Goal: Task Accomplishment & Management: Complete application form

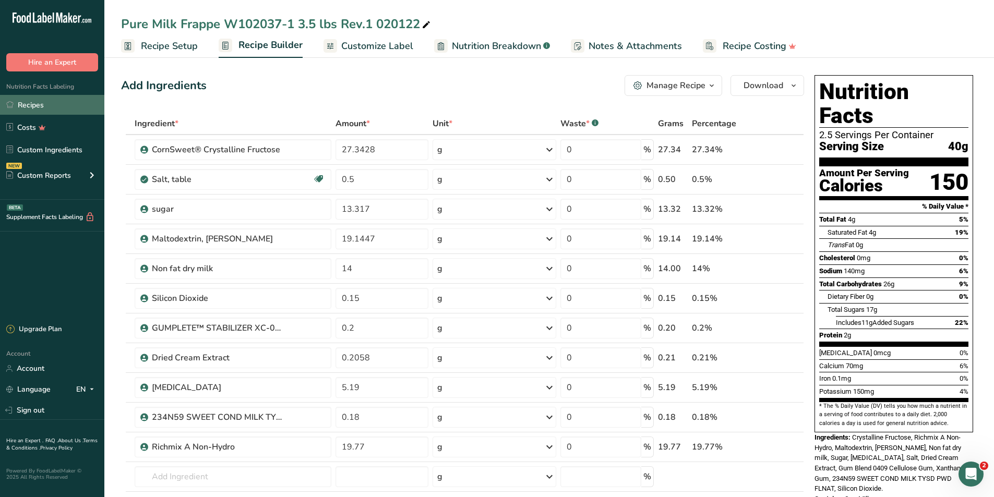
click at [42, 104] on link "Recipes" at bounding box center [52, 105] width 104 height 20
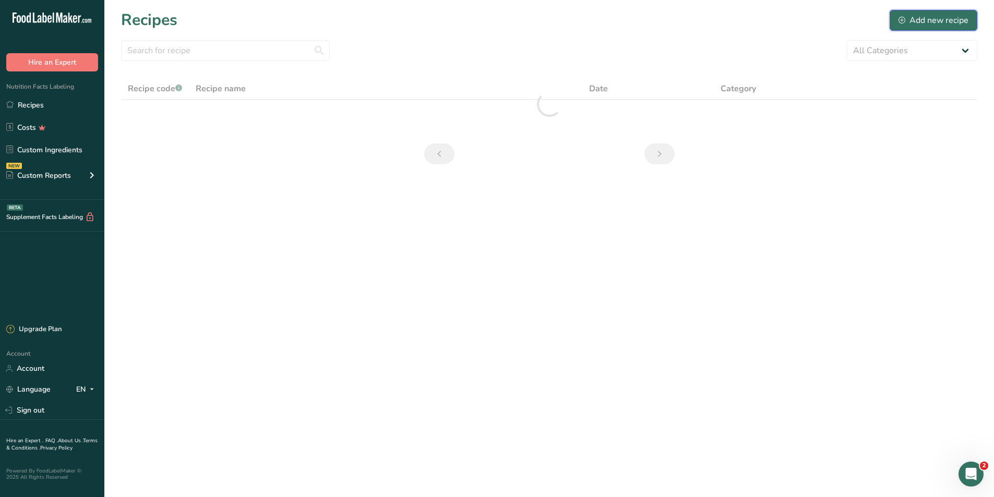
click at [925, 22] on div "Add new recipe" at bounding box center [934, 20] width 70 height 13
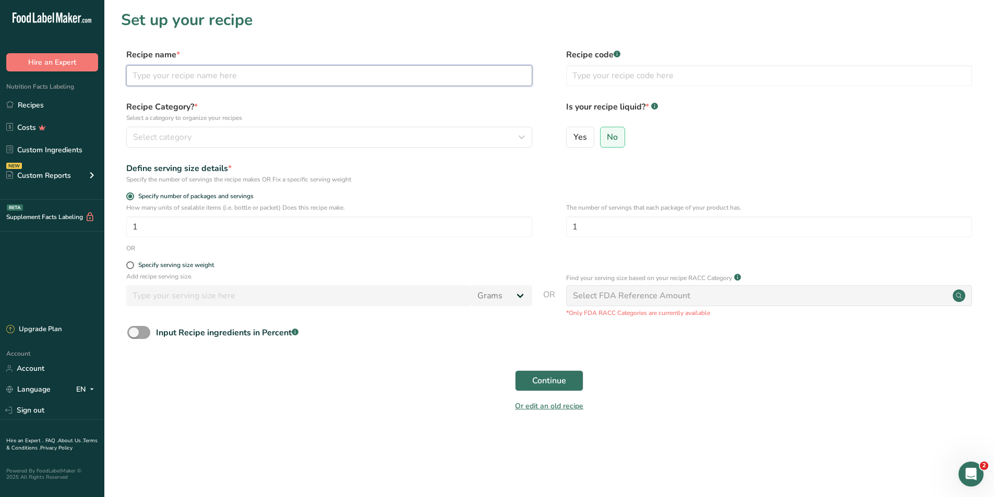
click at [330, 78] on input "text" at bounding box center [329, 75] width 406 height 21
type input "UMCF Pure Milk W102037-3"
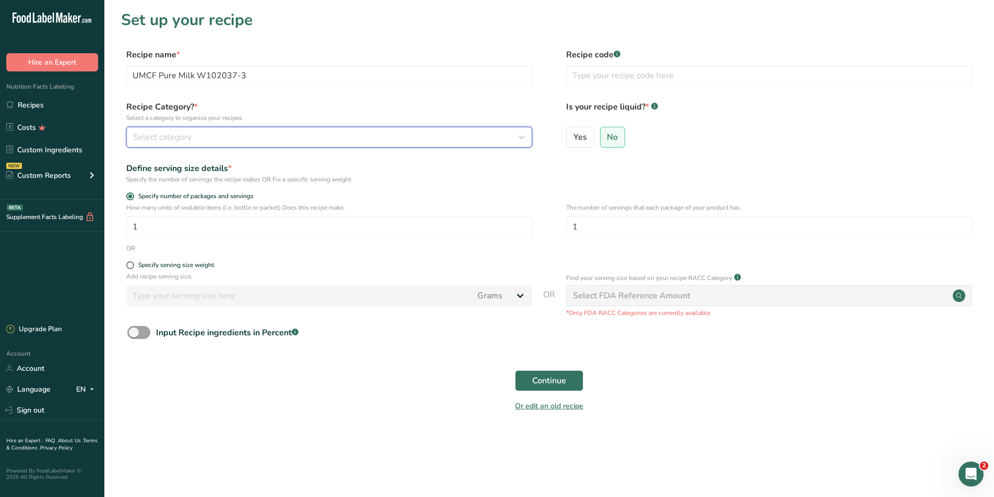
click at [219, 135] on div "Select category" at bounding box center [326, 137] width 386 height 13
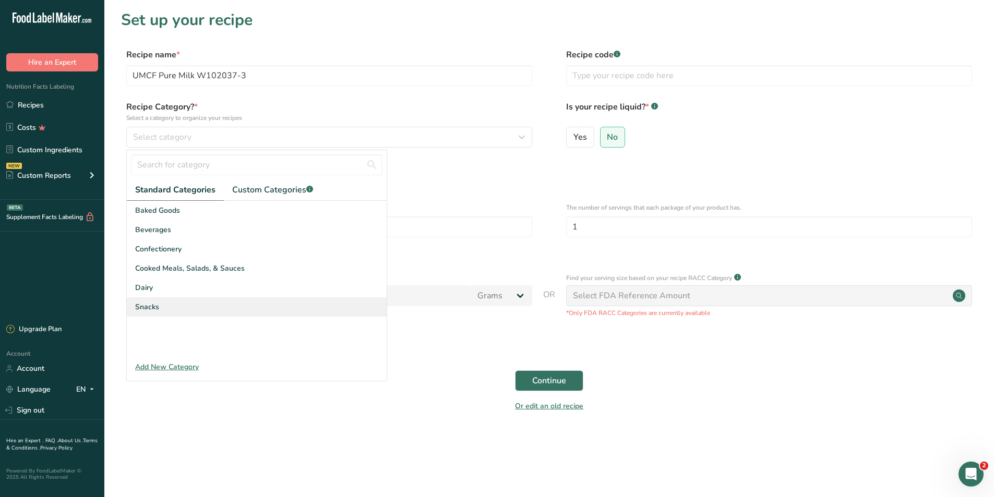
drag, startPoint x: 155, startPoint y: 306, endPoint x: 159, endPoint y: 302, distance: 6.3
click at [159, 302] on div "Snacks" at bounding box center [257, 307] width 260 height 19
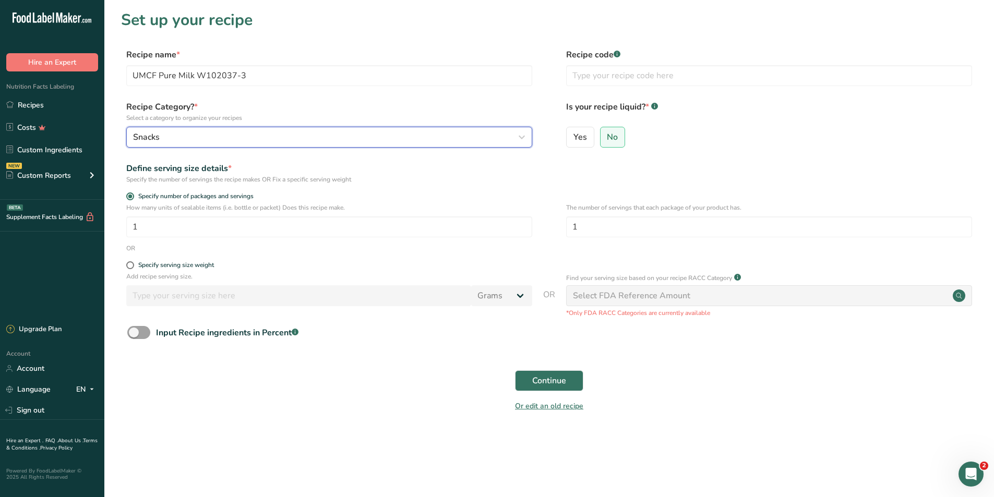
click at [255, 141] on div "Snacks" at bounding box center [326, 137] width 386 height 13
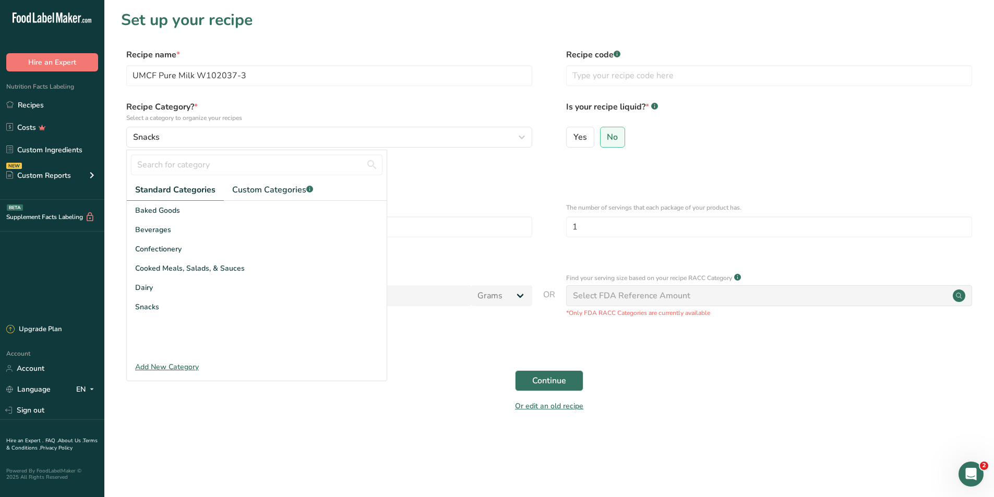
click at [502, 262] on label "Specify serving size weight" at bounding box center [329, 266] width 406 height 8
click at [133, 262] on input "Specify serving size weight" at bounding box center [129, 265] width 7 height 7
radio input "true"
radio input "false"
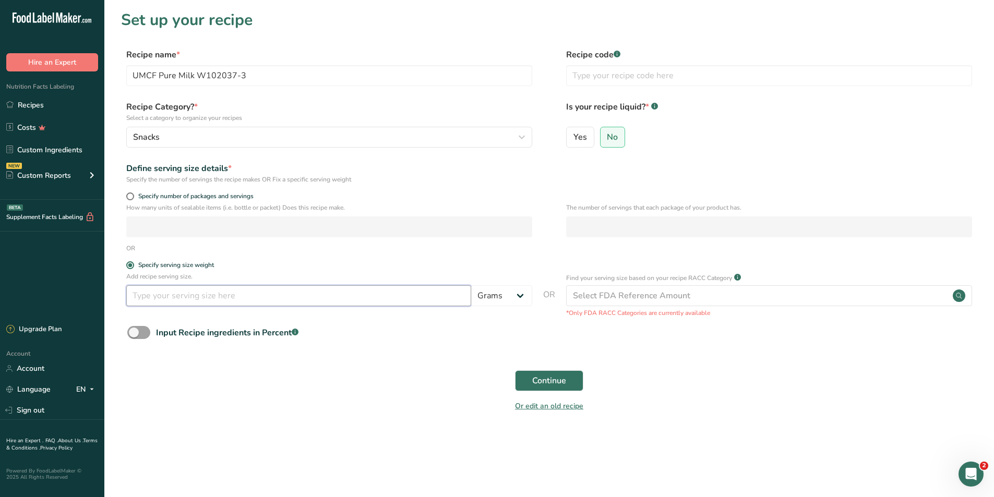
click at [232, 296] on input "number" at bounding box center [298, 296] width 345 height 21
type input "29"
drag, startPoint x: 541, startPoint y: 381, endPoint x: 545, endPoint y: 375, distance: 6.8
click at [541, 379] on span "Continue" at bounding box center [549, 381] width 34 height 13
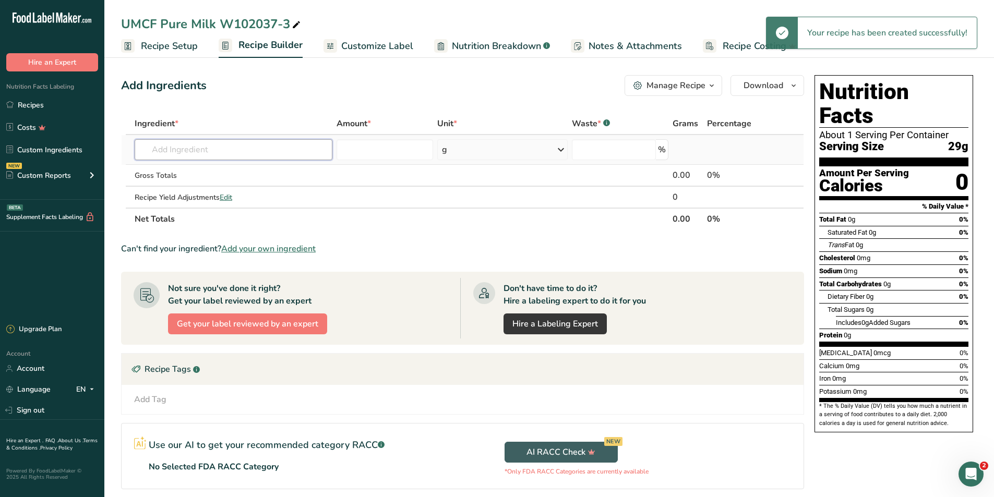
click at [212, 156] on input "text" at bounding box center [234, 149] width 198 height 21
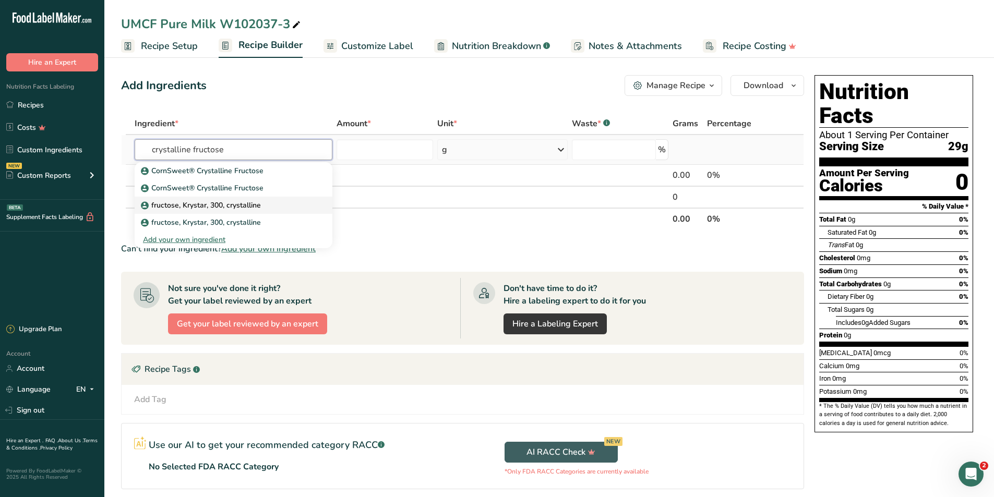
type input "crystalline fructose"
click at [181, 204] on p "fructose, Krystar, 300, crystalline" at bounding box center [202, 205] width 118 height 11
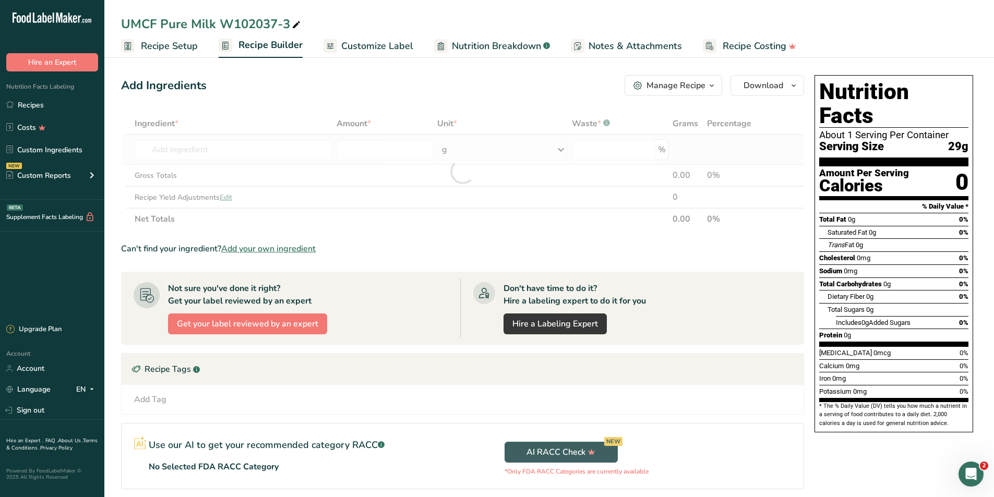
type input "fructose, Krystar, 300, crystalline"
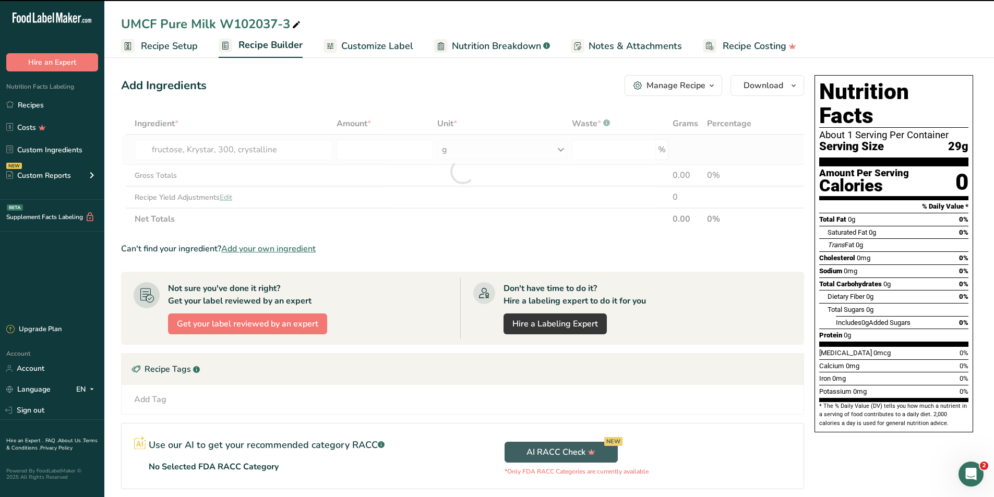
type input "0"
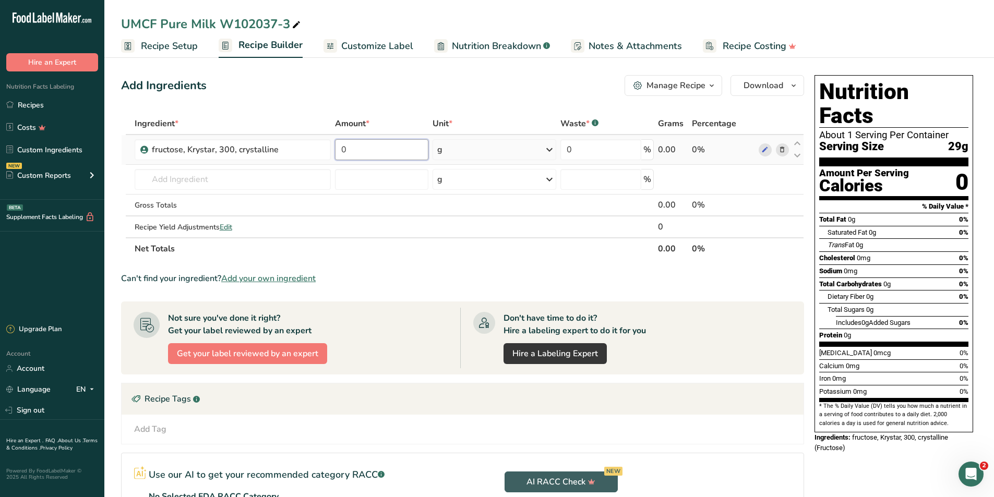
click at [361, 146] on input "0" at bounding box center [381, 149] width 93 height 21
type input "27.3428"
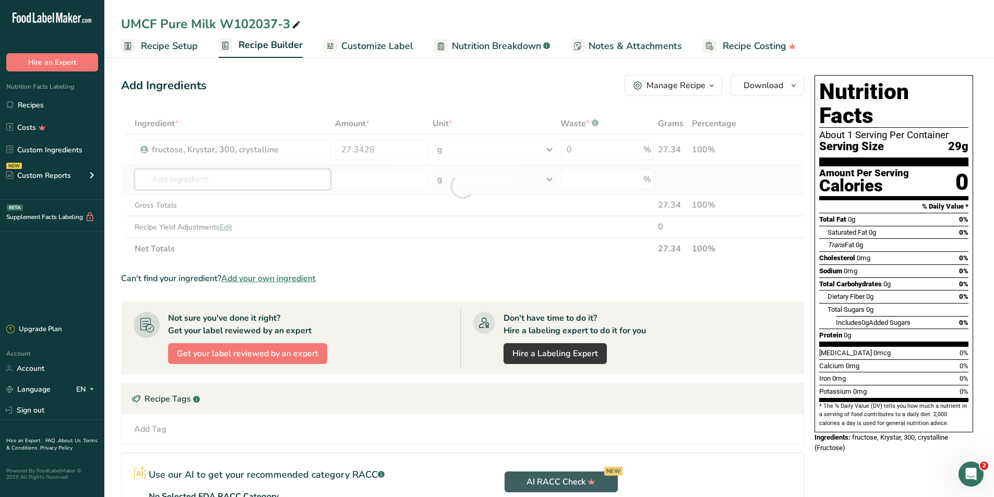
click at [269, 176] on div "Ingredient * Amount * Unit * Waste * .a-a{fill:#347362;}.b-a{fill:#fff;} Grams …" at bounding box center [462, 186] width 683 height 147
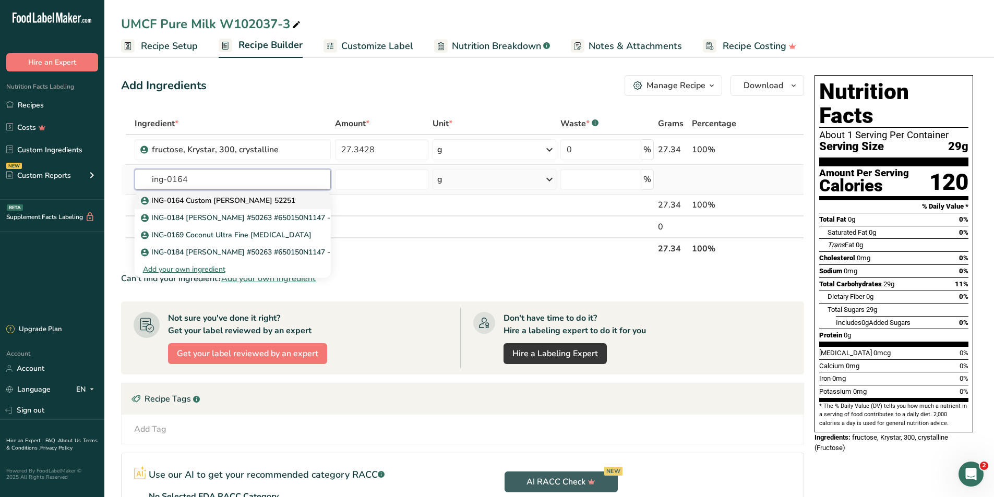
type input "ing-0164"
click at [233, 200] on p "ING-0164 Custom [PERSON_NAME] 52251" at bounding box center [219, 200] width 152 height 11
type input "ING-0164 Custom [PERSON_NAME] 52251"
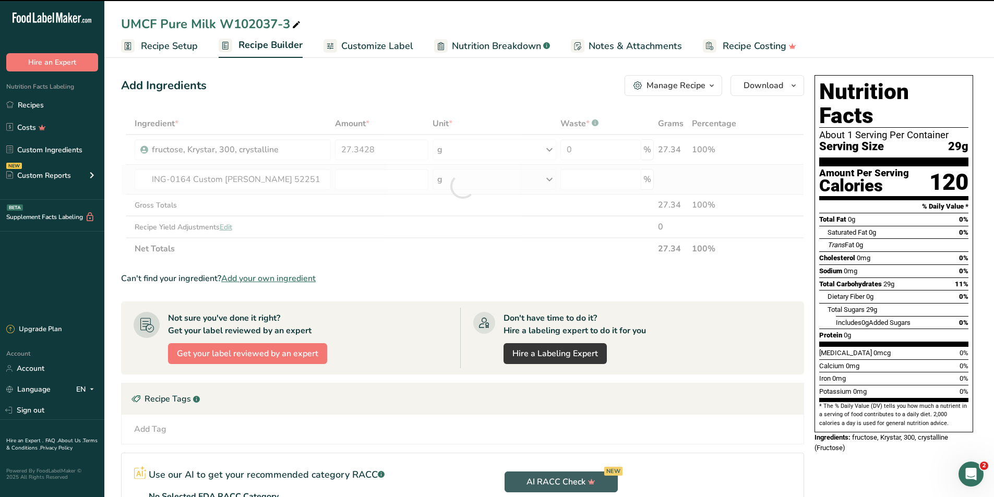
type input "0"
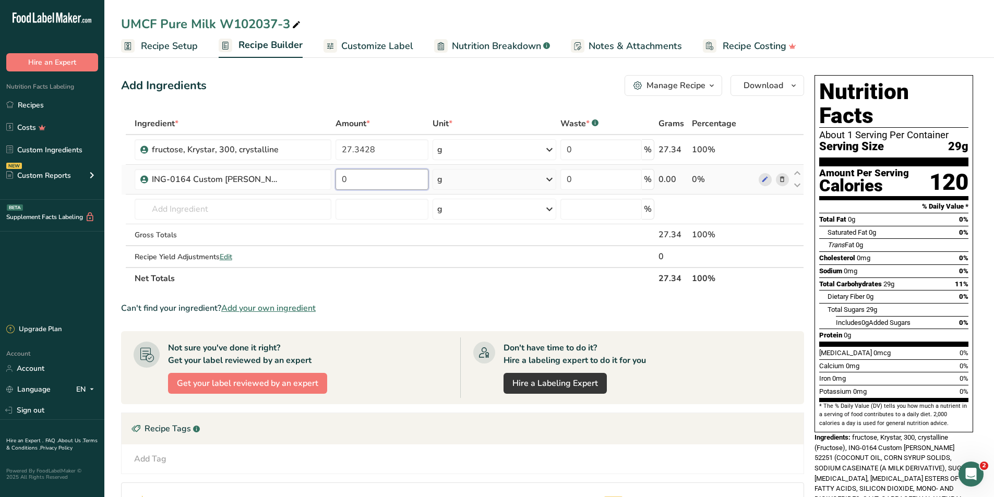
click at [378, 184] on input "0" at bounding box center [382, 179] width 93 height 21
type input "19.7659"
click at [215, 204] on div "Ingredient * Amount * Unit * Waste * .a-a{fill:#347362;}.b-a{fill:#fff;} Grams …" at bounding box center [462, 201] width 683 height 177
type input "I"
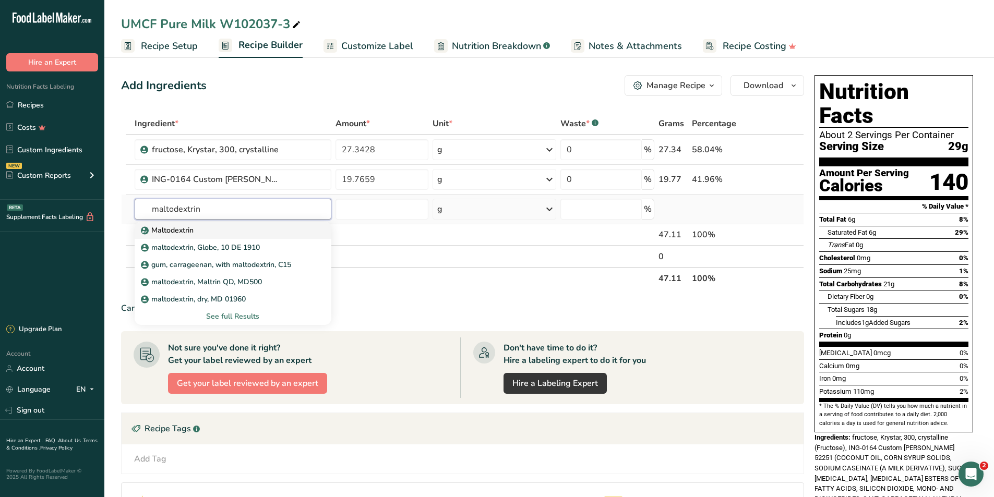
type input "maltodextrin"
click at [180, 233] on p "Maltodextrin" at bounding box center [168, 230] width 51 height 11
type input "Maltodextrin"
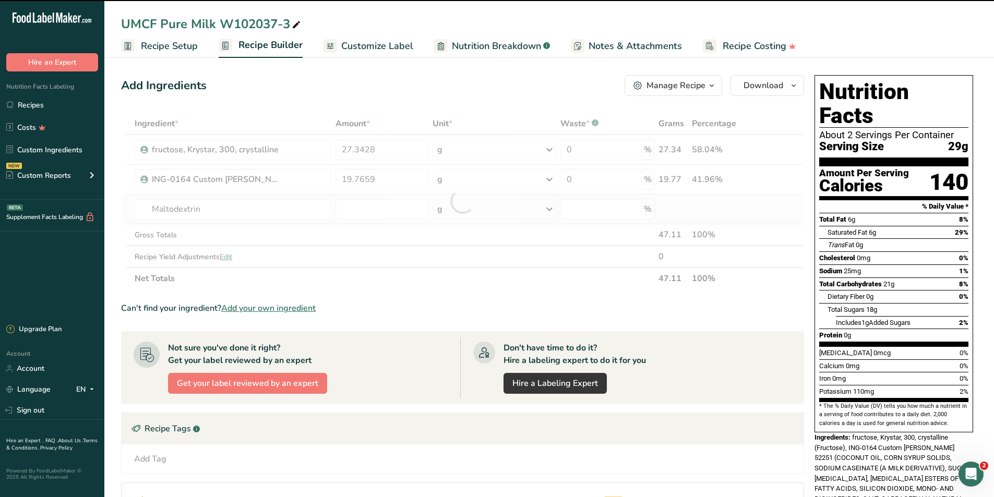
type input "0"
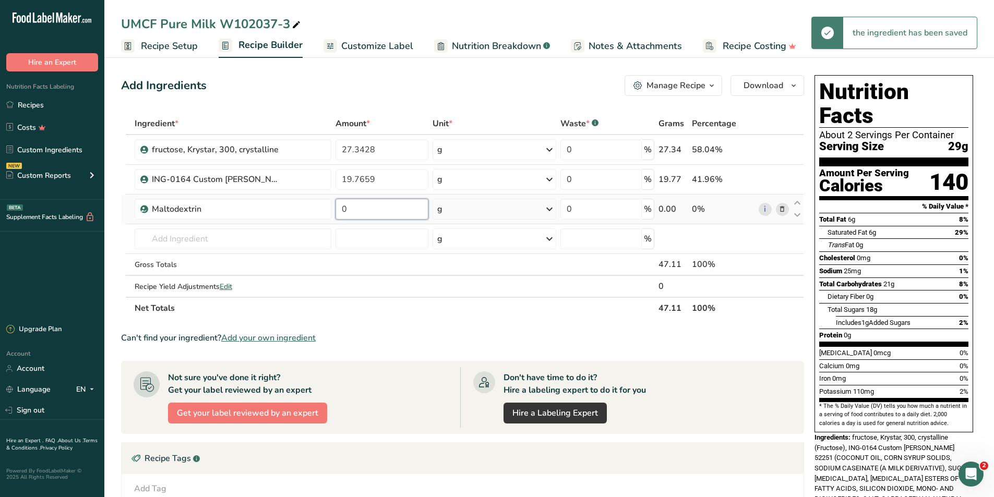
click at [393, 211] on input "0" at bounding box center [382, 209] width 93 height 21
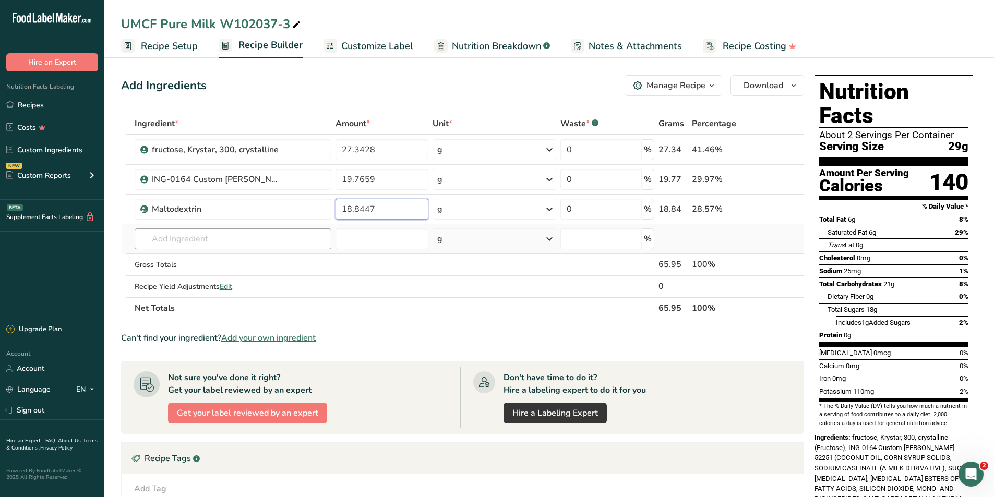
type input "18.8447"
click at [277, 238] on div "Ingredient * Amount * Unit * Waste * .a-a{fill:#347362;}.b-a{fill:#fff;} Grams …" at bounding box center [462, 216] width 683 height 207
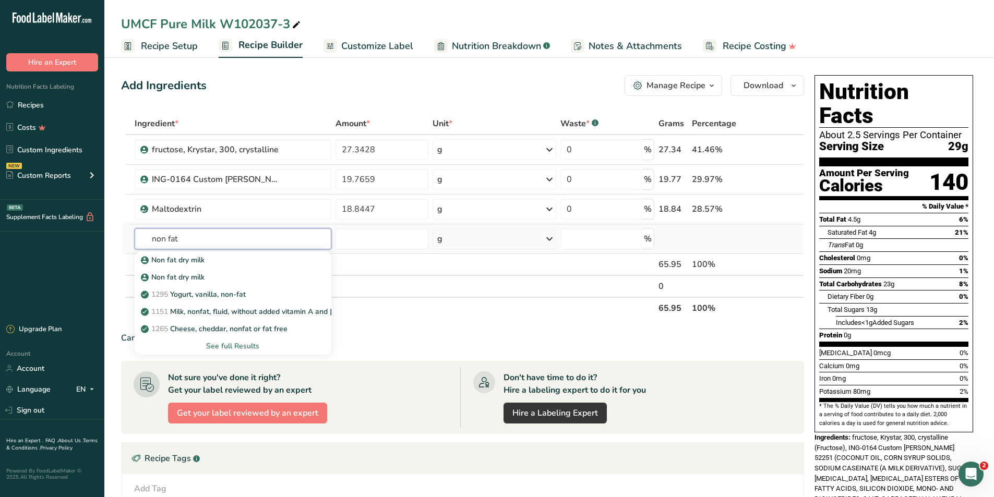
type input "non fat"
click at [251, 345] on div "See full Results" at bounding box center [233, 346] width 180 height 11
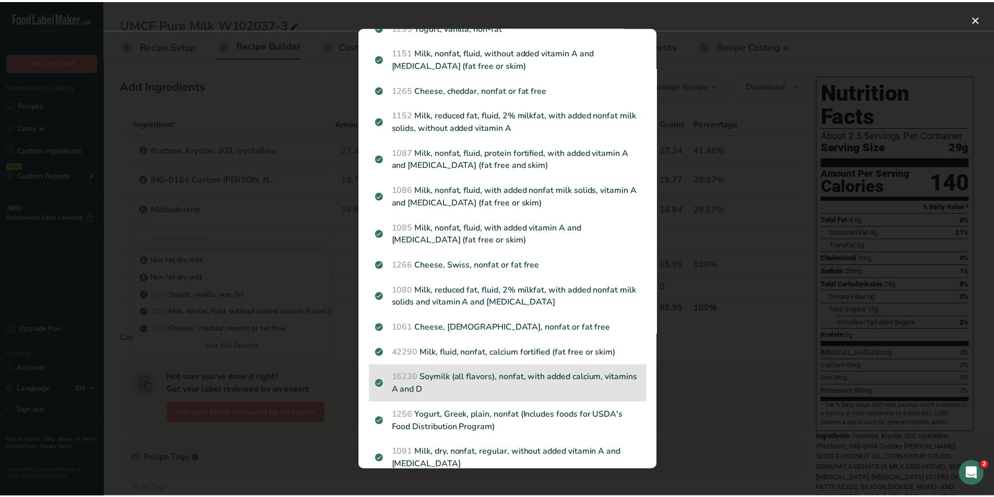
scroll to position [104, 0]
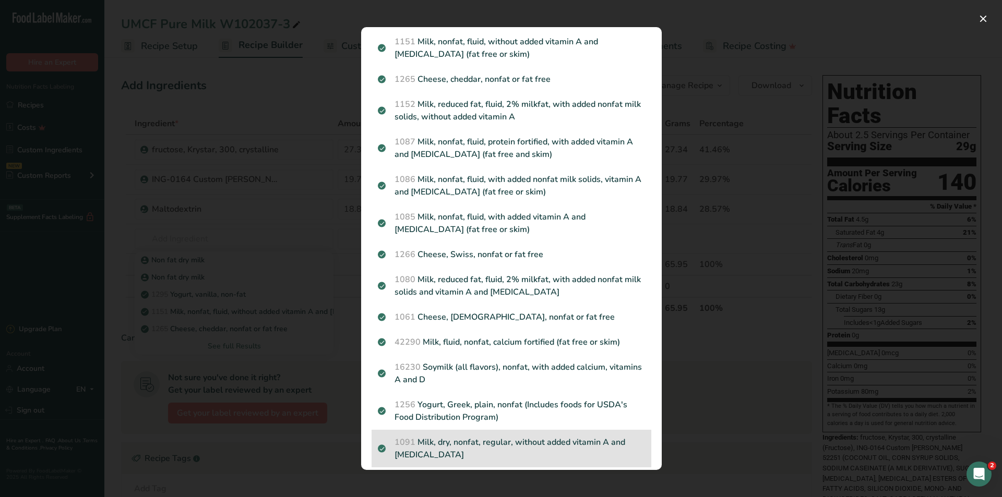
click at [520, 454] on p "1091 Milk, dry, nonfat, regular, without added vitamin A and vitamin D" at bounding box center [511, 448] width 267 height 25
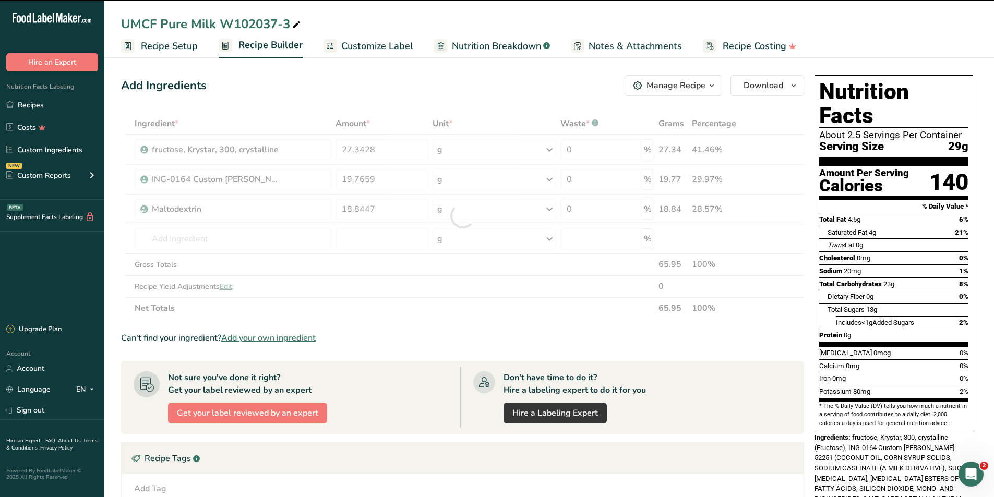
type input "0"
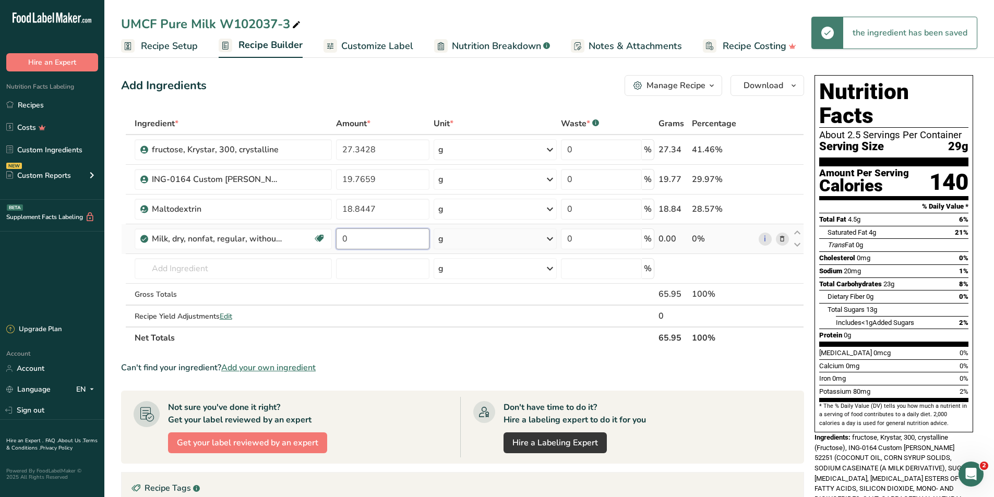
click at [386, 235] on input "0" at bounding box center [382, 239] width 93 height 21
type input "14"
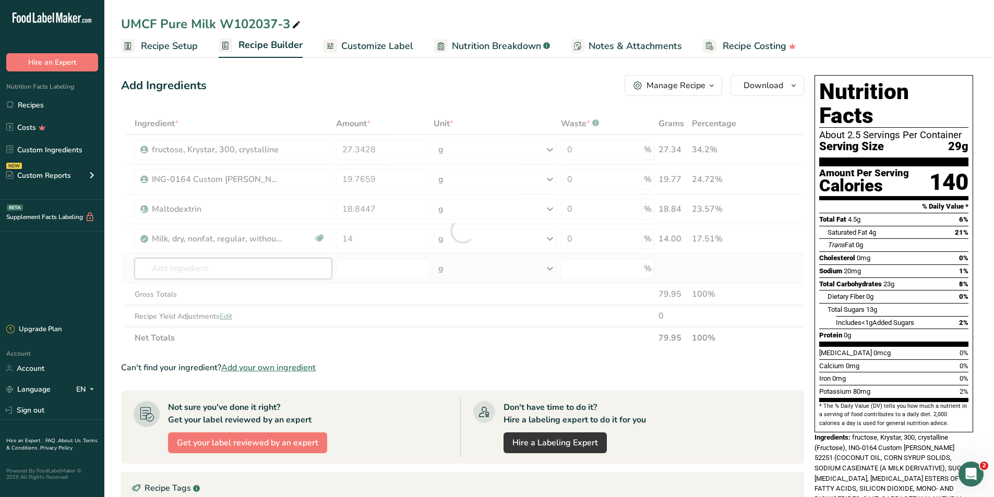
click at [271, 272] on div "Ingredient * Amount * Unit * Waste * .a-a{fill:#347362;}.b-a{fill:#fff;} Grams …" at bounding box center [462, 231] width 683 height 236
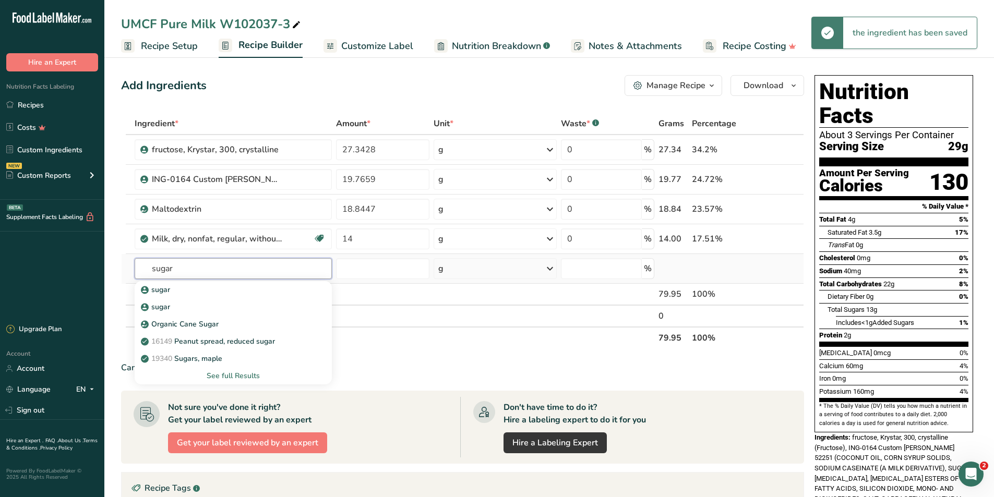
type input "sugar"
click at [229, 372] on div "See full Results" at bounding box center [233, 376] width 181 height 11
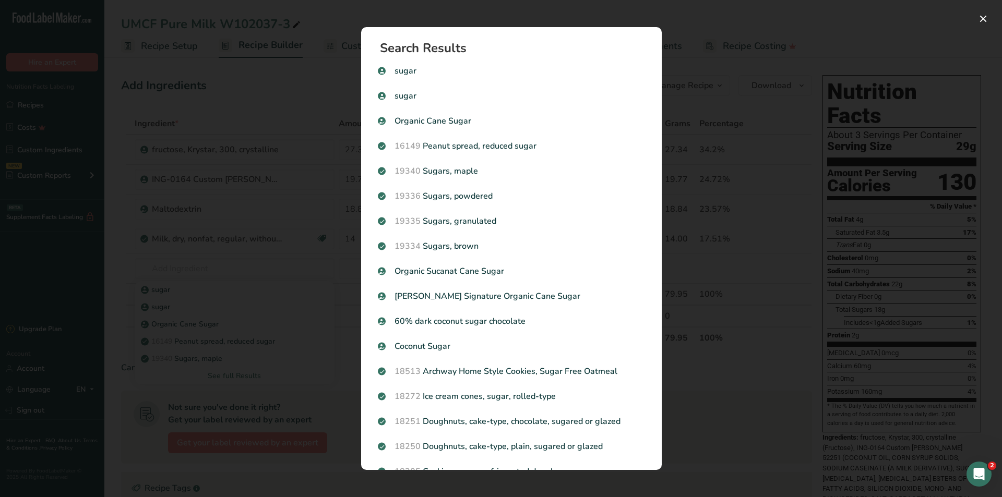
click at [502, 222] on p "19335 Sugars, granulated" at bounding box center [511, 221] width 267 height 13
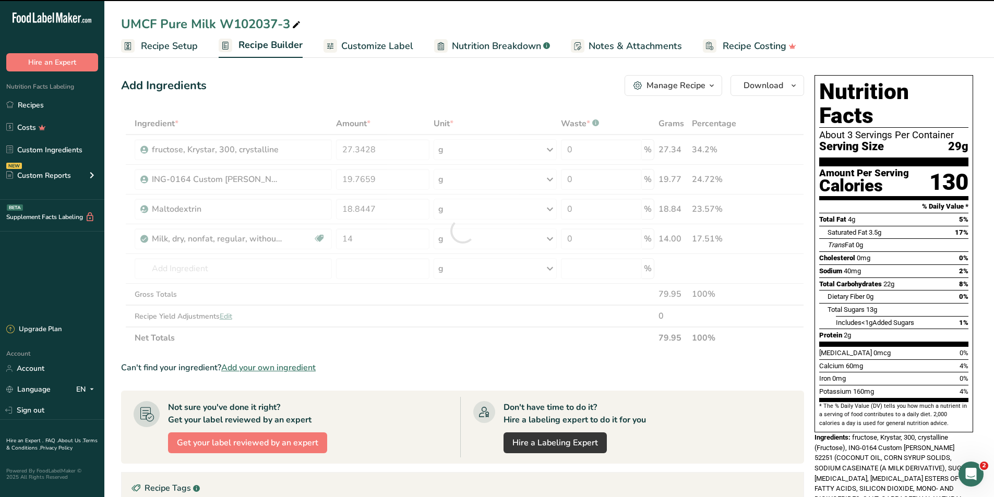
type input "0"
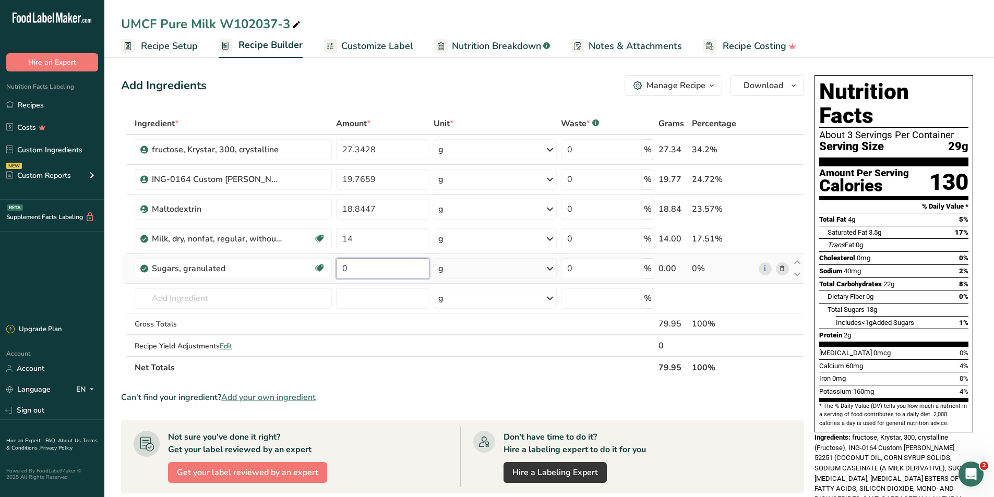
click at [357, 262] on input "0" at bounding box center [382, 268] width 93 height 21
type input "13.3170"
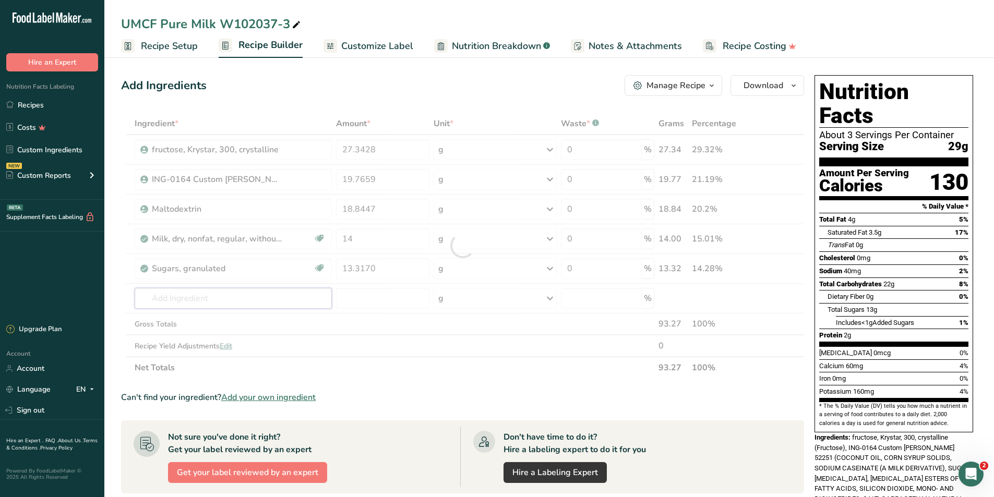
click at [200, 304] on div "Ingredient * Amount * Unit * Waste * .a-a{fill:#347362;}.b-a{fill:#fff;} Grams …" at bounding box center [462, 246] width 683 height 266
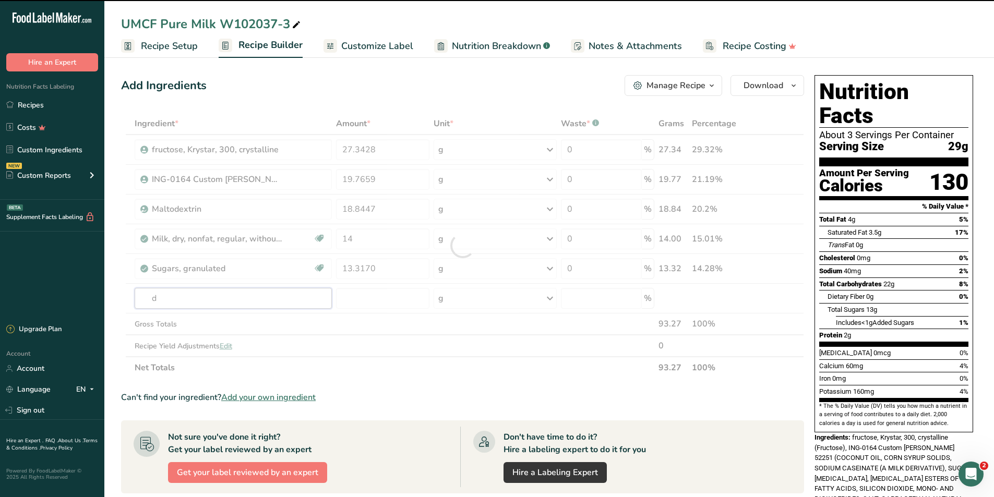
type input "de"
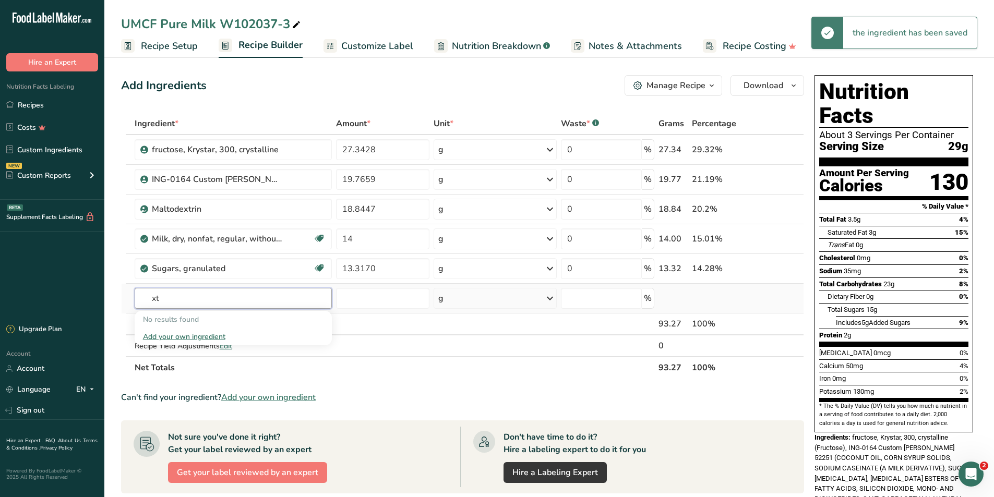
type input "x"
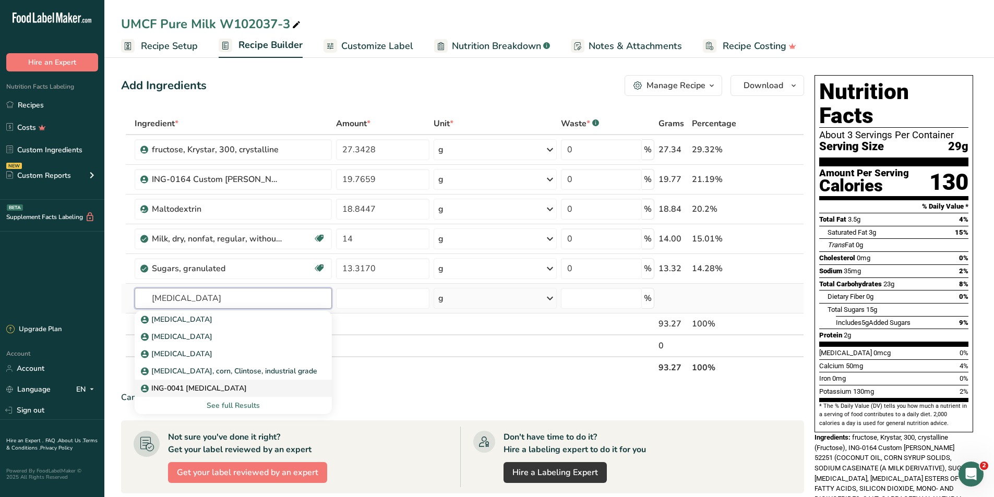
type input "dextrose"
click at [183, 386] on p "ING-0041 Dextrose" at bounding box center [195, 388] width 104 height 11
type input "ING-0041 Dextrose"
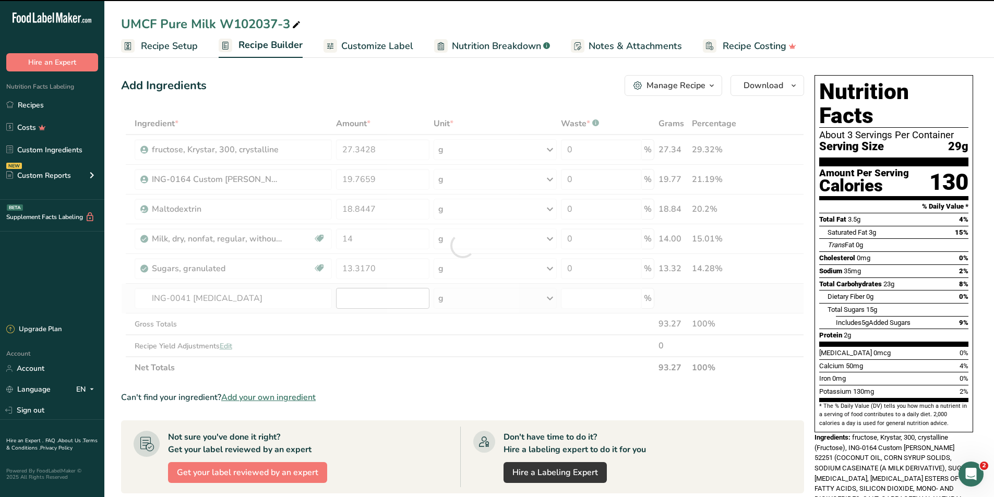
type input "0"
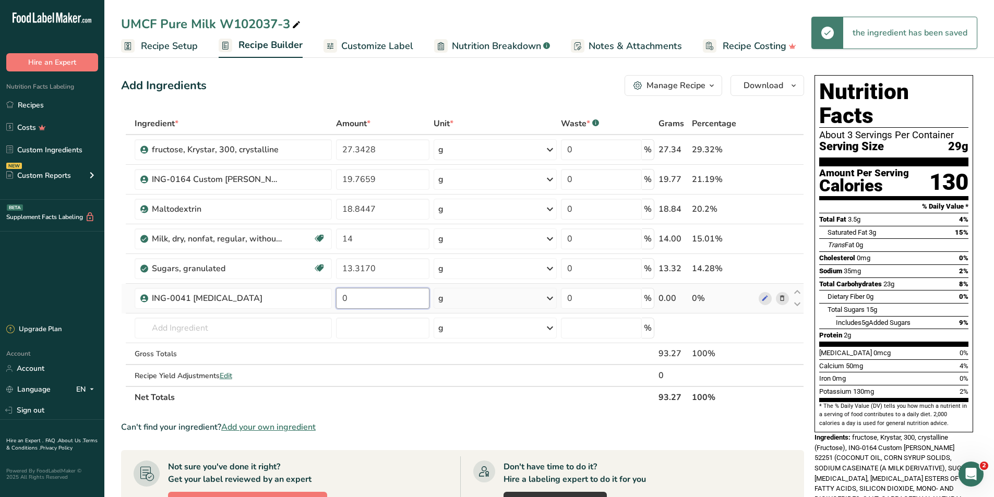
click at [363, 301] on input "0" at bounding box center [382, 298] width 93 height 21
type input "5.19"
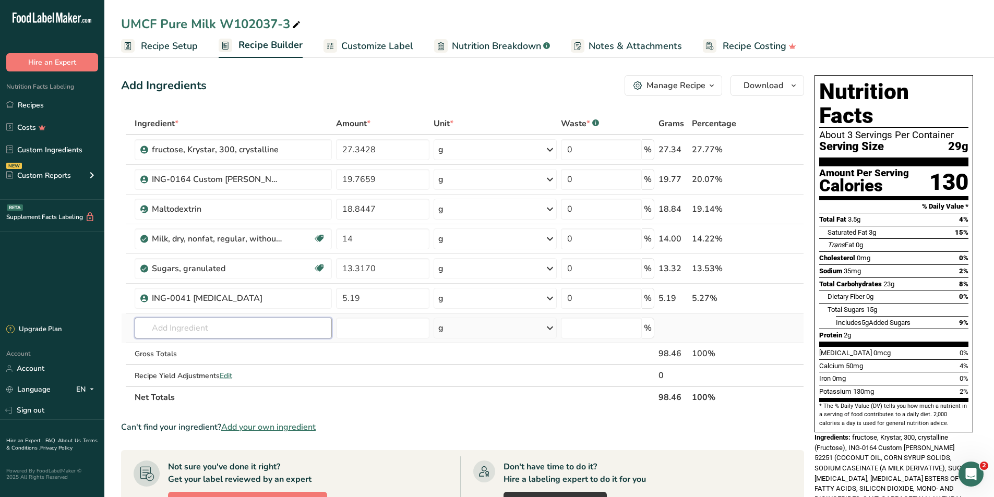
click at [188, 329] on div "Ingredient * Amount * Unit * Waste * .a-a{fill:#347362;}.b-a{fill:#fff;} Grams …" at bounding box center [462, 261] width 683 height 296
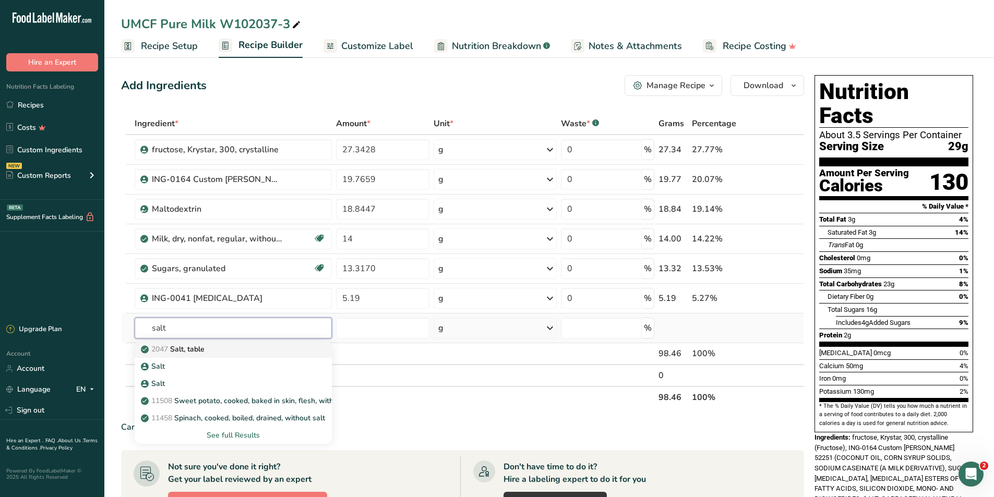
type input "salt"
click at [189, 348] on p "2047 Salt, table" at bounding box center [174, 349] width 62 height 11
type input "Salt, table"
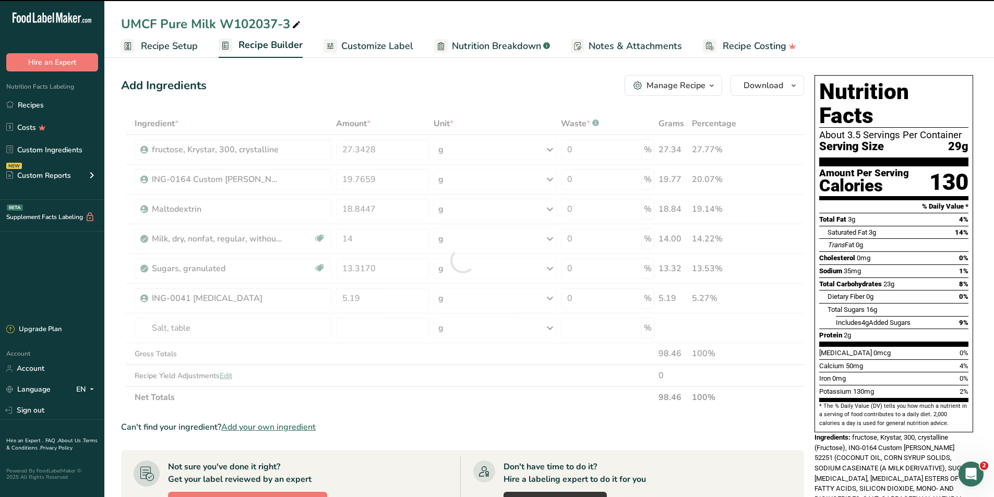
type input "0"
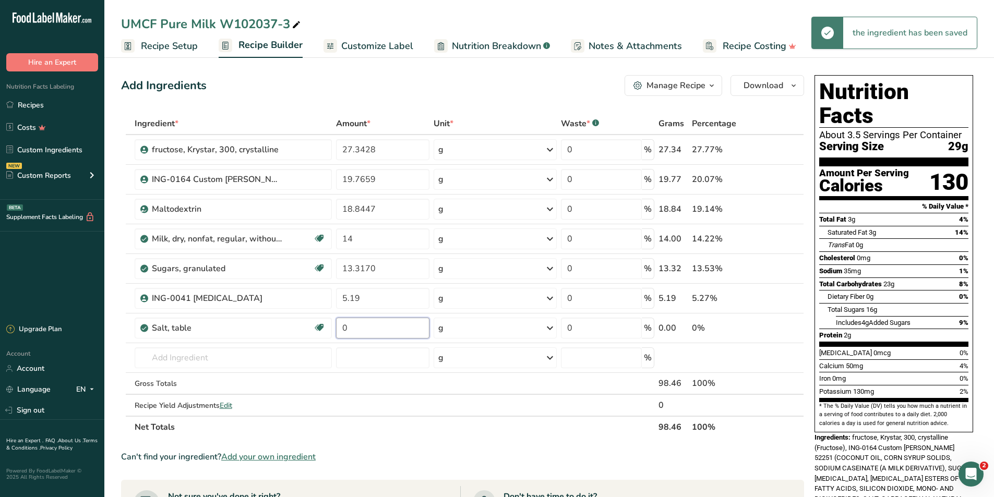
click at [377, 332] on input "0" at bounding box center [382, 328] width 93 height 21
type input "0.5"
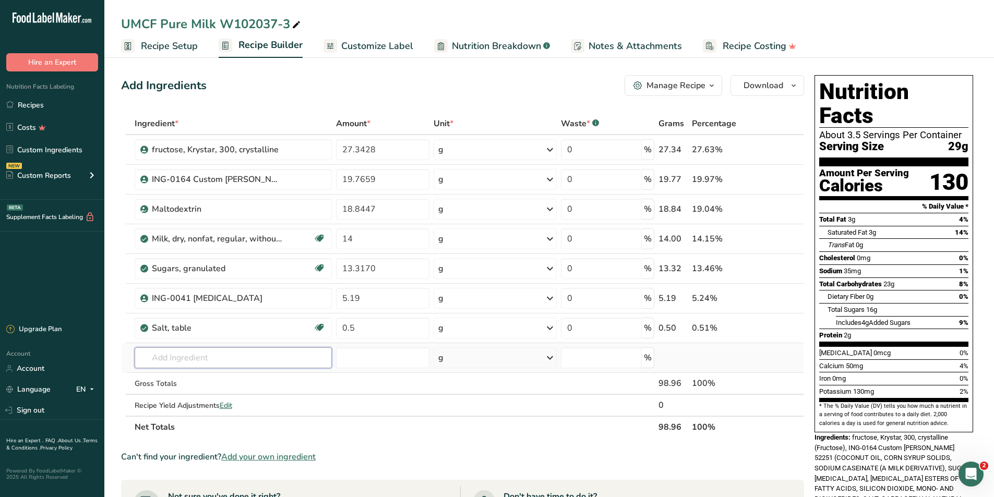
click at [228, 353] on div "Ingredient * Amount * Unit * Waste * .a-a{fill:#347362;}.b-a{fill:#fff;} Grams …" at bounding box center [462, 276] width 683 height 326
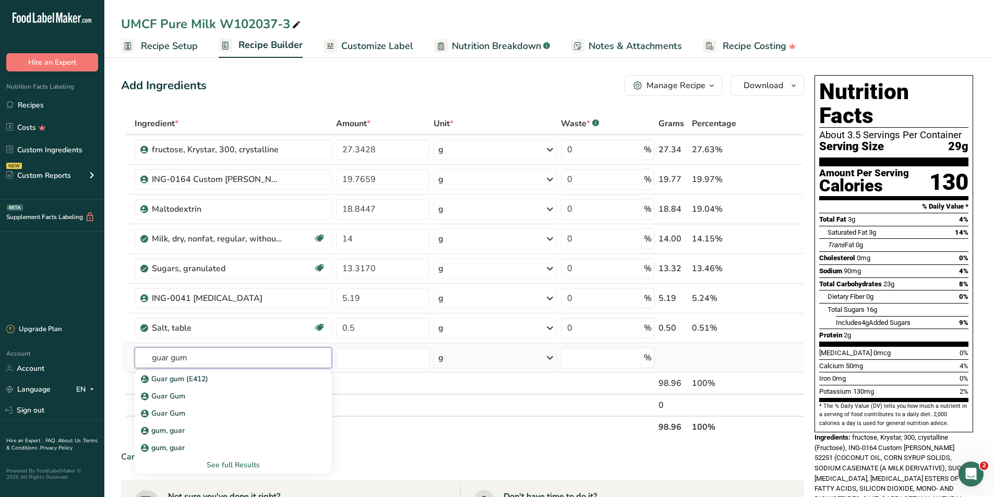
type input "guar gum"
click at [231, 465] on div "See full Results" at bounding box center [233, 465] width 181 height 11
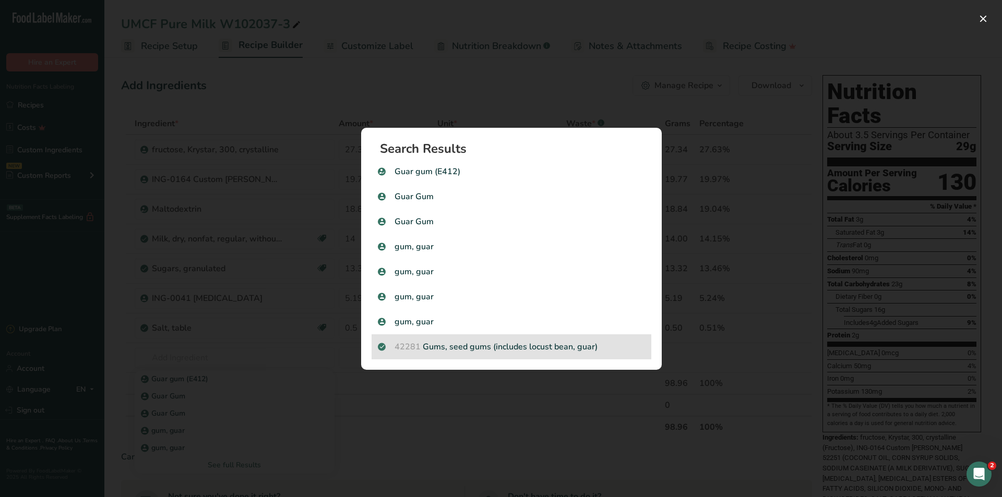
click at [457, 341] on p "42281 Gums, seed gums (includes locust bean, guar)" at bounding box center [511, 347] width 267 height 13
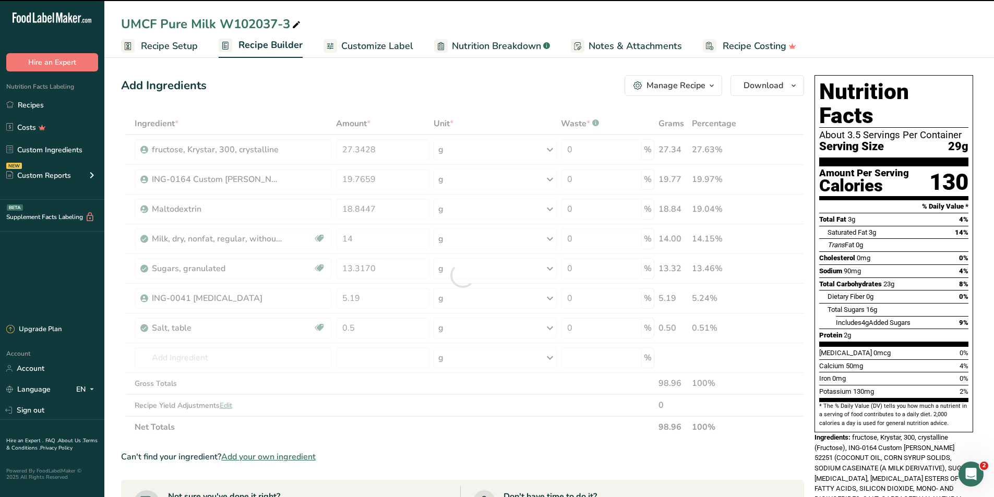
type input "0"
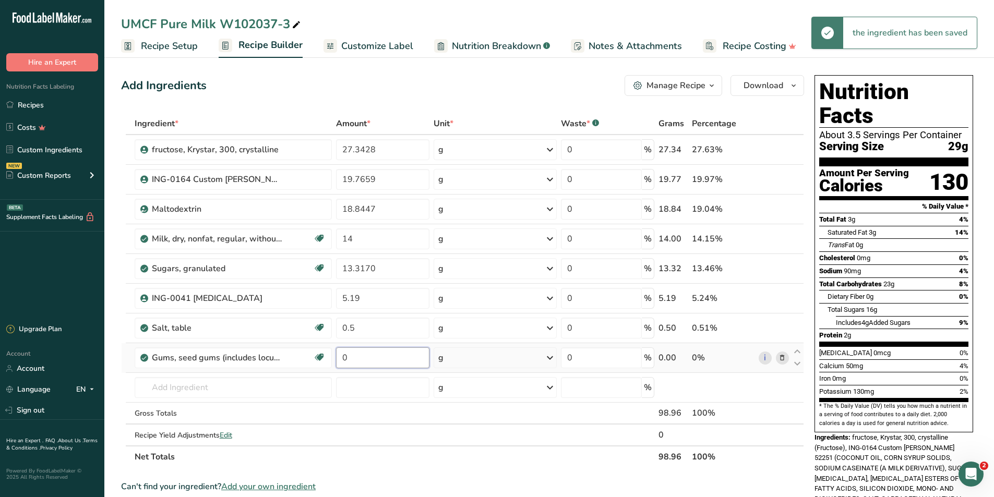
click at [363, 358] on input "0" at bounding box center [382, 358] width 93 height 21
type input "0.4"
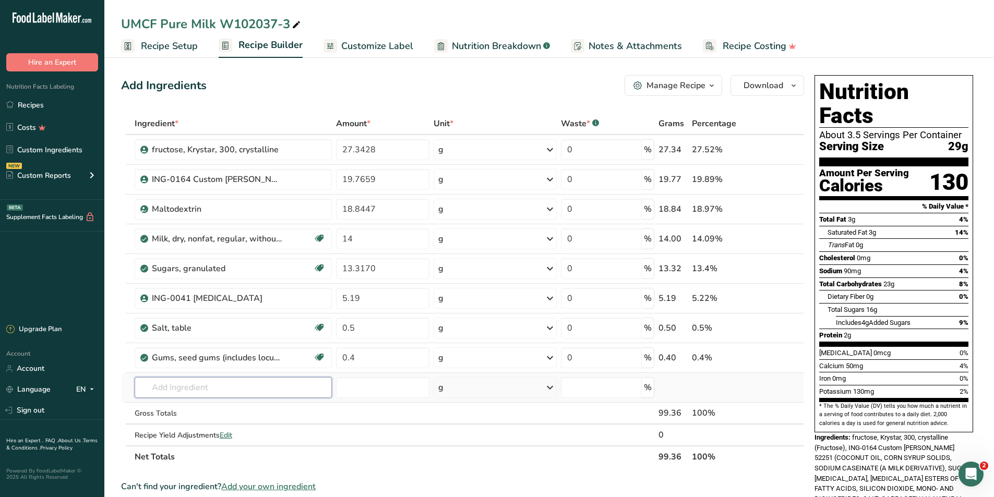
click at [209, 395] on div "Ingredient * Amount * Unit * Waste * .a-a{fill:#347362;}.b-a{fill:#fff;} Grams …" at bounding box center [462, 290] width 683 height 355
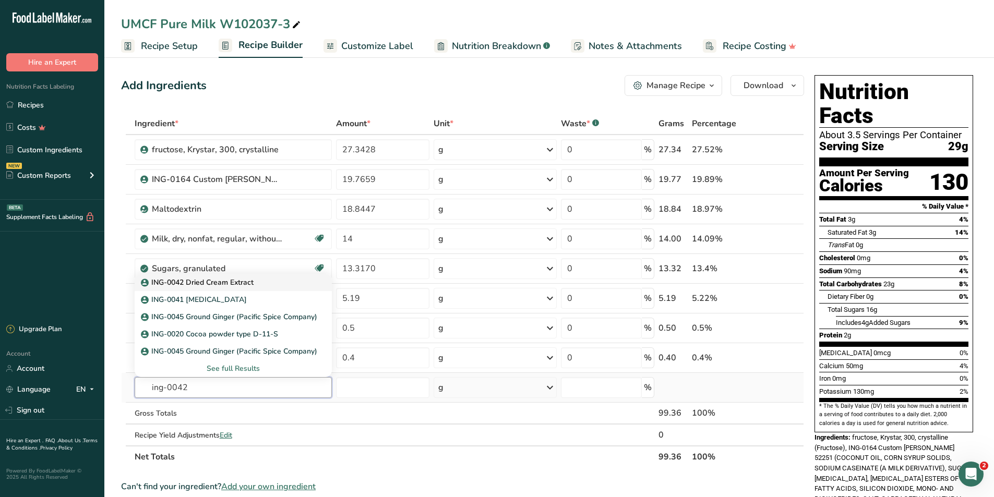
type input "ing-0042"
click at [195, 281] on p "ING-0042 Dried Cream Extract" at bounding box center [198, 282] width 111 height 11
type input "ING-0042 Dried Cream Extract"
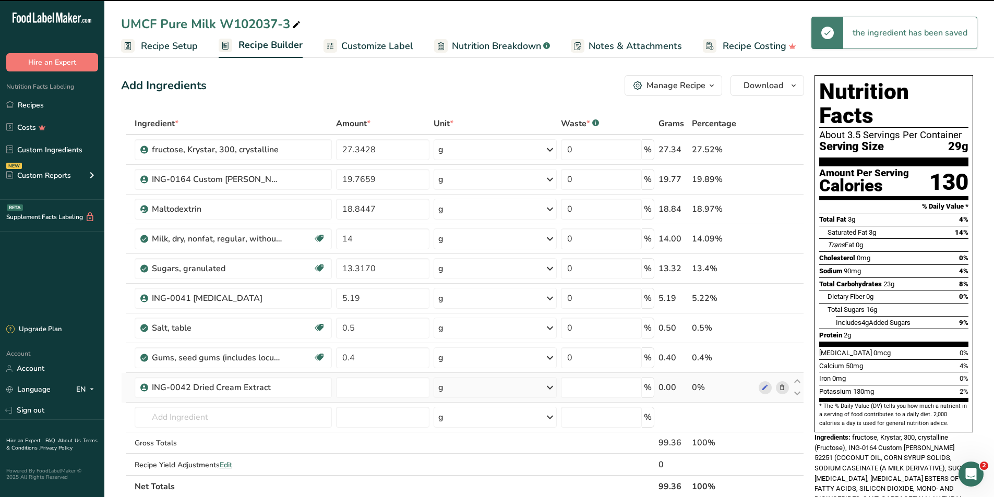
type input "0"
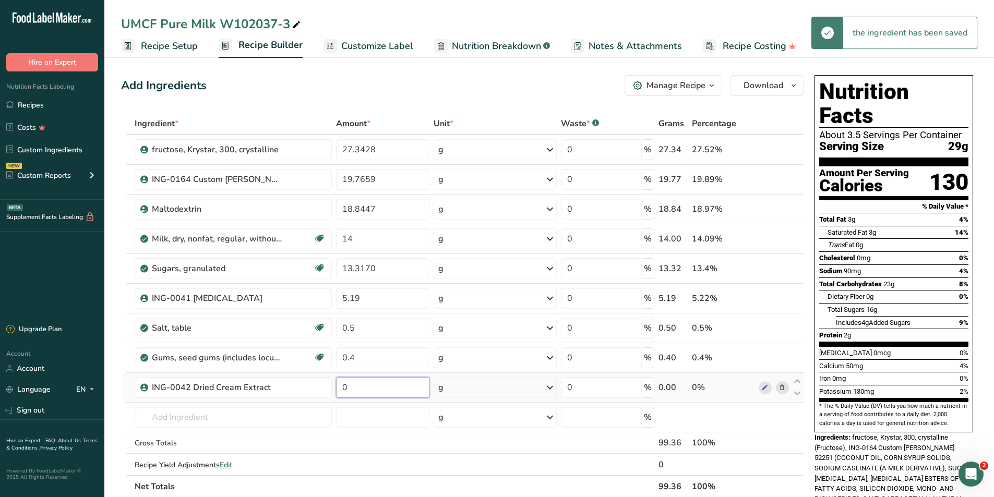
click at [360, 393] on input "0" at bounding box center [382, 387] width 93 height 21
type input "0.2058"
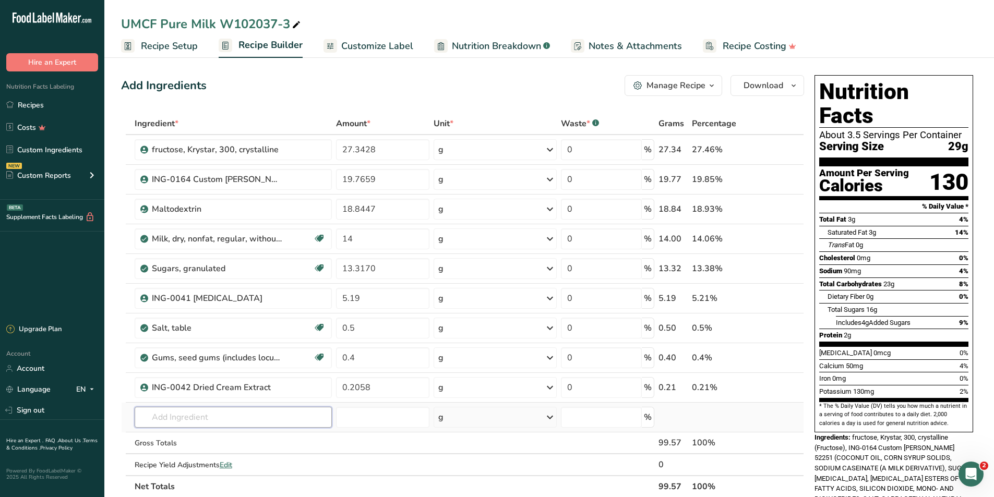
click at [219, 419] on div "Ingredient * Amount * Unit * Waste * .a-a{fill:#347362;}.b-a{fill:#fff;} Grams …" at bounding box center [462, 305] width 683 height 385
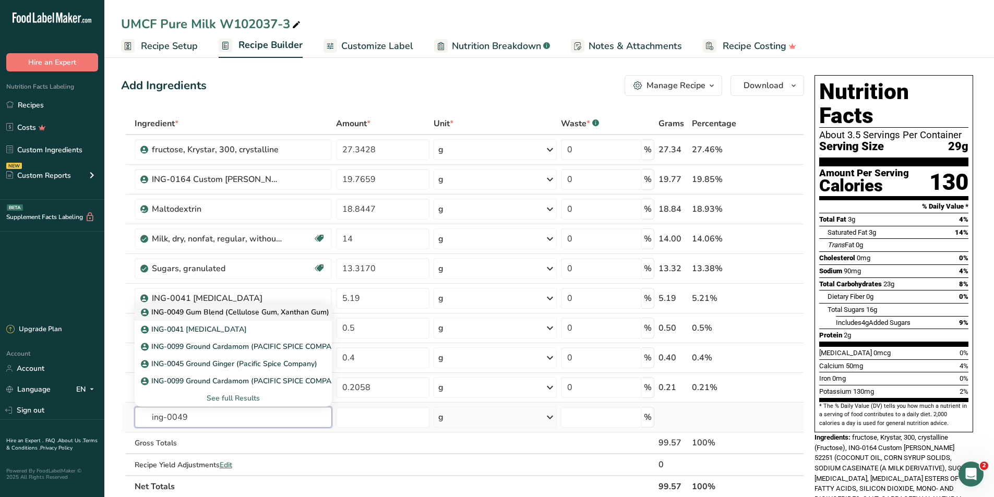
type input "ing-0049"
click at [231, 316] on p "ING-0049 Gum Blend (Cellulose Gum, Xanthan Gum)" at bounding box center [236, 312] width 186 height 11
type input "ING-0049 Gum Blend (Cellulose Gum, Xanthan Gum)"
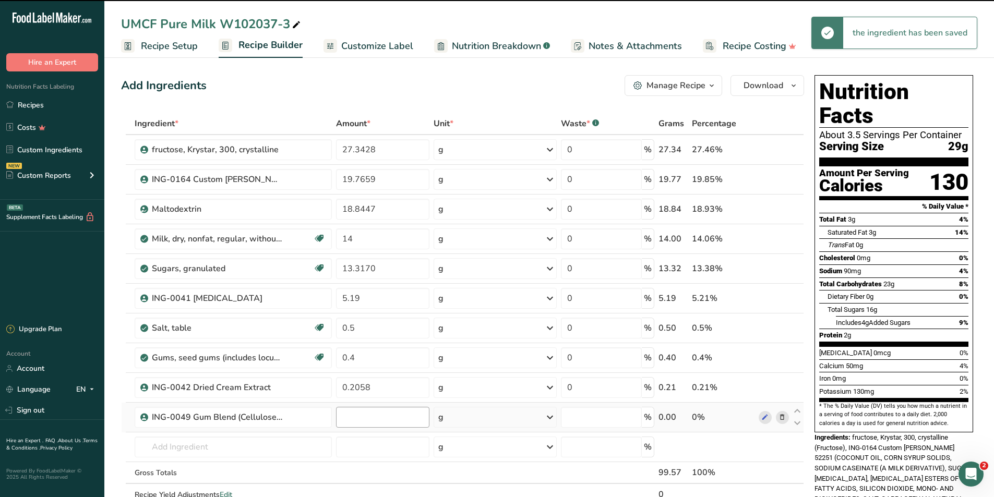
type input "0"
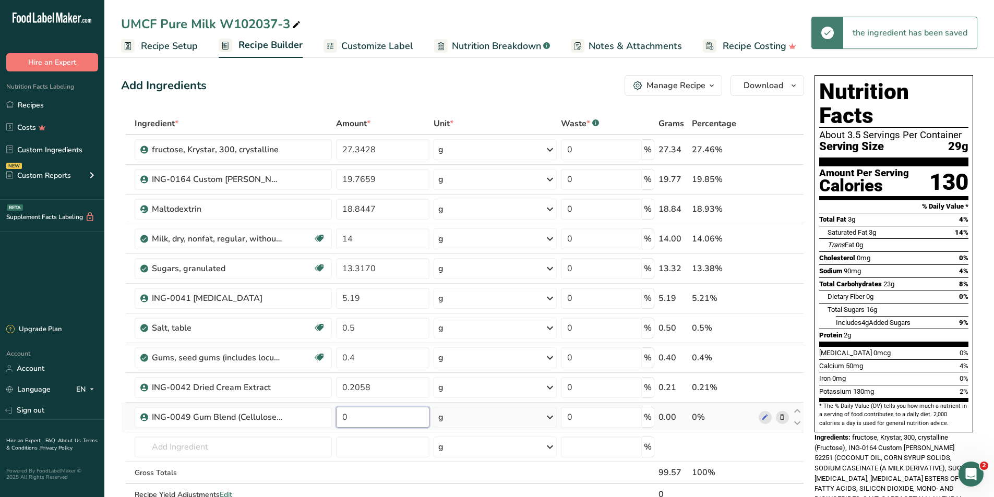
click at [382, 410] on input "0" at bounding box center [382, 417] width 93 height 21
type input "0.10"
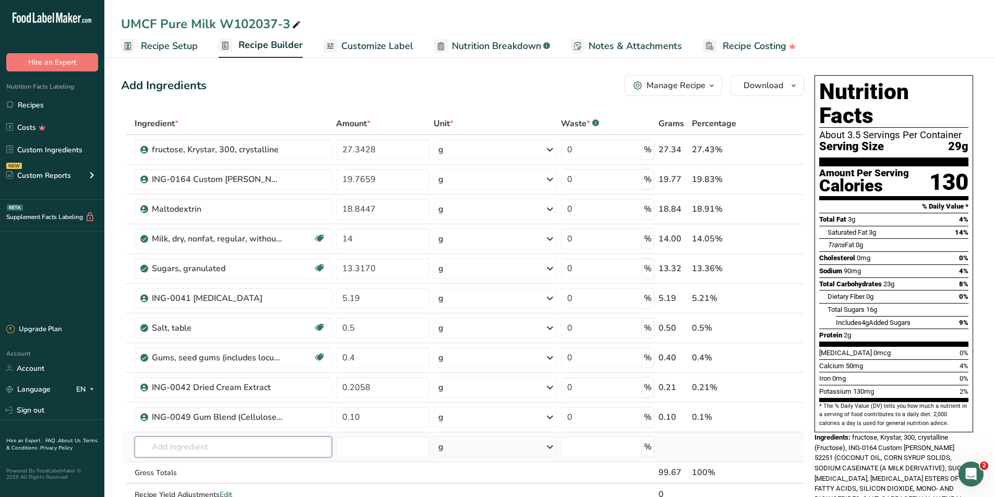
click at [229, 449] on div "Ingredient * Amount * Unit * Waste * .a-a{fill:#347362;}.b-a{fill:#fff;} Grams …" at bounding box center [462, 320] width 683 height 415
type input "ing-0087"
click at [202, 393] on p "ING-0087 Silicon Dioxide" at bounding box center [189, 393] width 92 height 11
type input "ING-0087 Silicon Dioxide"
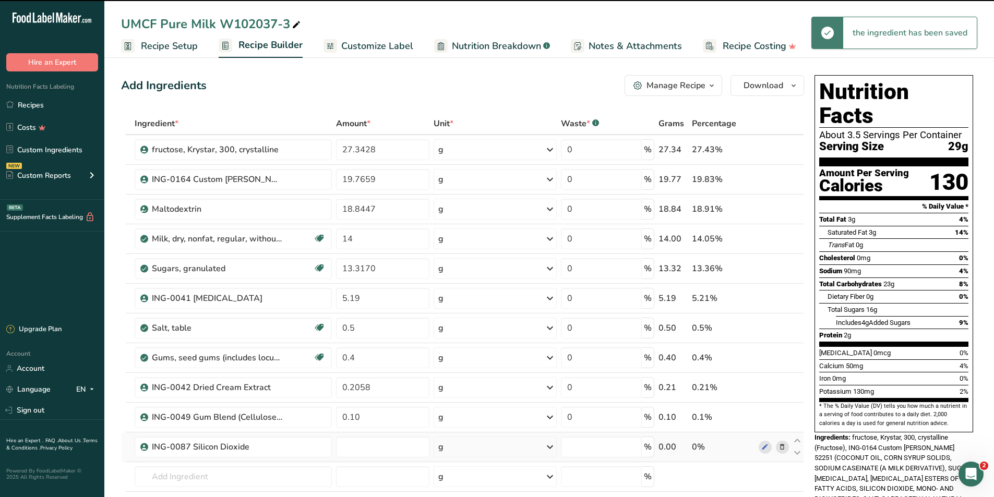
type input "0"
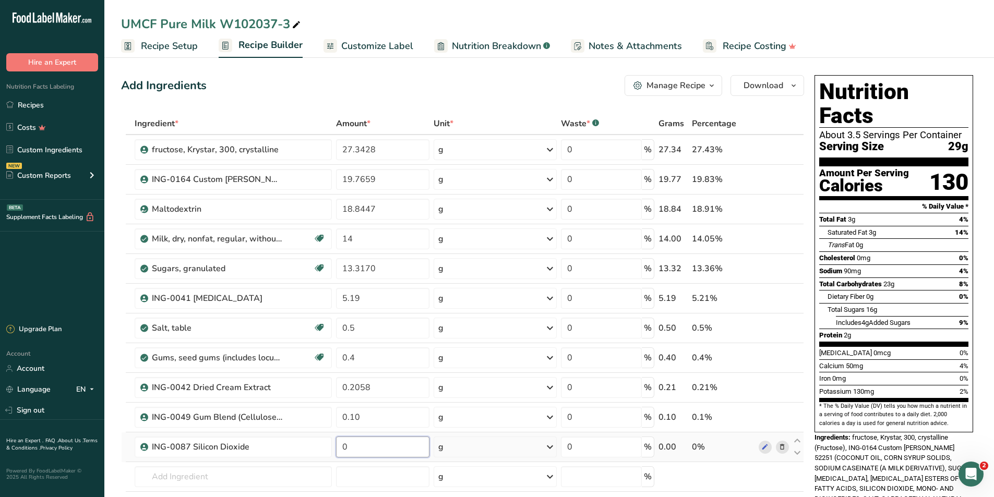
click at [402, 452] on input "0" at bounding box center [382, 447] width 93 height 21
type input "0.15"
click at [258, 482] on div "Ingredient * Amount * Unit * Waste * .a-a{fill:#347362;}.b-a{fill:#fff;} Grams …" at bounding box center [462, 335] width 683 height 445
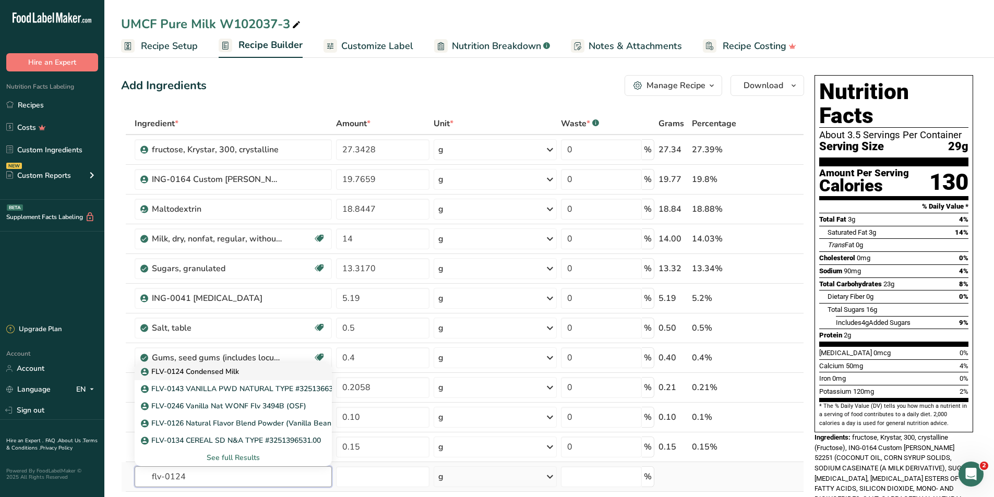
type input "flv-0124"
click at [227, 367] on p "FLV-0124 Condensed Milk" at bounding box center [191, 371] width 96 height 11
type input "FLV-0124 Condensed Milk"
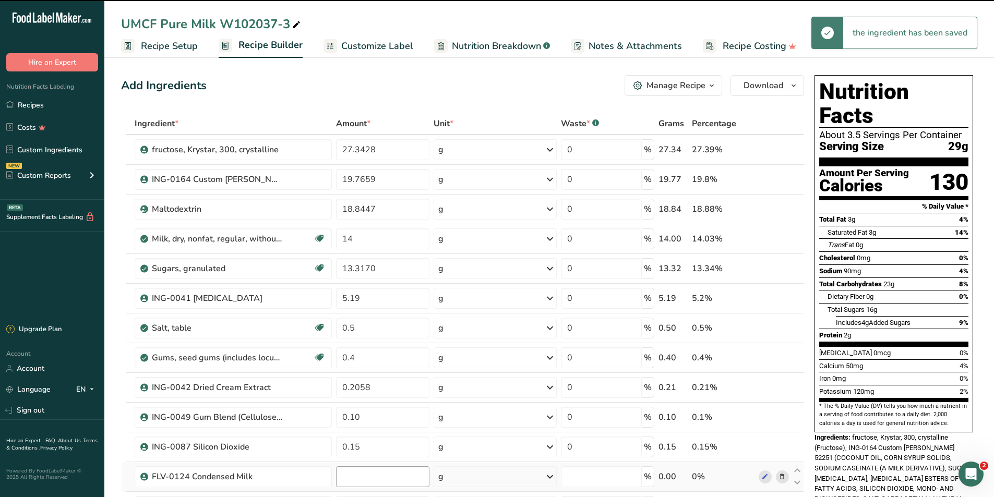
type input "0"
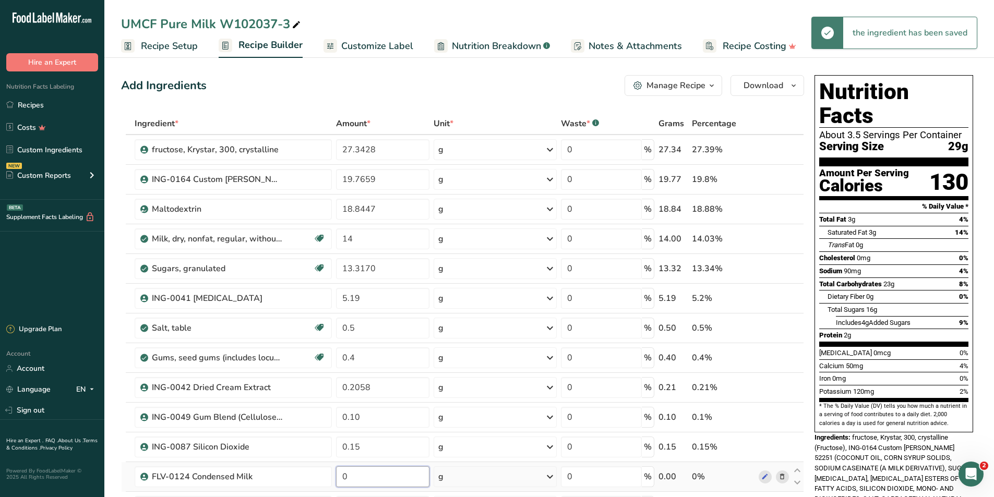
click at [363, 478] on input "0" at bounding box center [382, 477] width 93 height 21
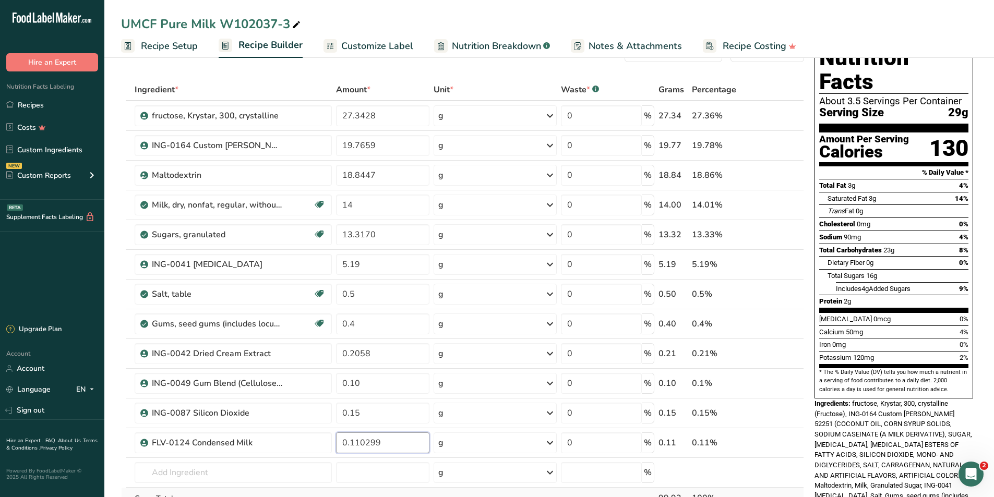
scroll to position [52, 0]
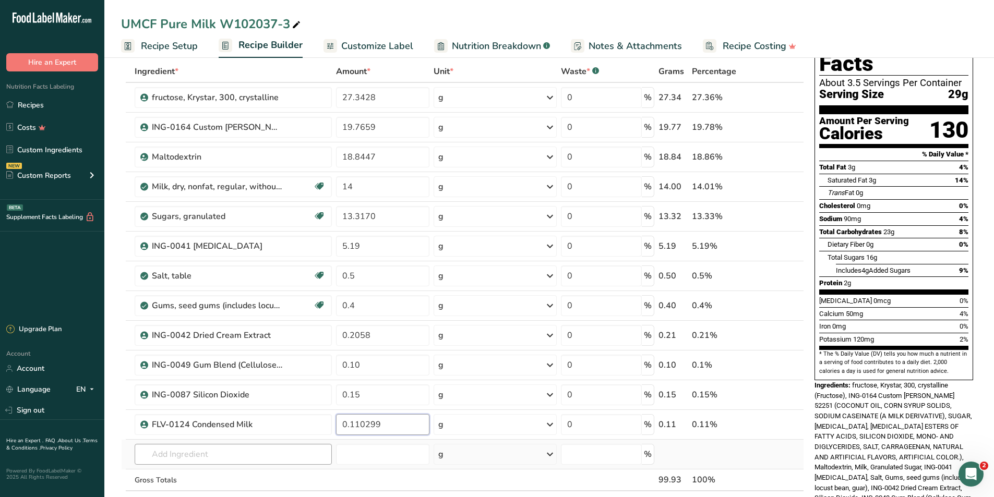
type input "0.110299"
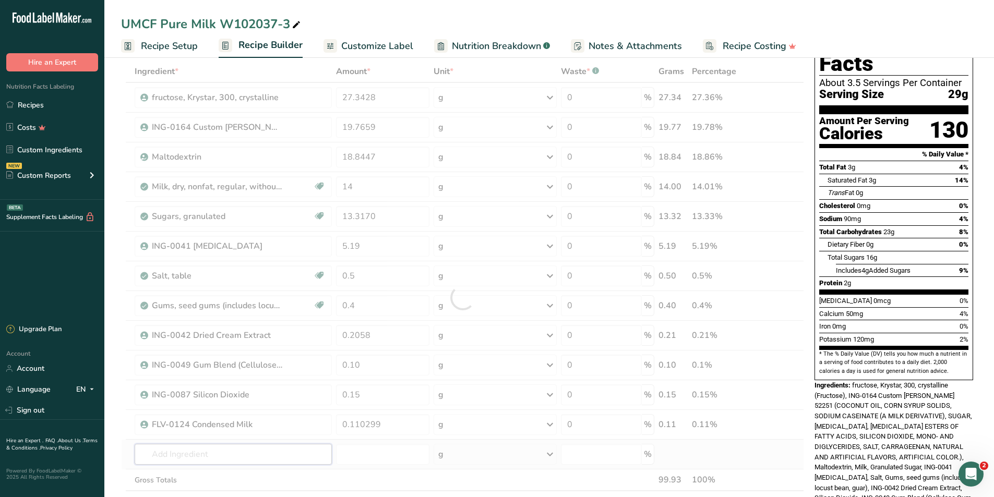
click at [203, 459] on div "Ingredient * Amount * Unit * Waste * .a-a{fill:#347362;}.b-a{fill:#fff;} Grams …" at bounding box center [462, 298] width 683 height 474
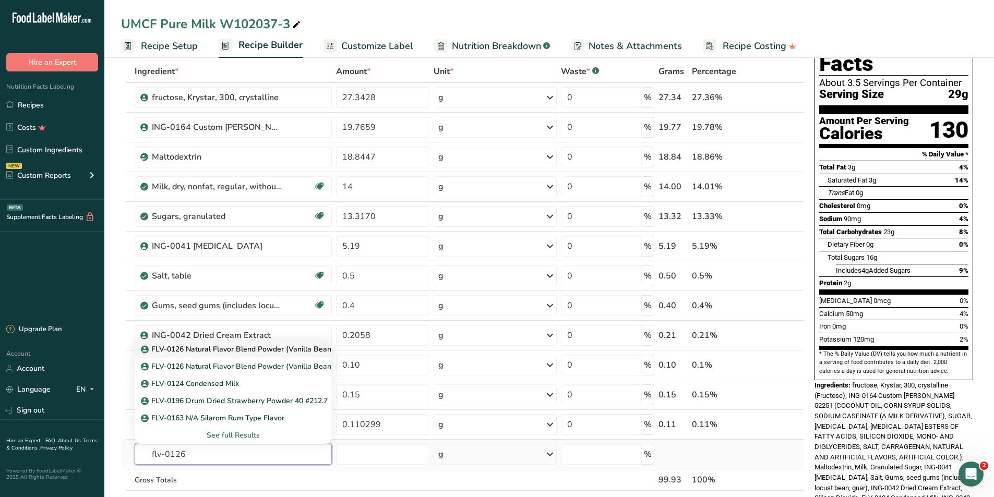
type input "flv-0126"
click at [205, 344] on p "FLV-0126 Natural Flavor Blend Powder (Vanilla Bean Type) 512638SU" at bounding box center [266, 349] width 246 height 11
type input "FLV-0126 Natural Flavor Blend Powder (Vanilla Bean Type) 512638SU"
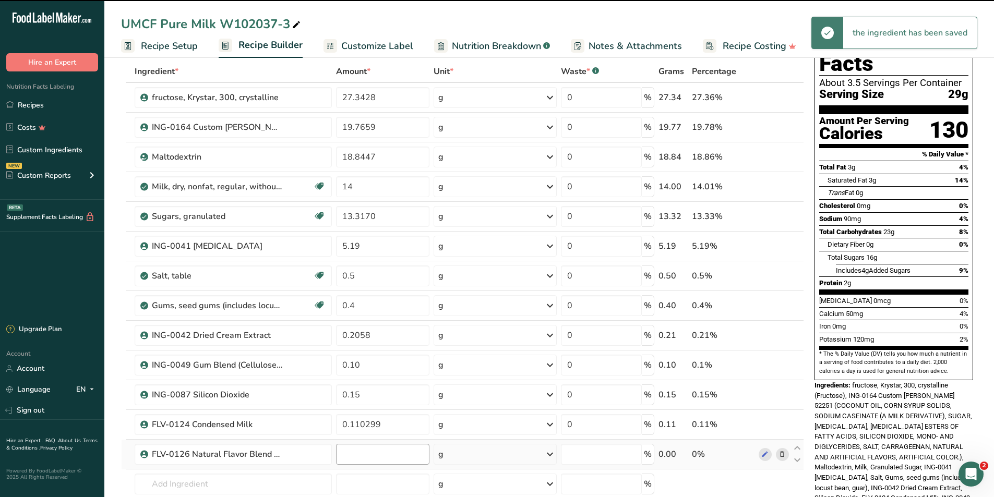
type input "0"
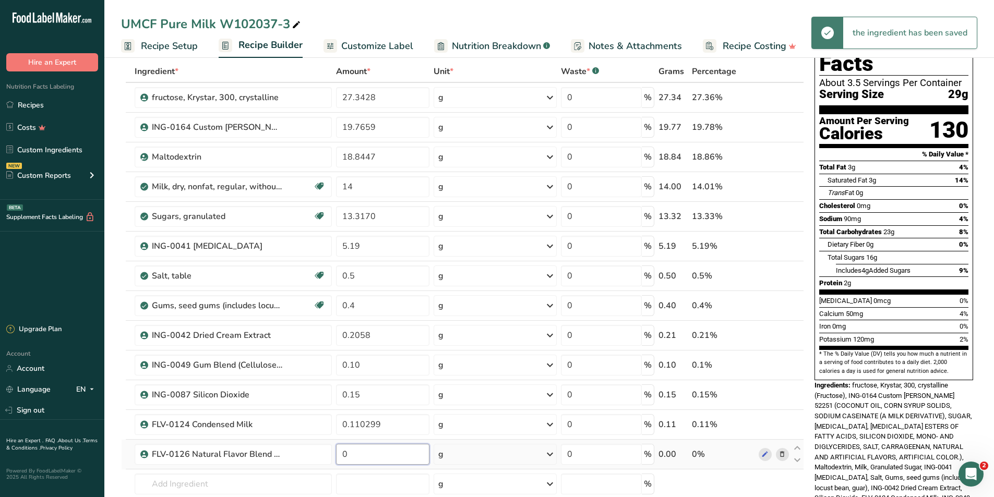
click at [363, 455] on input "0" at bounding box center [382, 454] width 93 height 21
type input "0.0735"
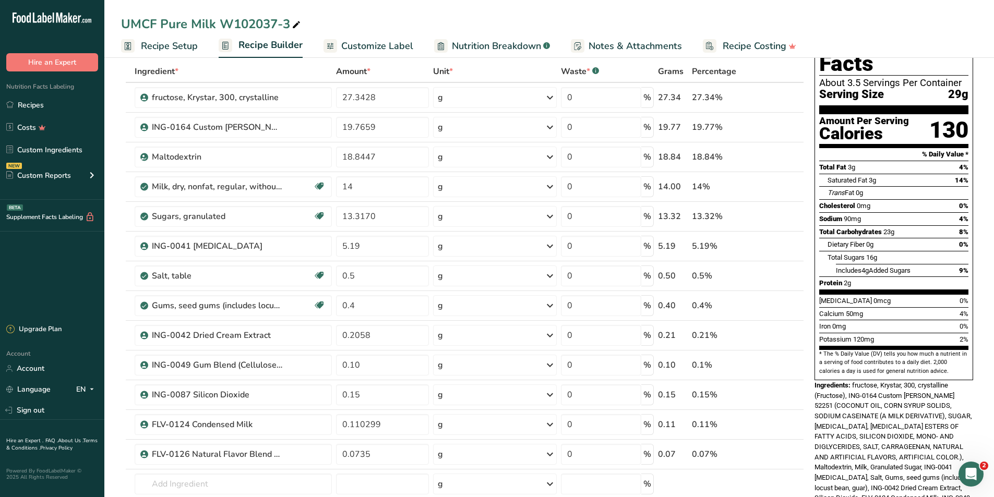
click at [600, 12] on div "UMCF Pure Milk W102037-3 Recipe Setup Recipe Builder Customize Label Nutrition …" at bounding box center [549, 29] width 890 height 58
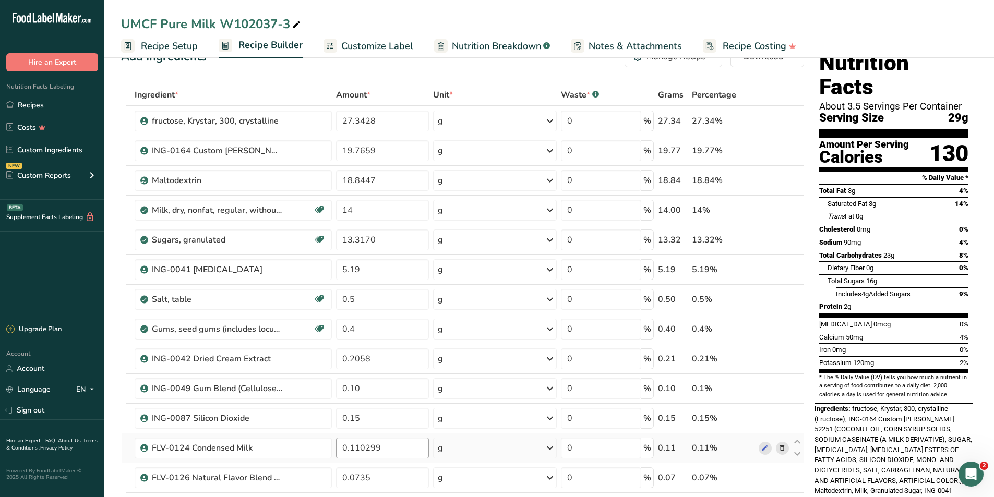
scroll to position [104, 0]
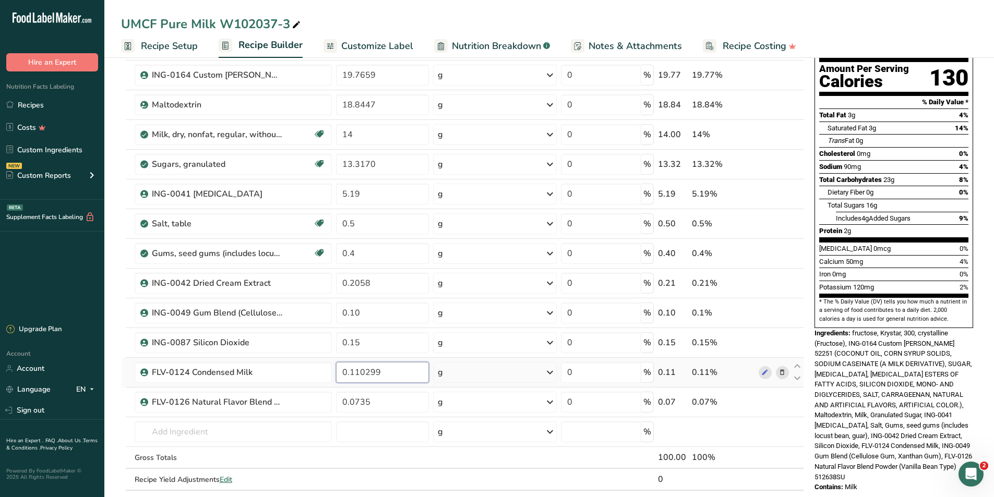
drag, startPoint x: 386, startPoint y: 378, endPoint x: 366, endPoint y: 378, distance: 19.8
click at [366, 378] on input "0.110299" at bounding box center [382, 372] width 93 height 21
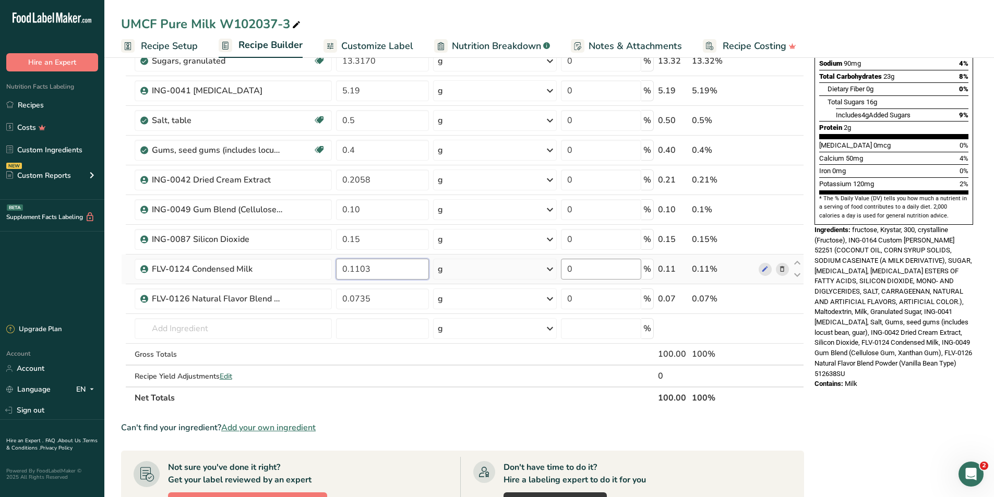
scroll to position [209, 0]
type input "0.1103"
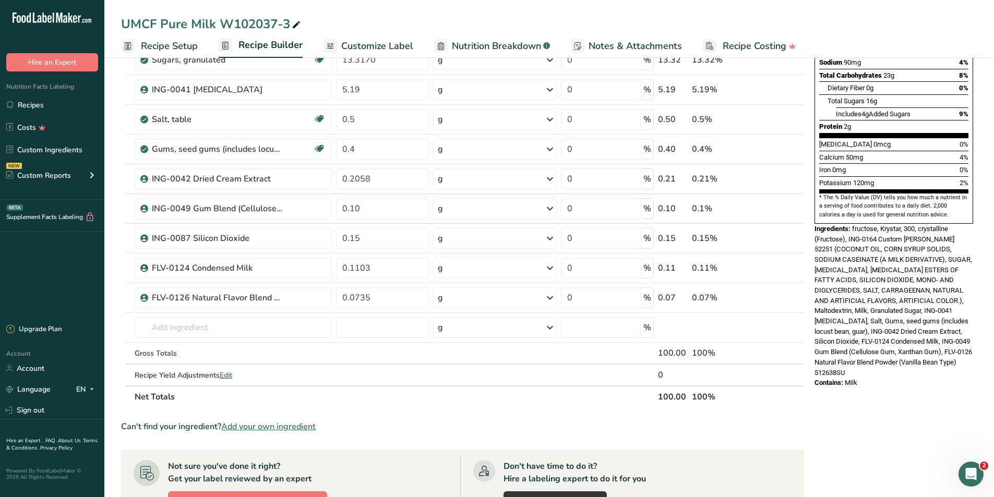
click at [878, 440] on div "Nutrition Facts About 3.5 Servings Per Container Serving Size 29g Amount Per Se…" at bounding box center [894, 320] width 167 height 916
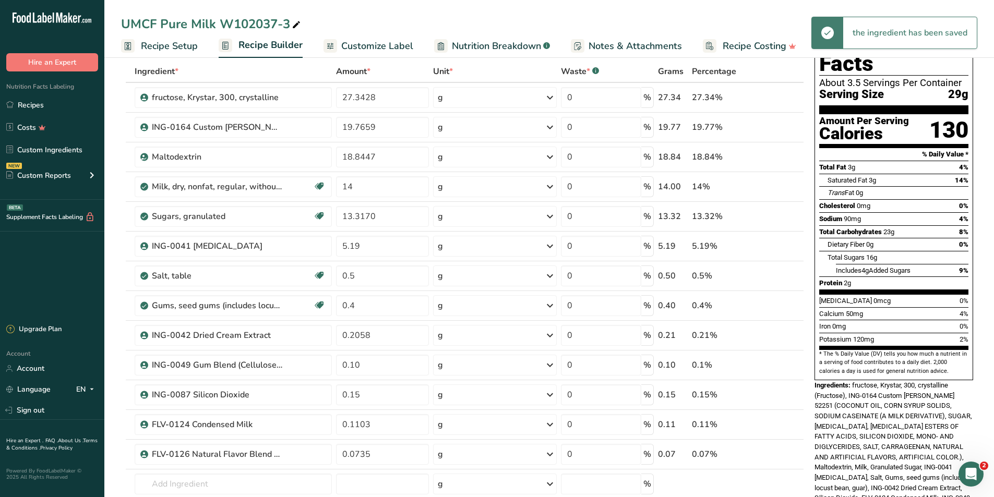
scroll to position [0, 0]
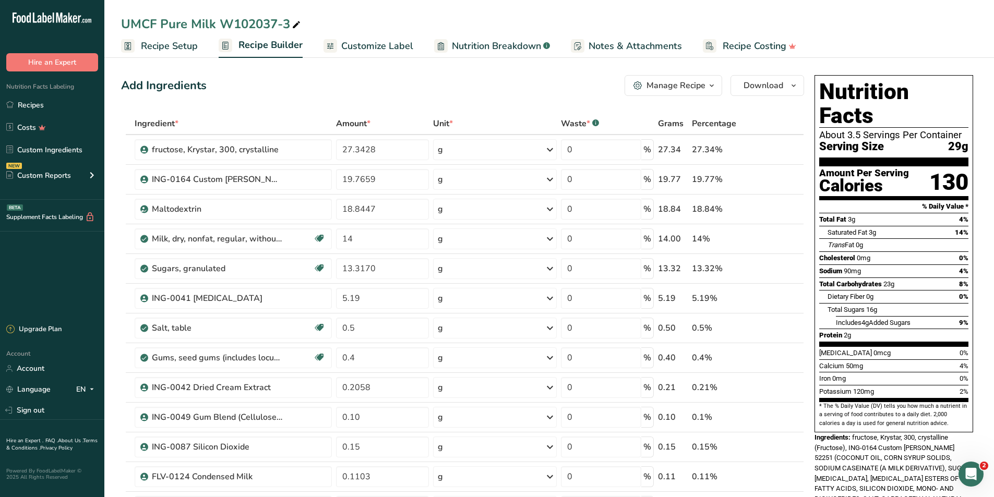
click at [179, 51] on span "Recipe Setup" at bounding box center [169, 46] width 57 height 14
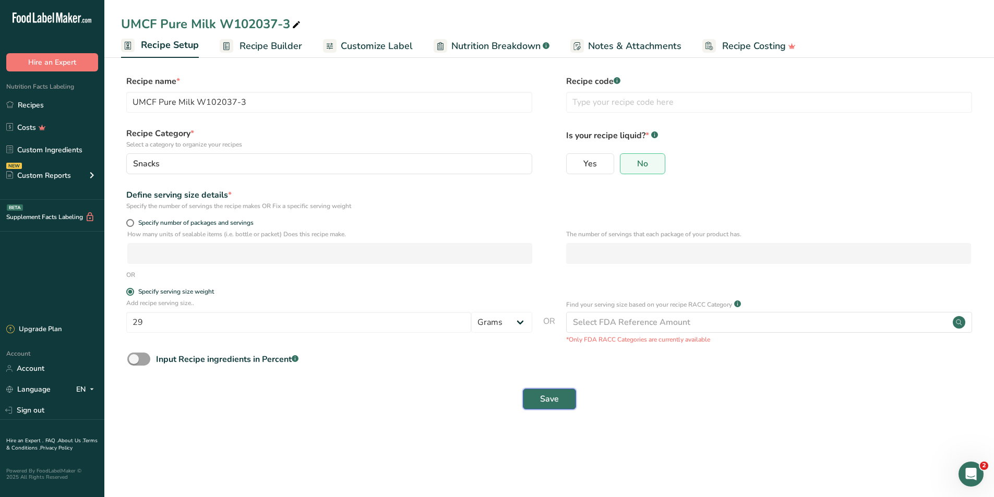
click at [544, 402] on span "Save" at bounding box center [549, 399] width 19 height 13
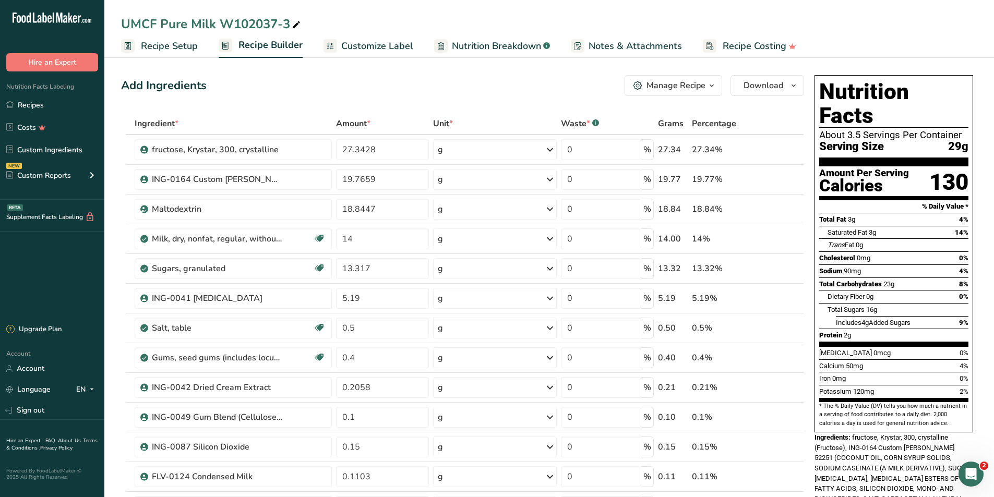
click at [180, 46] on span "Recipe Setup" at bounding box center [169, 46] width 57 height 14
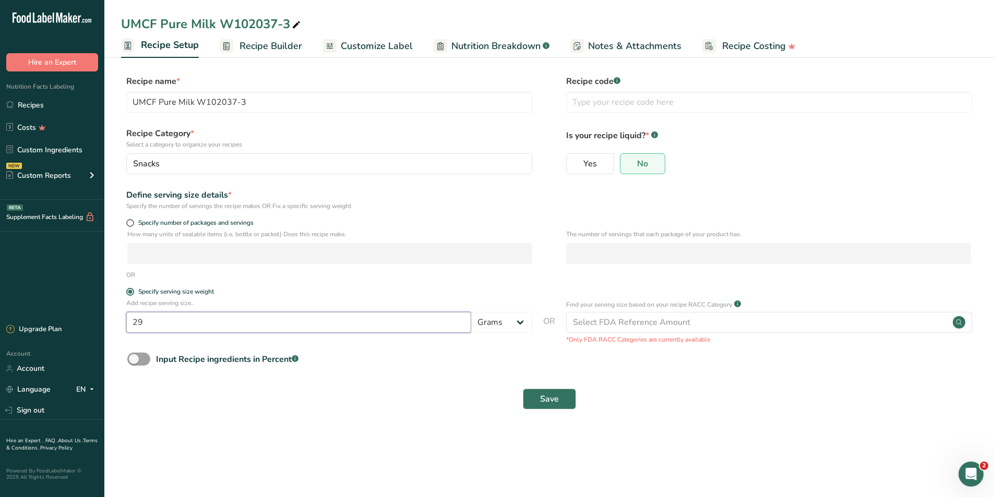
drag, startPoint x: 150, startPoint y: 322, endPoint x: 135, endPoint y: 320, distance: 15.7
click at [135, 320] on input "29" at bounding box center [298, 322] width 345 height 21
type input "40"
click at [523, 389] on button "Save" at bounding box center [549, 399] width 53 height 21
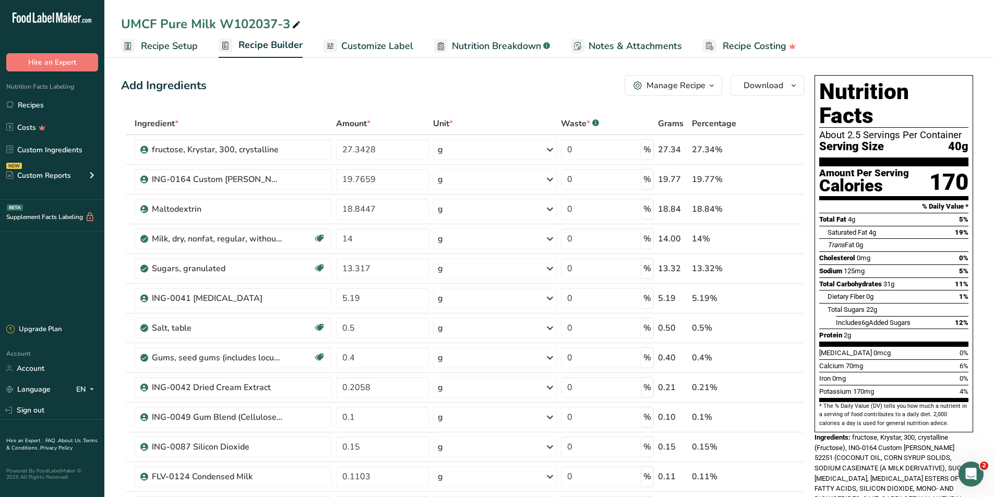
click at [366, 44] on span "Customize Label" at bounding box center [377, 46] width 72 height 14
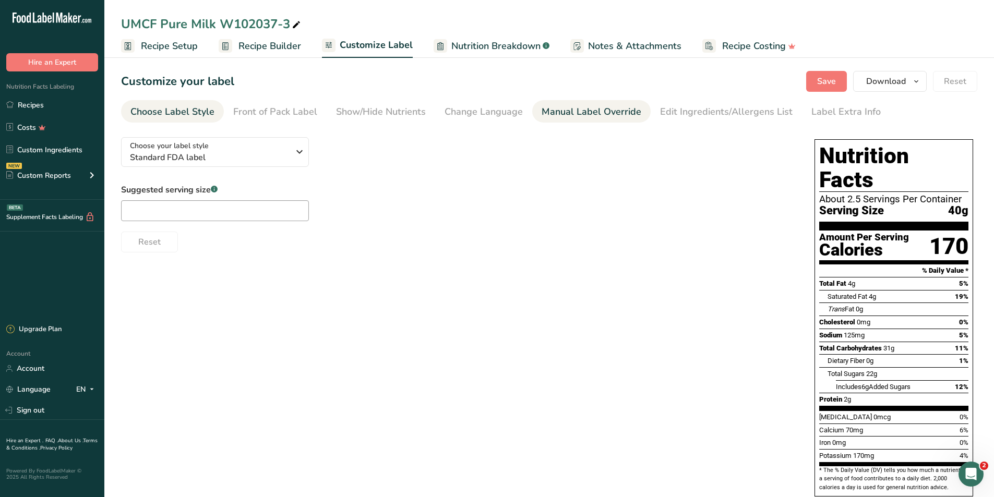
click at [592, 117] on div "Manual Label Override" at bounding box center [592, 112] width 100 height 14
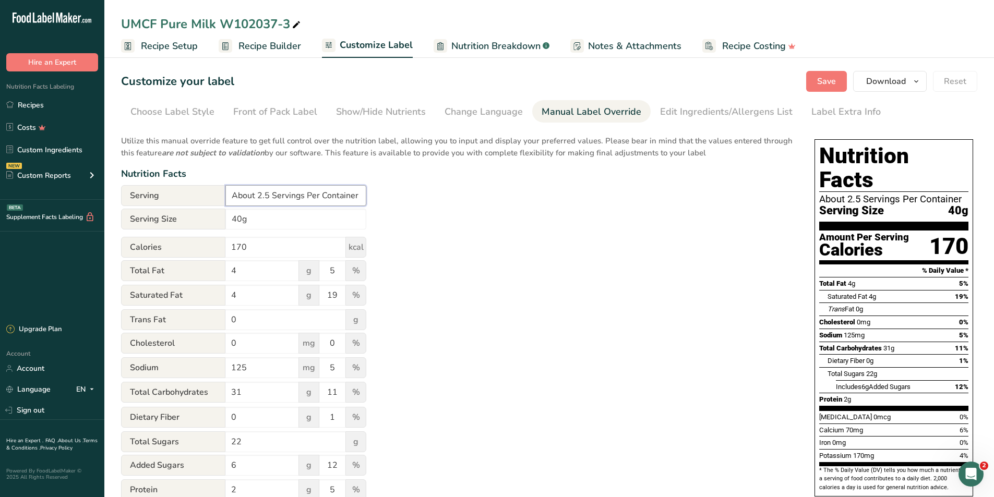
drag, startPoint x: 270, startPoint y: 195, endPoint x: 257, endPoint y: 198, distance: 13.6
click at [257, 198] on input "About 2.5 Servings Per Container" at bounding box center [295, 195] width 141 height 21
type input "About 34 Servings Per Container"
click at [231, 219] on input "40g" at bounding box center [295, 219] width 141 height 21
type input "1/4 Cup (40g)"
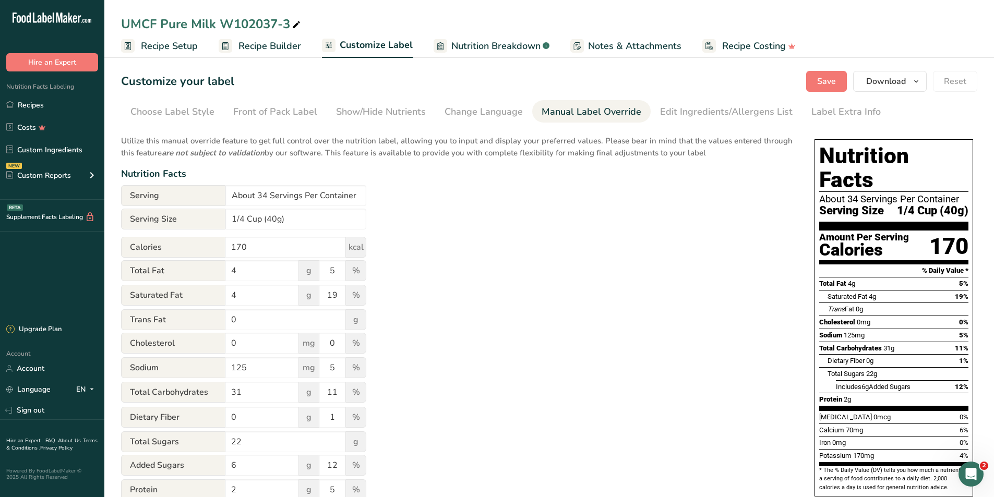
click at [695, 355] on div "Utilize this manual override feature to get full control over the nutrition lab…" at bounding box center [457, 379] width 673 height 500
click at [878, 84] on span "Download" at bounding box center [886, 81] width 40 height 13
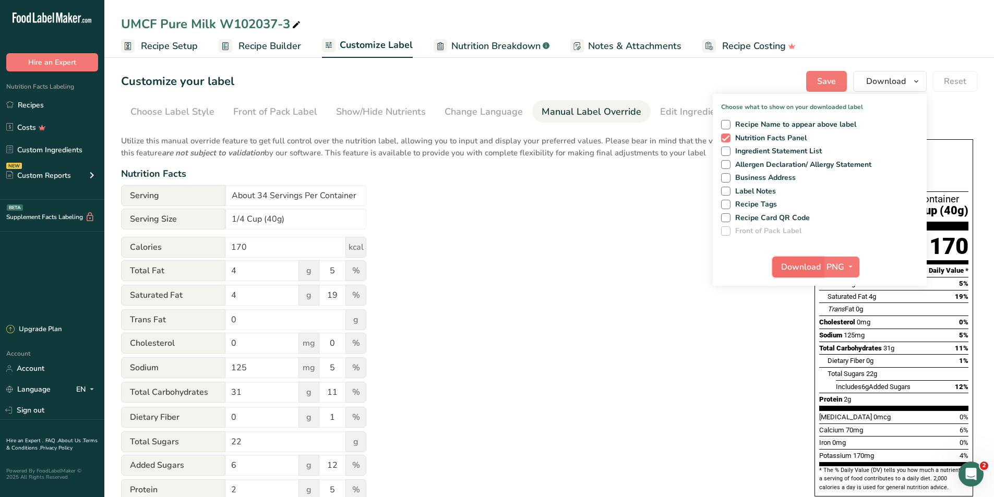
click at [816, 269] on span "Download" at bounding box center [801, 267] width 40 height 13
click at [467, 50] on span "Nutrition Breakdown" at bounding box center [496, 46] width 89 height 14
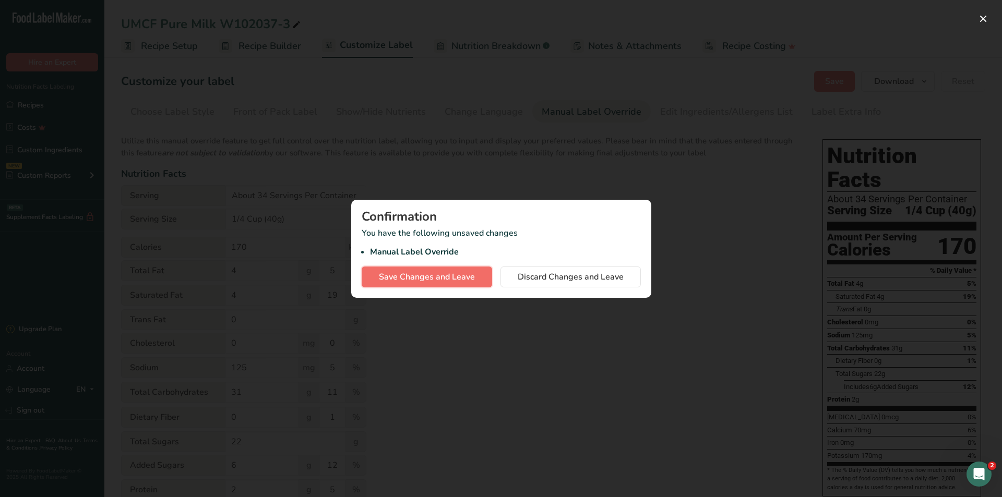
click at [414, 284] on button "Save Changes and Leave" at bounding box center [427, 277] width 130 height 21
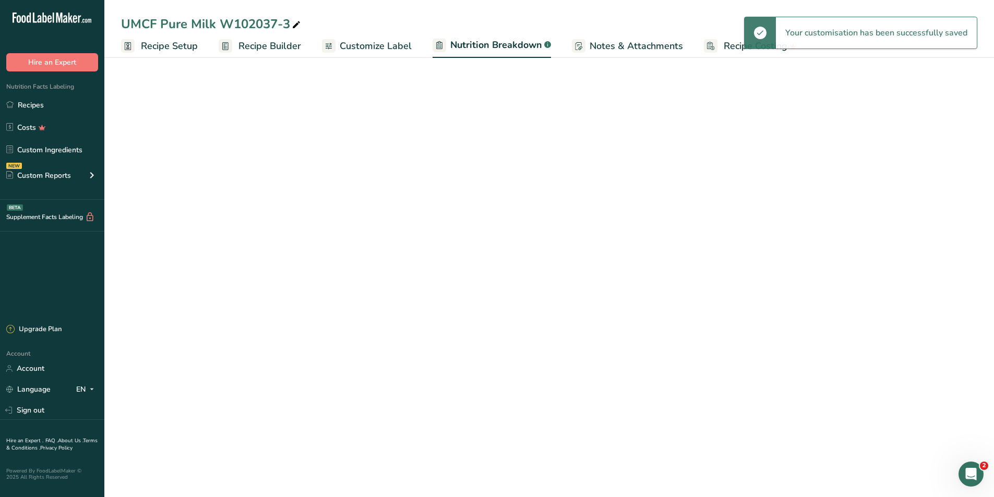
select select "Calories"
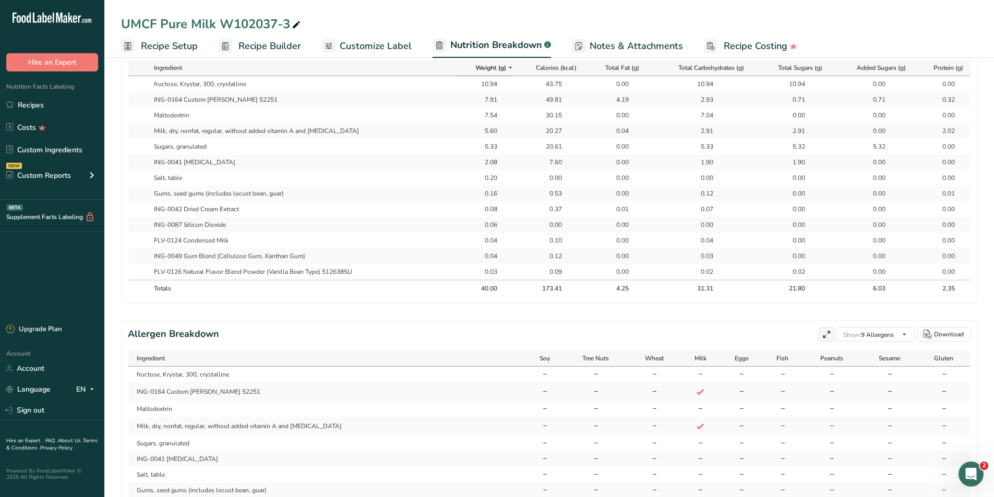
scroll to position [418, 0]
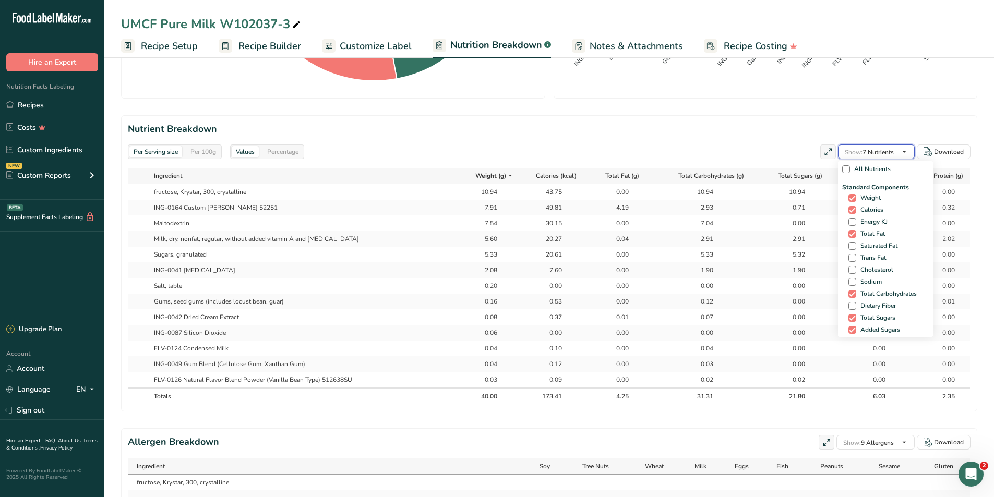
click at [865, 148] on span "Show: 7 Nutrients" at bounding box center [869, 152] width 49 height 8
click at [849, 244] on span at bounding box center [853, 246] width 8 height 8
click at [849, 244] on input "Saturated Fat" at bounding box center [852, 246] width 7 height 7
checkbox input "true"
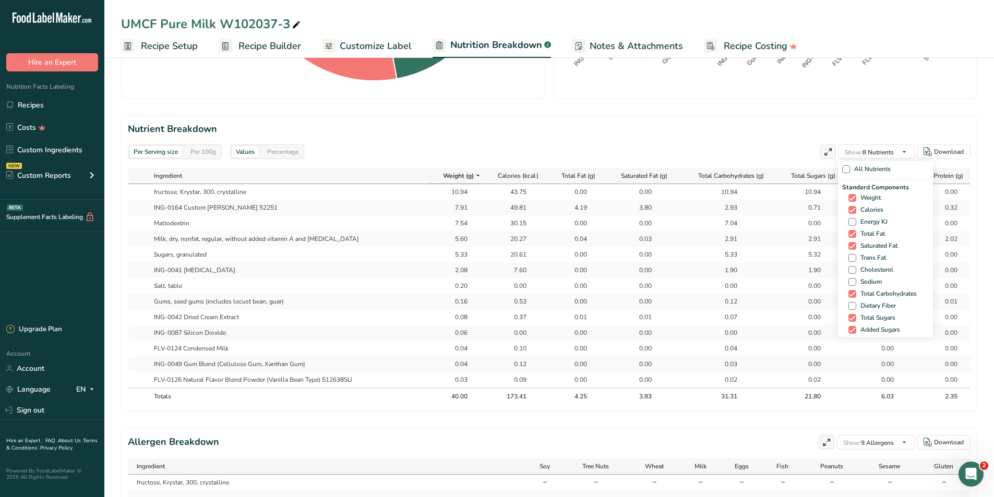
click at [849, 252] on div "Standard Components Weight Calories Energy KJ Total Fat Saturated Fat Trans Fat…" at bounding box center [885, 265] width 87 height 165
click at [849, 260] on span at bounding box center [853, 258] width 8 height 8
click at [849, 260] on input "Trans Fat" at bounding box center [852, 258] width 7 height 7
checkbox input "true"
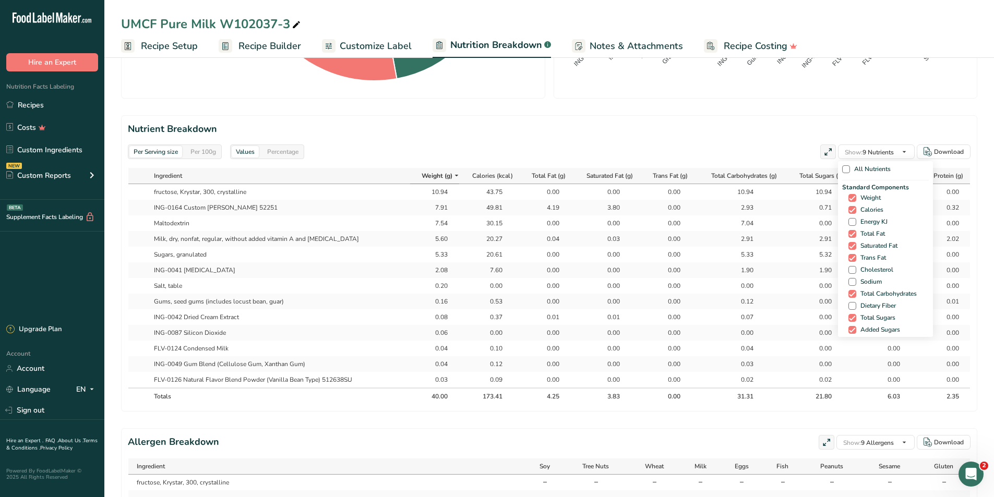
click at [849, 271] on span at bounding box center [853, 270] width 8 height 8
click at [849, 271] on input "Cholesterol" at bounding box center [852, 270] width 7 height 7
checkbox input "true"
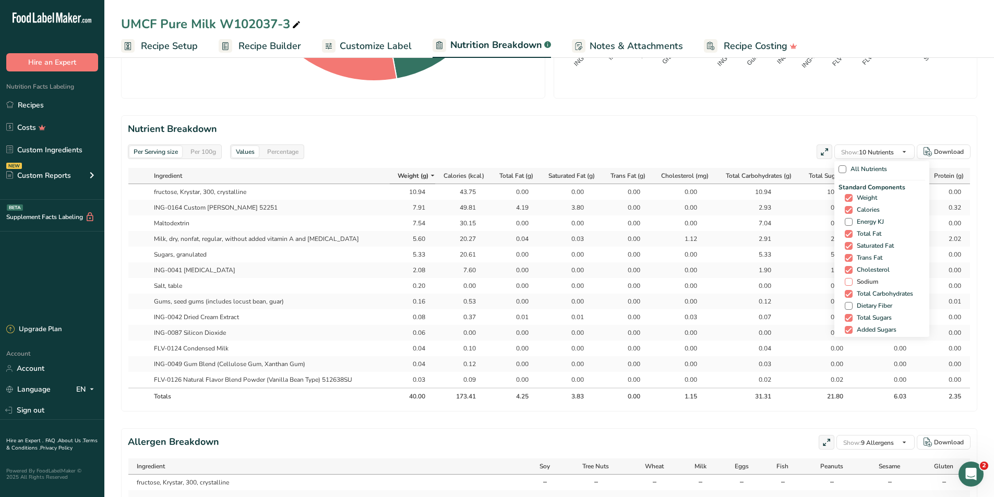
click at [848, 281] on span at bounding box center [849, 282] width 8 height 8
click at [848, 281] on input "Sodium" at bounding box center [848, 282] width 7 height 7
checkbox input "true"
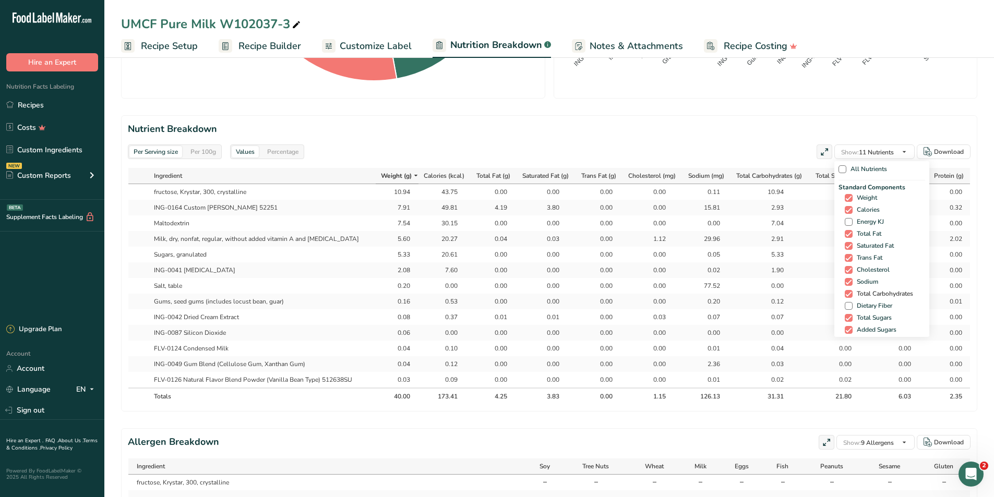
drag, startPoint x: 845, startPoint y: 306, endPoint x: 851, endPoint y: 296, distance: 12.2
click at [845, 306] on span at bounding box center [849, 306] width 8 height 8
click at [845, 306] on input "Dietary Fiber" at bounding box center [848, 306] width 7 height 7
checkbox input "true"
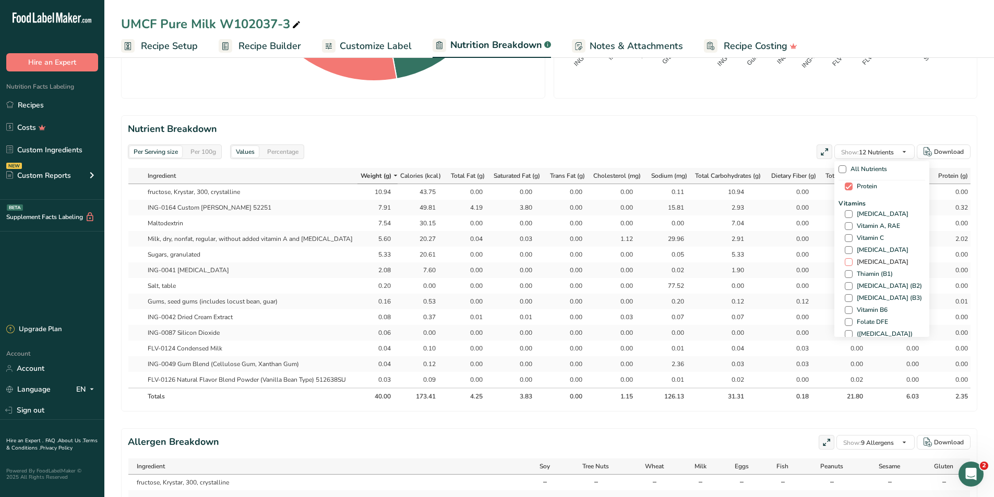
scroll to position [157, 0]
click at [847, 216] on span at bounding box center [849, 213] width 8 height 8
click at [847, 216] on input "[MEDICAL_DATA]" at bounding box center [848, 213] width 7 height 7
checkbox input "true"
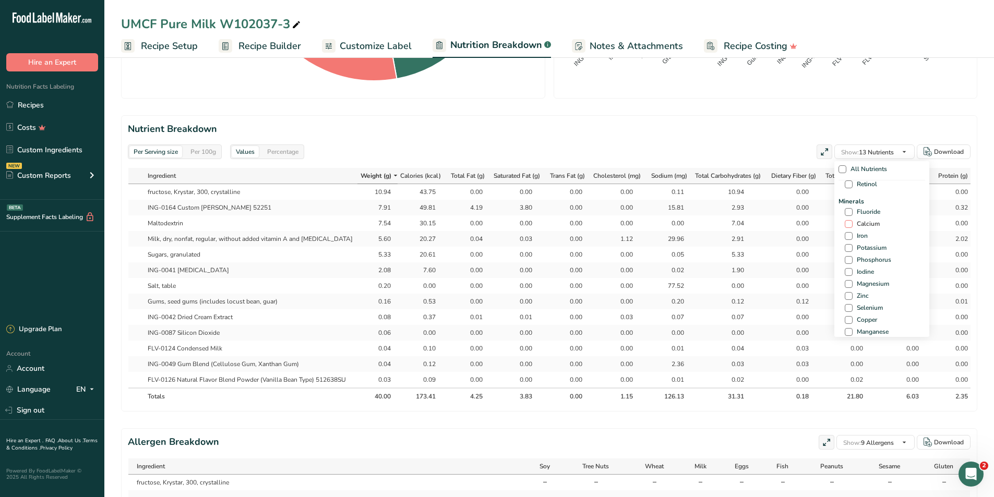
click at [853, 224] on span "Calcium" at bounding box center [866, 224] width 27 height 8
click at [850, 224] on input "Calcium" at bounding box center [848, 224] width 7 height 7
checkbox input "true"
click at [846, 237] on span at bounding box center [849, 236] width 8 height 8
click at [846, 237] on input "Iron" at bounding box center [848, 236] width 7 height 7
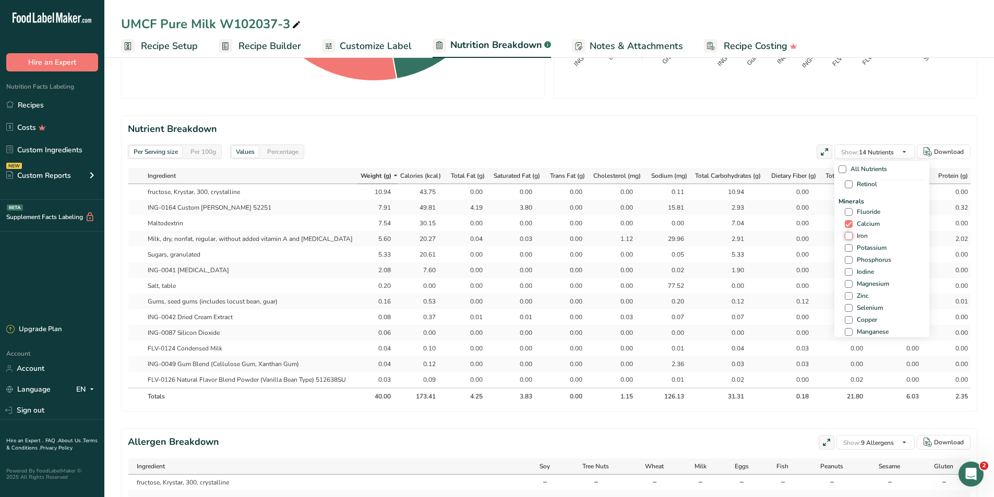
checkbox input "true"
click at [845, 249] on span at bounding box center [849, 248] width 8 height 8
click at [845, 249] on input "Potassium" at bounding box center [848, 248] width 7 height 7
checkbox input "true"
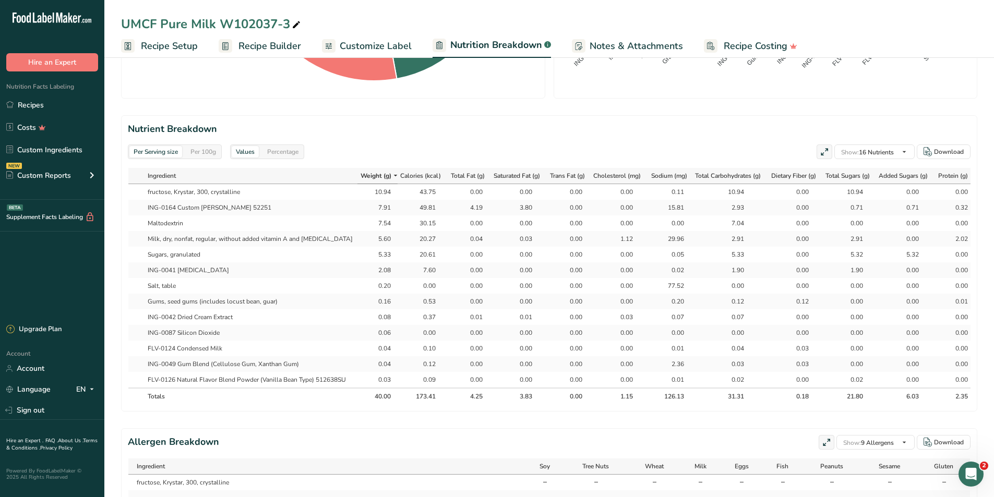
click at [766, 146] on div "Per Serving size Per 100g Values Percentage Show: 16 Nutrients All Nutrients St…" at bounding box center [549, 152] width 843 height 15
click at [206, 148] on div "Per 100g" at bounding box center [203, 151] width 34 height 11
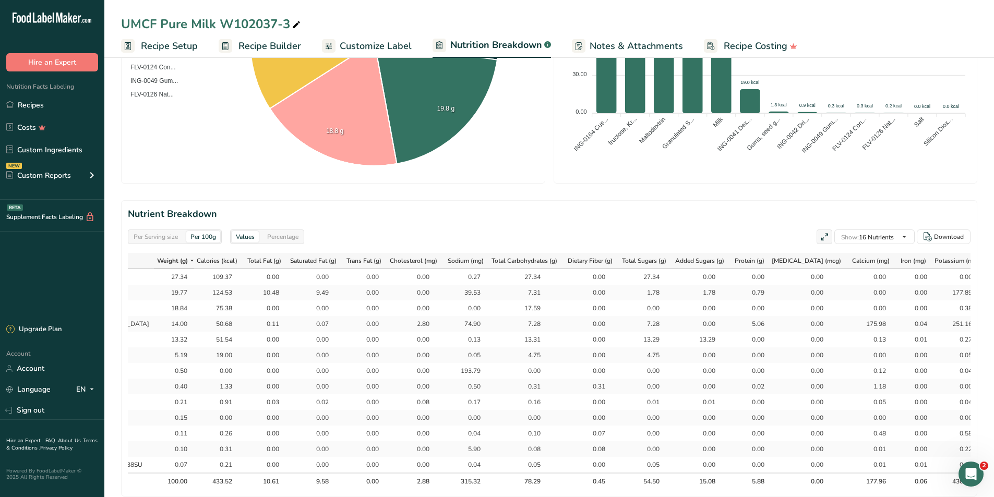
scroll to position [157, 0]
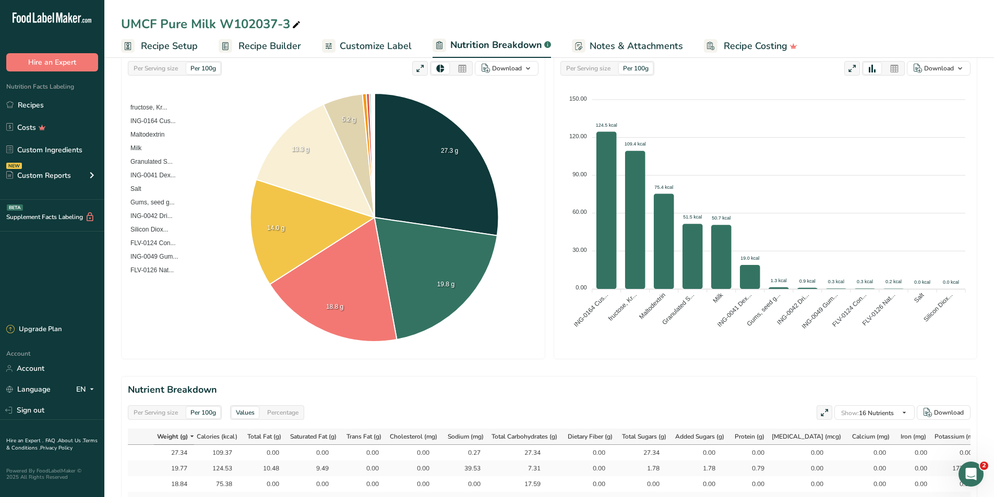
click at [268, 44] on span "Recipe Builder" at bounding box center [270, 46] width 63 height 14
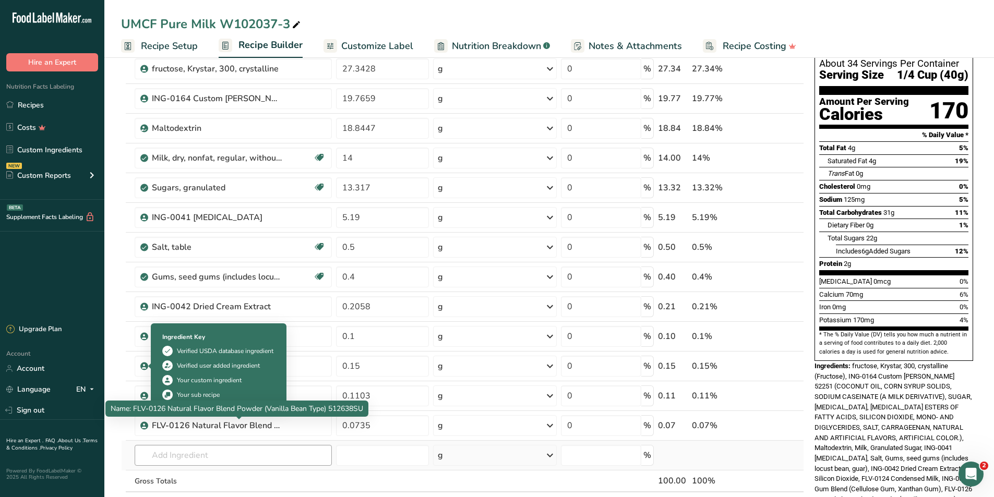
scroll to position [104, 0]
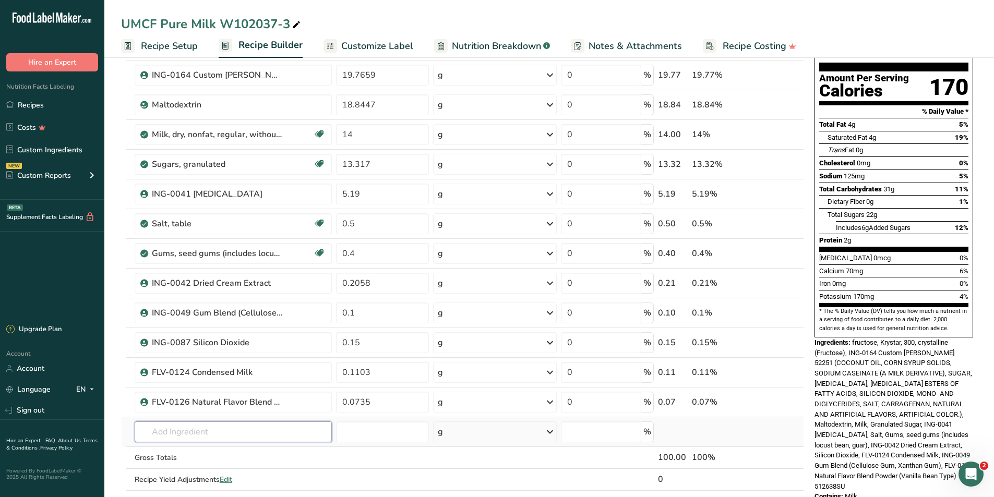
click at [195, 433] on input "text" at bounding box center [234, 432] width 198 height 21
type input "sugar"
click at [199, 362] on p "Organic Cane Sugar" at bounding box center [181, 361] width 76 height 11
type input "Organic Cane Sugar"
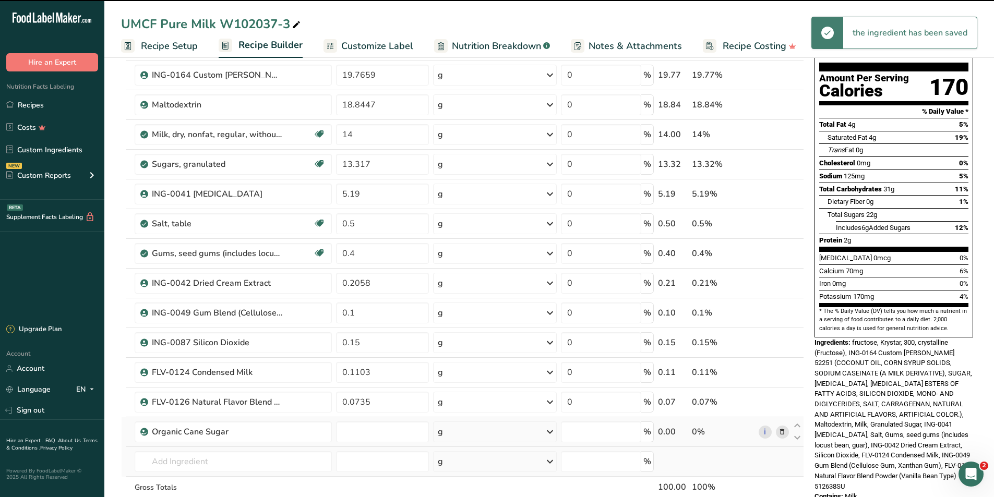
type input "0"
click at [359, 437] on input "0" at bounding box center [382, 432] width 93 height 21
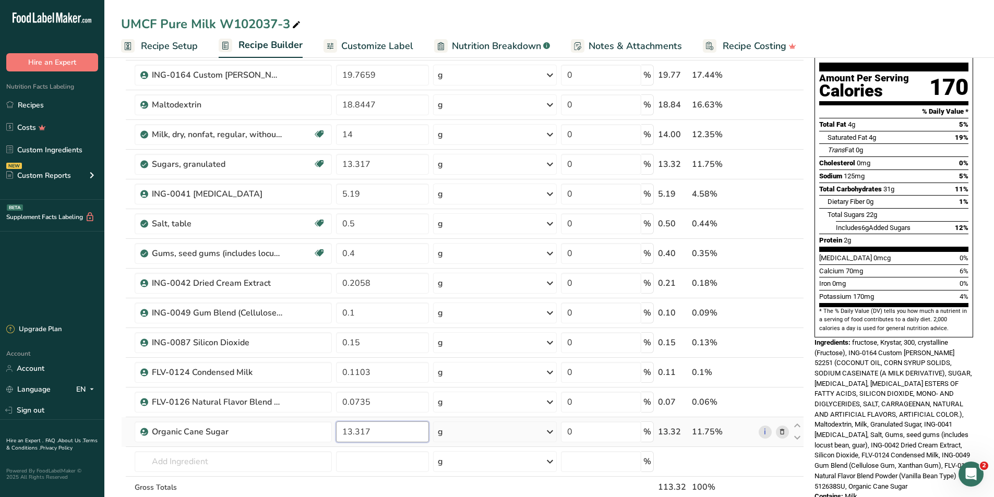
type input "13.317"
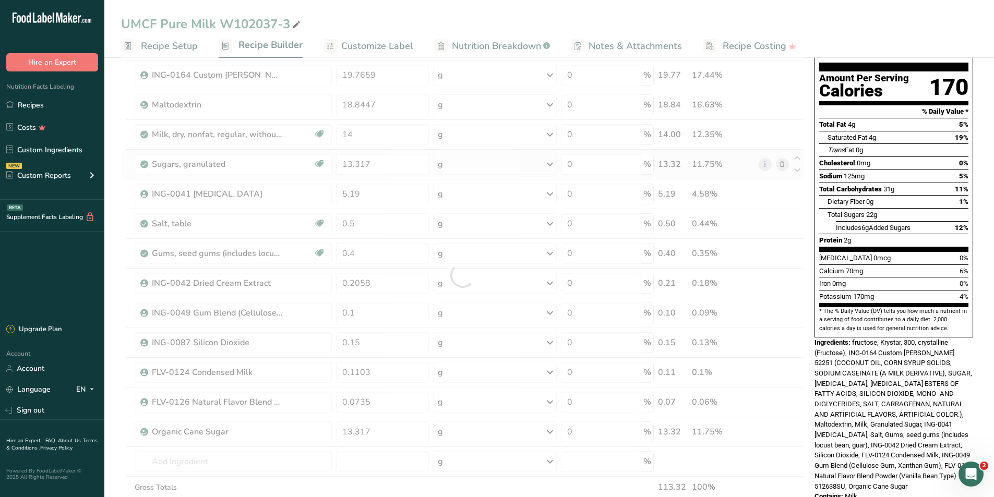
click at [781, 164] on div "Ingredient * Amount * Unit * Waste * .a-a{fill:#347362;}.b-a{fill:#fff;} Grams …" at bounding box center [462, 275] width 683 height 534
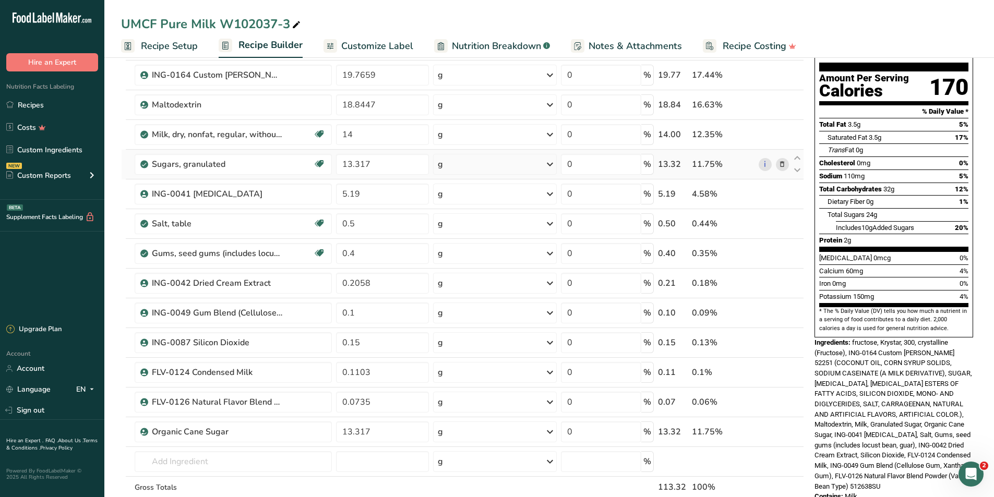
click at [783, 167] on icon at bounding box center [782, 164] width 7 height 11
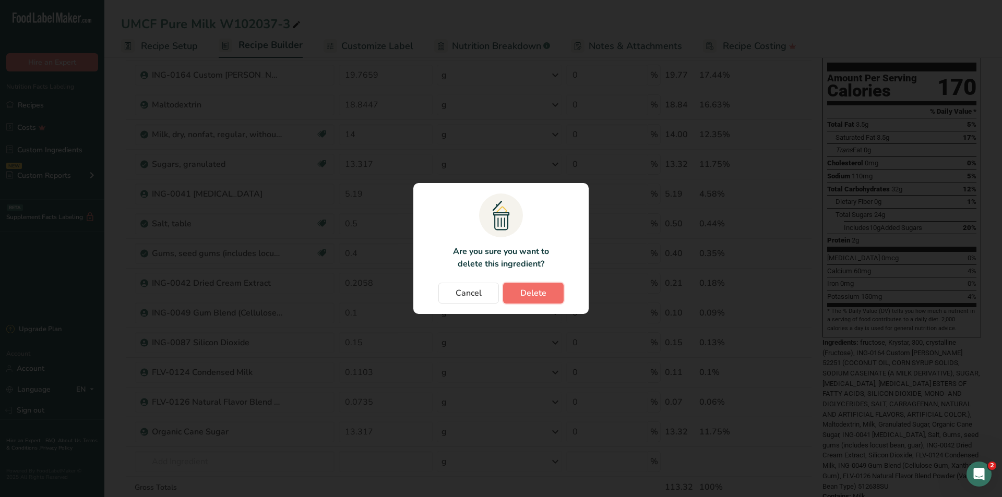
click at [532, 294] on span "Delete" at bounding box center [533, 293] width 26 height 13
type input "5.19"
type input "0.5"
type input "0.4"
type input "0.2058"
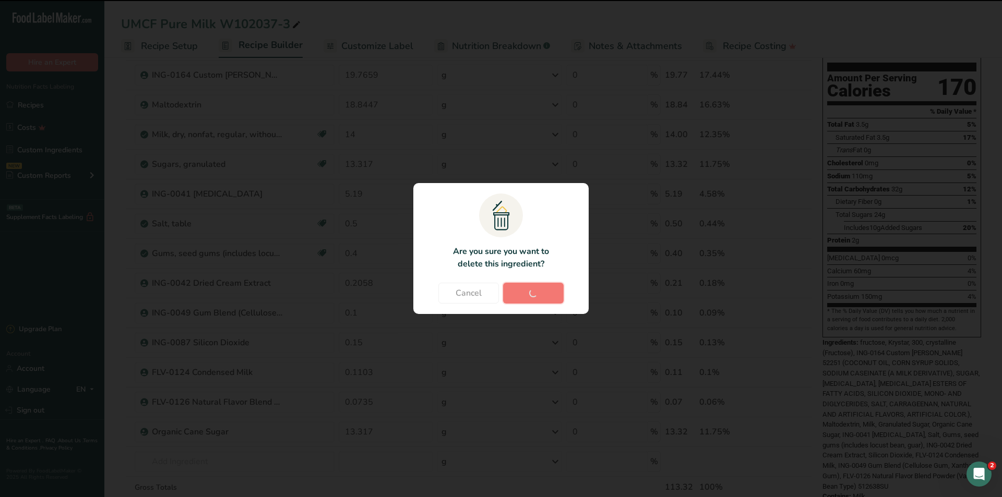
type input "0.1"
type input "0.15"
type input "0.1103"
type input "0.0735"
type input "13.317"
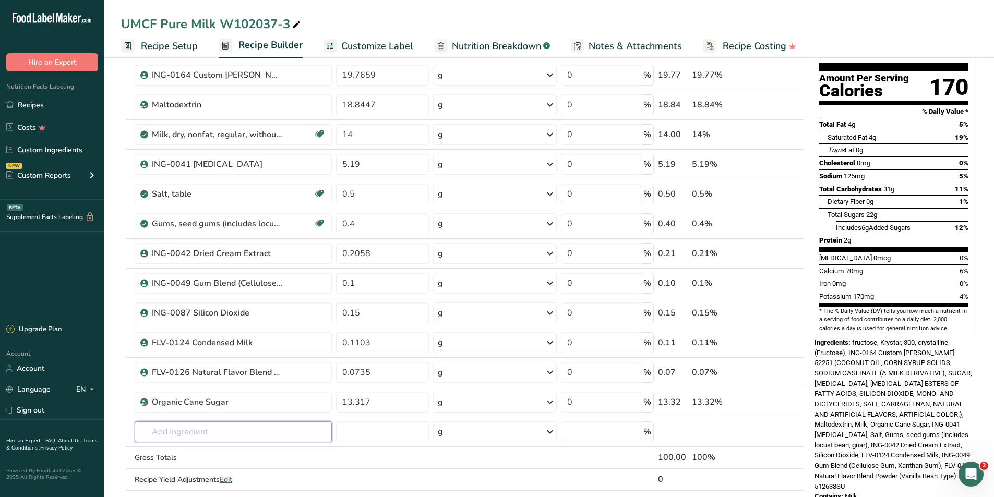
click at [192, 437] on input "text" at bounding box center [234, 432] width 198 height 21
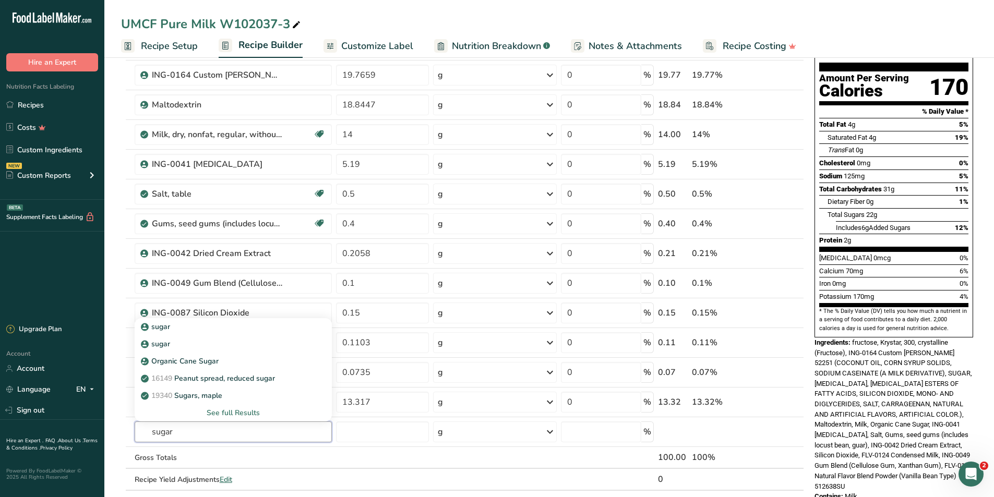
type input "sugar"
click at [230, 413] on div "See full Results" at bounding box center [233, 413] width 181 height 11
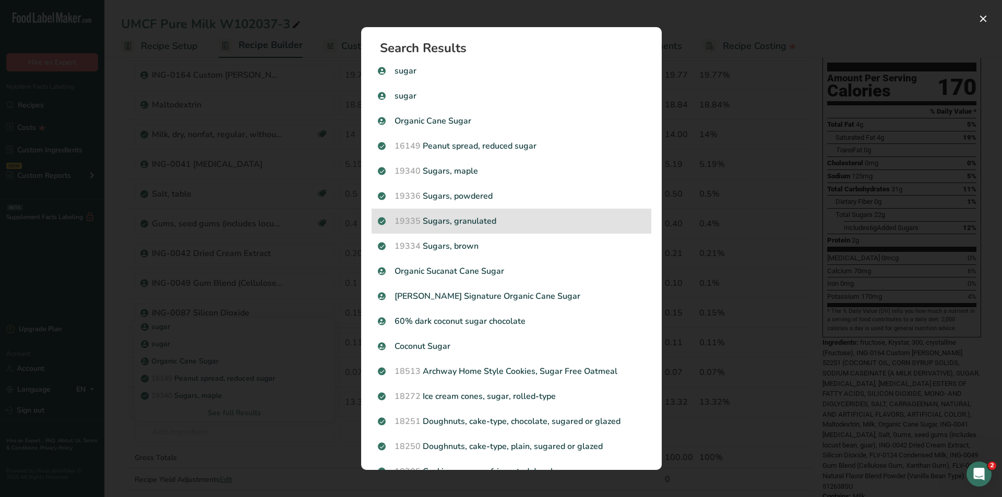
click at [454, 216] on p "19335 Sugars, granulated" at bounding box center [511, 221] width 267 height 13
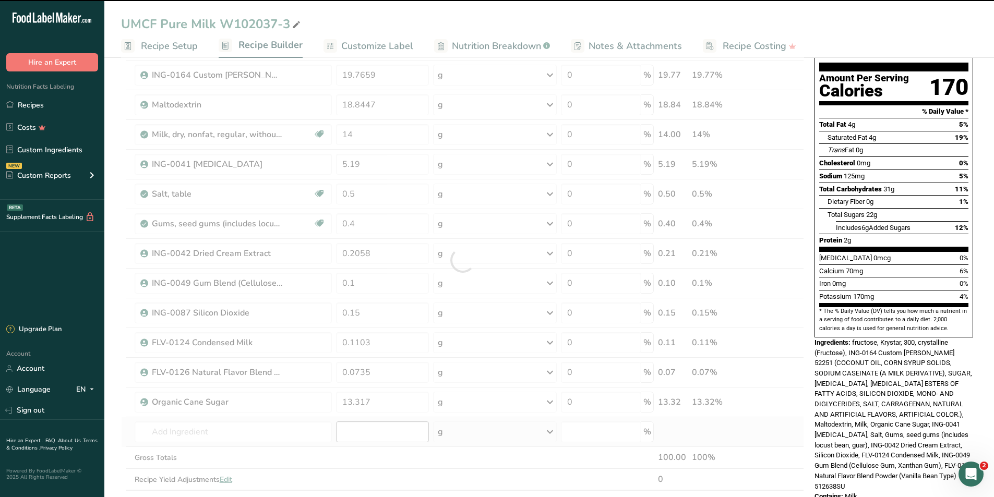
type input "0"
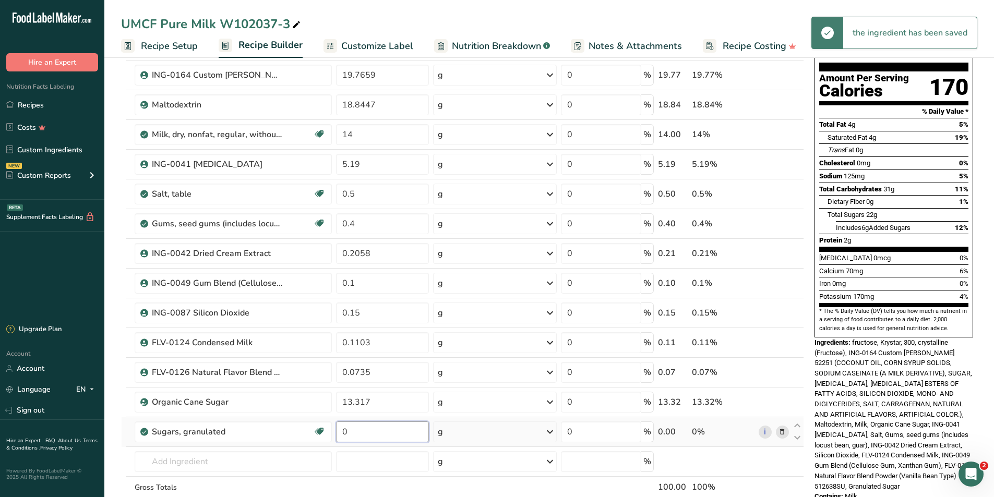
click at [366, 438] on input "0" at bounding box center [382, 432] width 93 height 21
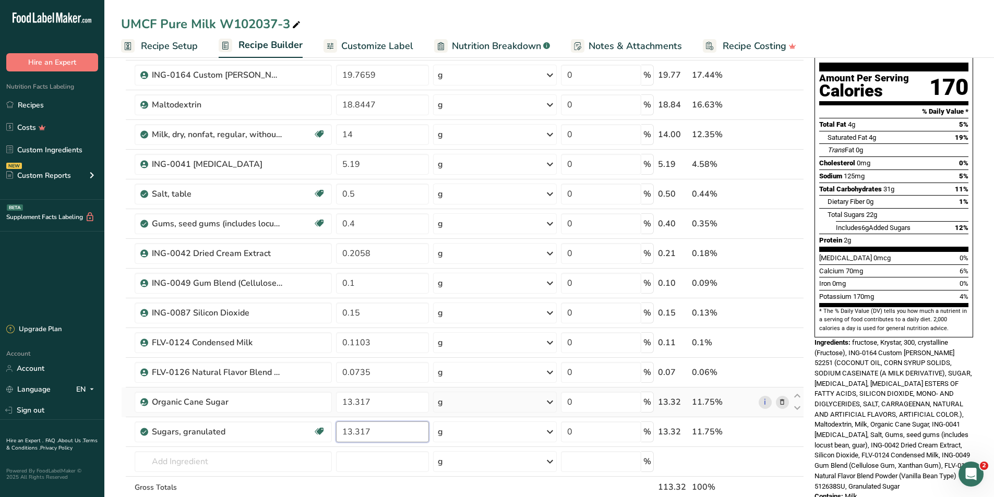
type input "13.317"
click at [782, 402] on div "Ingredient * Amount * Unit * Waste * .a-a{fill:#347362;}.b-a{fill:#fff;} Grams …" at bounding box center [462, 275] width 683 height 534
click at [782, 404] on icon at bounding box center [782, 402] width 7 height 11
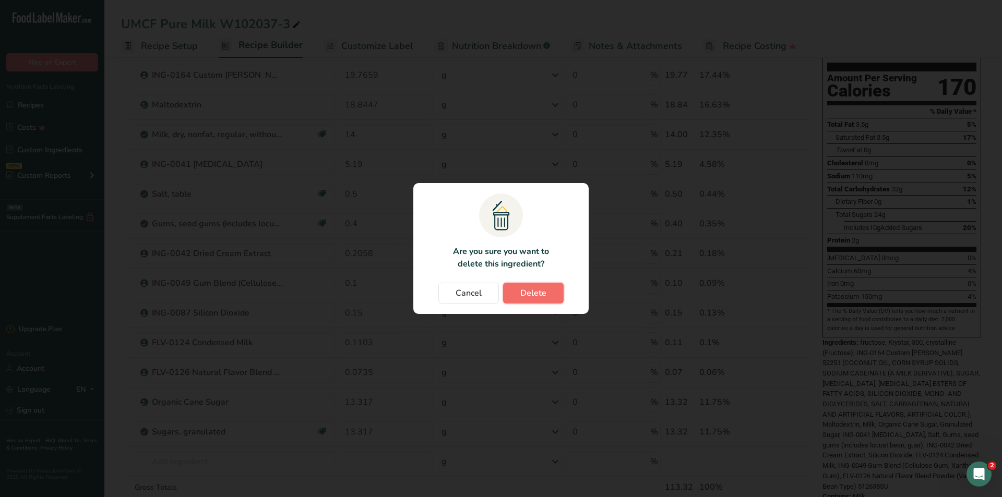
click at [545, 292] on span "Delete" at bounding box center [533, 293] width 26 height 13
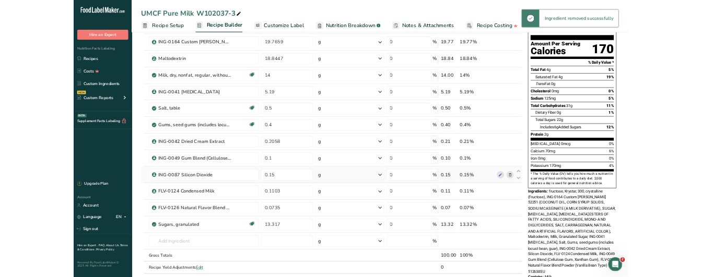
scroll to position [0, 0]
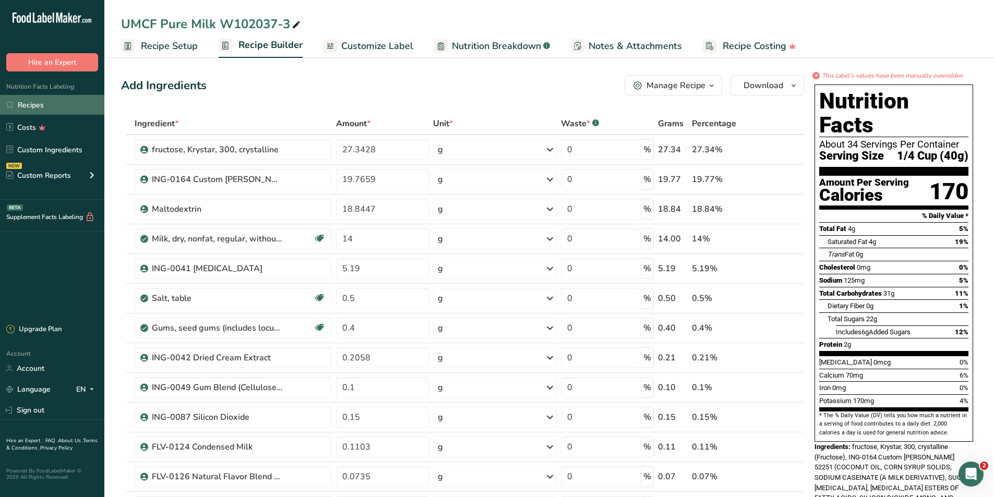
click at [48, 103] on link "Recipes" at bounding box center [52, 105] width 104 height 20
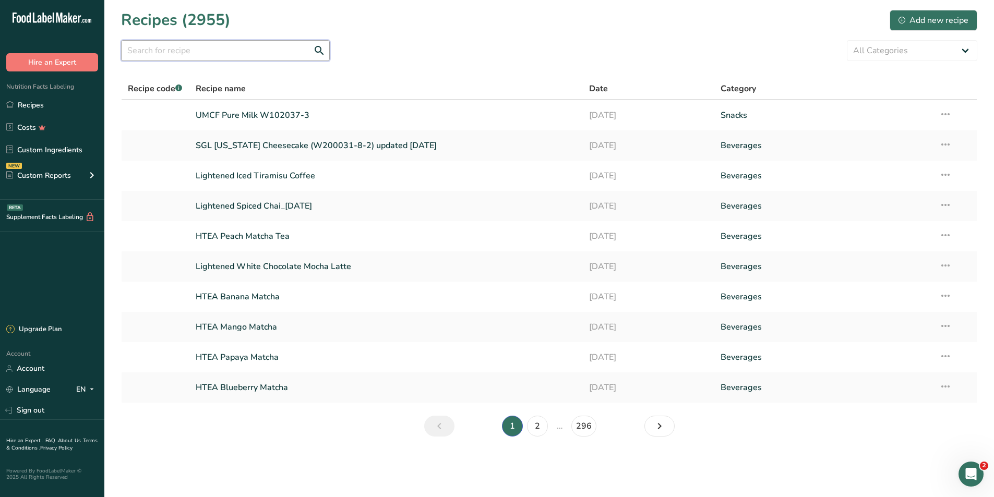
click at [215, 51] on input "text" at bounding box center [225, 50] width 209 height 21
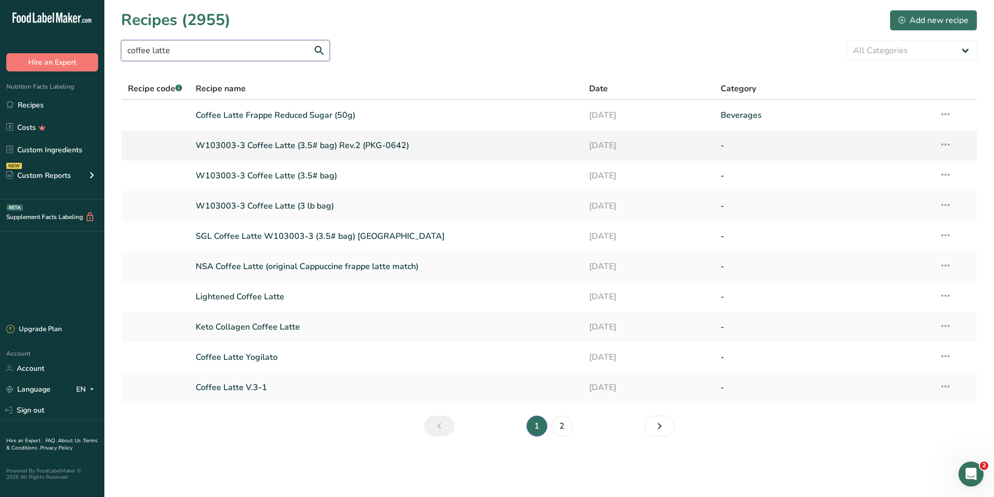
type input "coffee latte"
click at [337, 143] on link "W103003-3 Coffee Latte (3.5# bag) Rev.2 (PKG-0642)" at bounding box center [387, 146] width 382 height 22
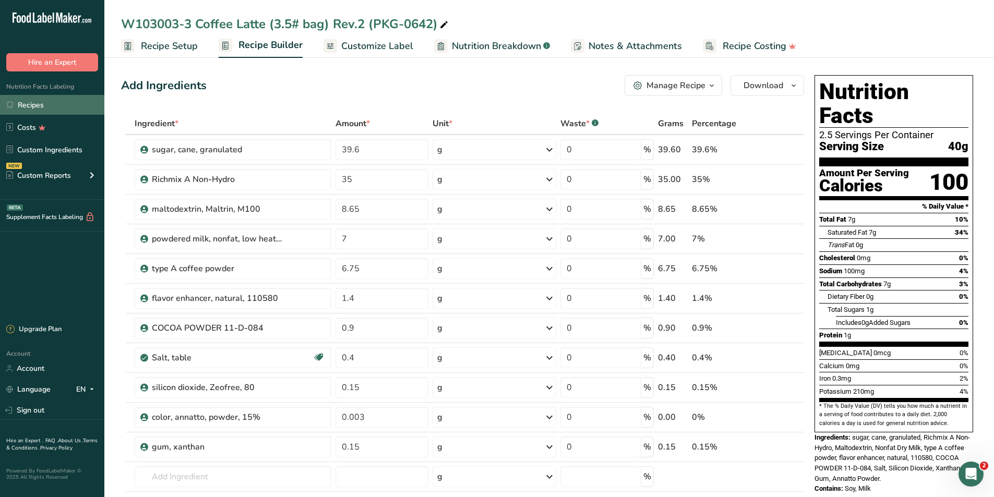
click at [34, 105] on link "Recipes" at bounding box center [52, 105] width 104 height 20
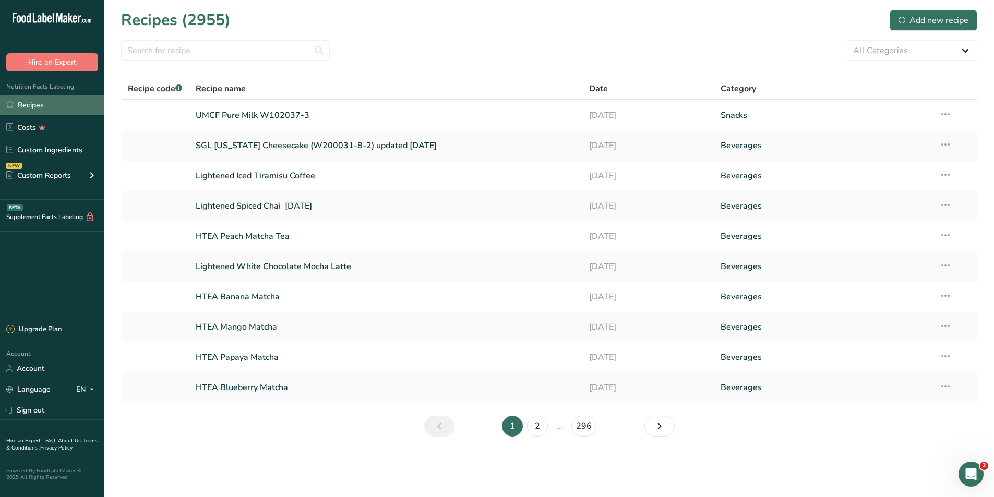
click at [28, 103] on link "Recipes" at bounding box center [52, 105] width 104 height 20
click at [912, 22] on div "Add new recipe" at bounding box center [934, 20] width 70 height 13
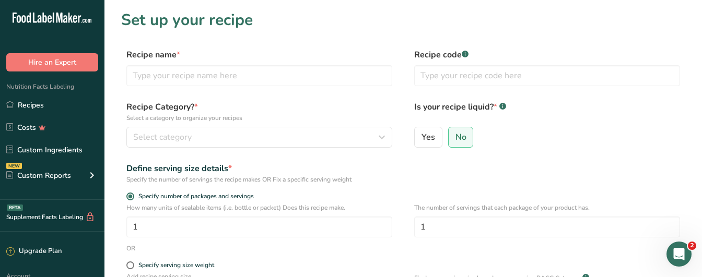
click at [631, 141] on div "Yes No" at bounding box center [547, 140] width 266 height 27
click at [182, 75] on input "text" at bounding box center [259, 75] width 266 height 21
drag, startPoint x: 176, startPoint y: 71, endPoint x: 198, endPoint y: 48, distance: 32.1
click at [182, 62] on div "Recipe name *" at bounding box center [259, 68] width 266 height 38
type input "UPMC Caramel Latte W103000-4"
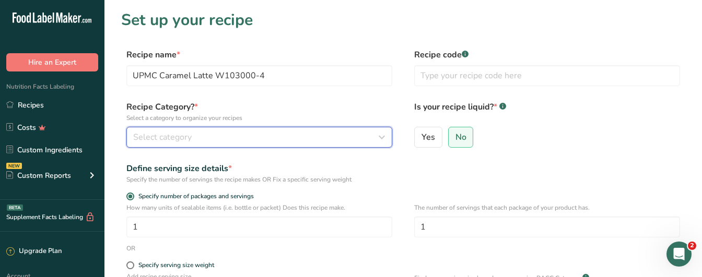
click at [188, 140] on span "Select category" at bounding box center [162, 137] width 58 height 13
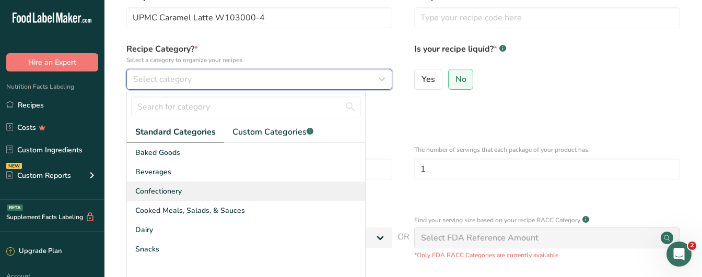
scroll to position [157, 0]
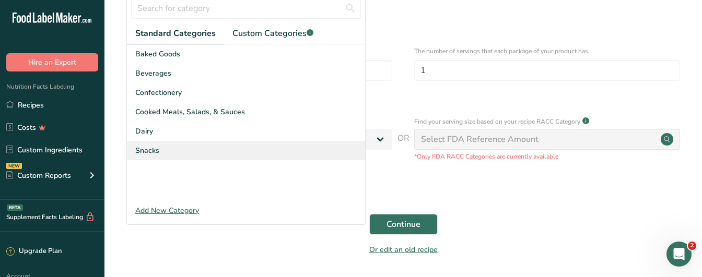
click at [147, 153] on span "Snacks" at bounding box center [147, 150] width 24 height 11
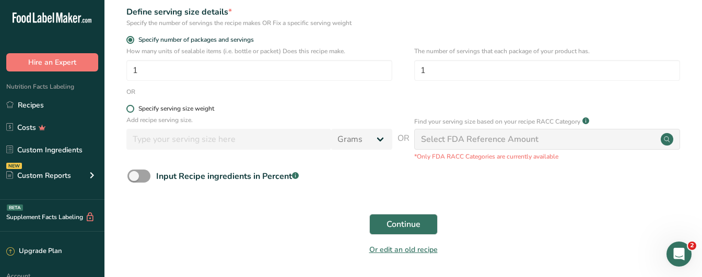
click at [129, 108] on span at bounding box center [130, 109] width 8 height 8
click at [129, 108] on input "Specify serving size weight" at bounding box center [129, 108] width 7 height 7
radio input "true"
radio input "false"
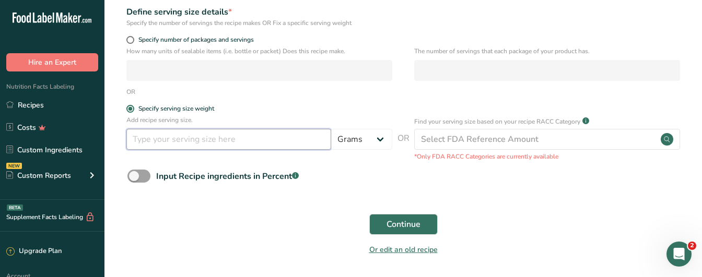
click at [156, 141] on input "number" at bounding box center [228, 139] width 205 height 21
type input "29"
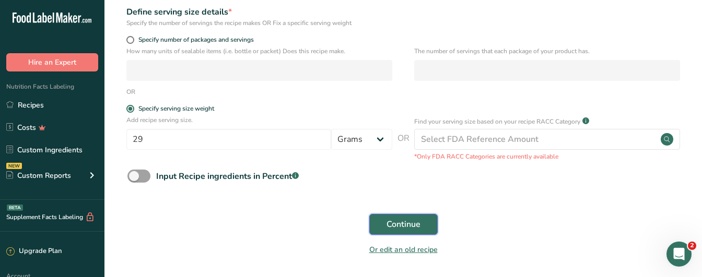
click at [397, 223] on span "Continue" at bounding box center [403, 224] width 34 height 13
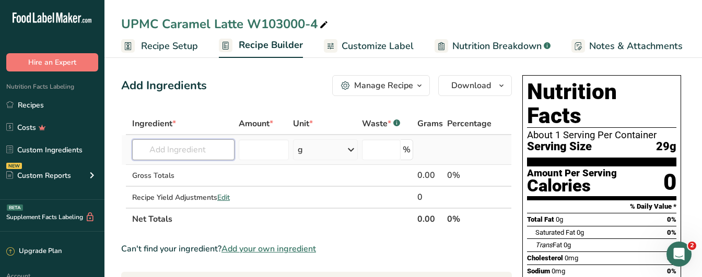
click at [159, 151] on input "text" at bounding box center [183, 149] width 102 height 21
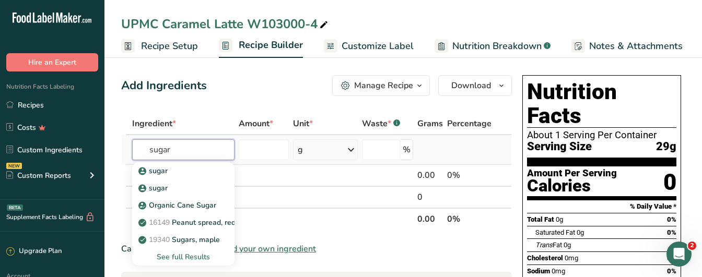
type input "sugar"
click at [187, 258] on div "See full Results" at bounding box center [183, 257] width 86 height 11
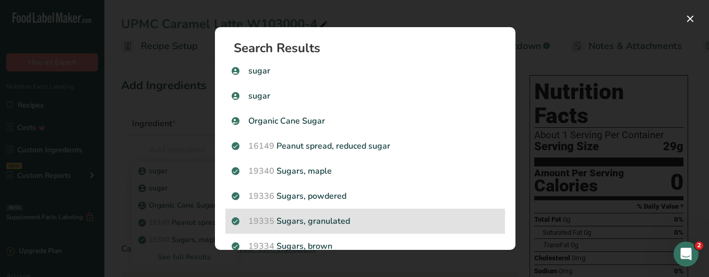
click at [351, 218] on p "19335 Sugars, granulated" at bounding box center [365, 221] width 267 height 13
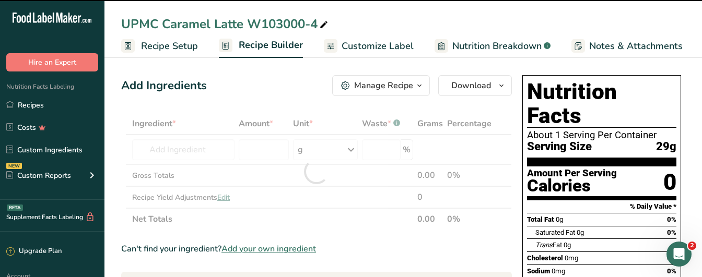
type input "0"
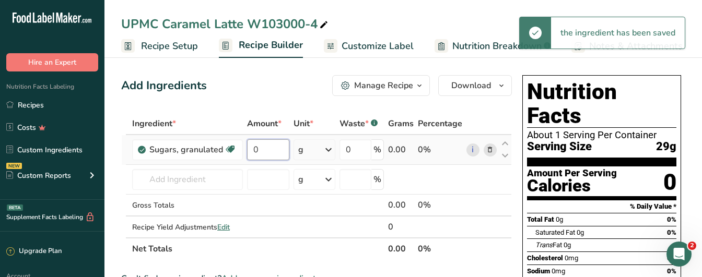
click at [264, 156] on input "0" at bounding box center [268, 149] width 42 height 21
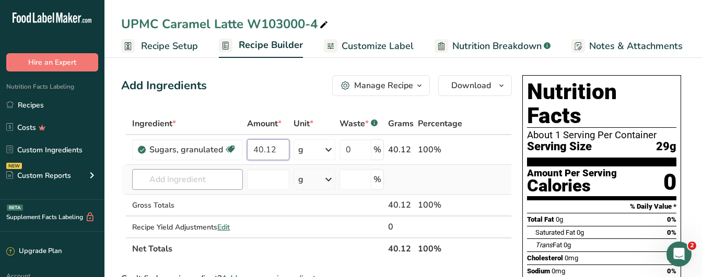
type input "40.12"
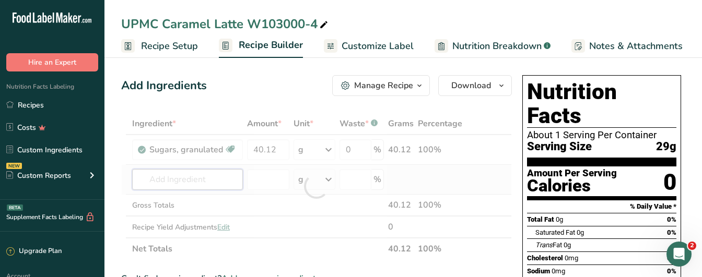
click at [194, 183] on div "Ingredient * Amount * Unit * Waste * .a-a{fill:#347362;}.b-a{fill:#fff;} Grams …" at bounding box center [316, 186] width 390 height 147
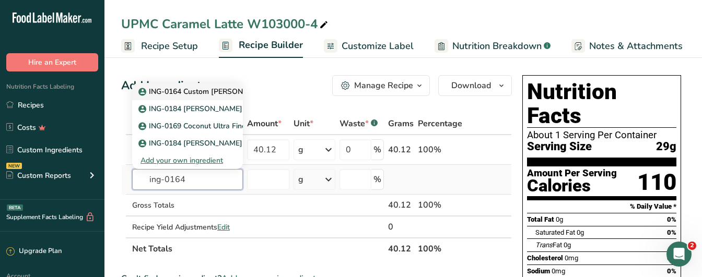
type input "ing-0164"
click at [173, 89] on p "ING-0164 Custom [PERSON_NAME] 52251" at bounding box center [216, 91] width 152 height 11
type input "ING-0164 Custom [PERSON_NAME] 52251"
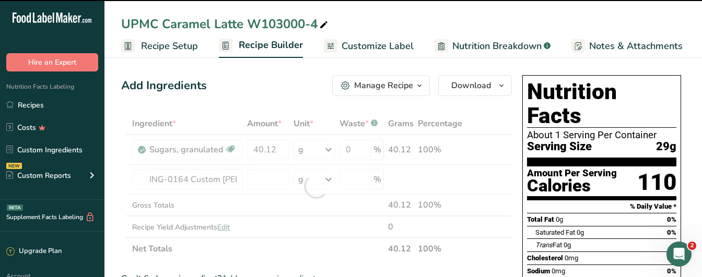
type input "0"
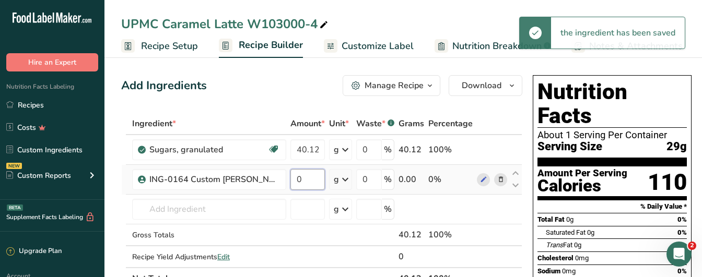
click at [302, 184] on input "0" at bounding box center [307, 179] width 34 height 21
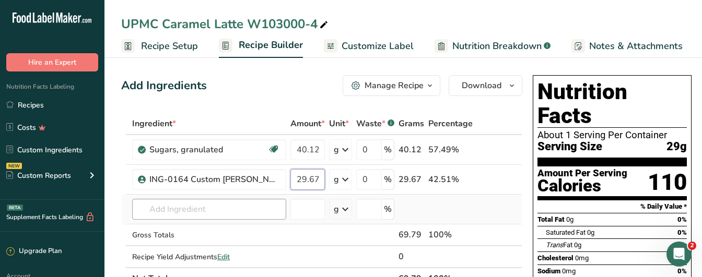
type input "29.67"
click at [183, 208] on div "Ingredient * Amount * Unit * Waste * .a-a{fill:#347362;}.b-a{fill:#fff;} Grams …" at bounding box center [321, 201] width 401 height 177
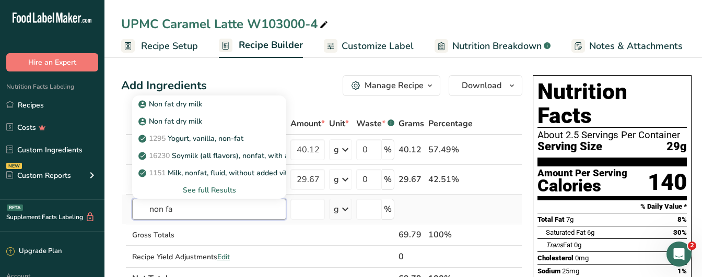
type input "non fa"
click at [195, 187] on div "See full Results" at bounding box center [208, 190] width 137 height 11
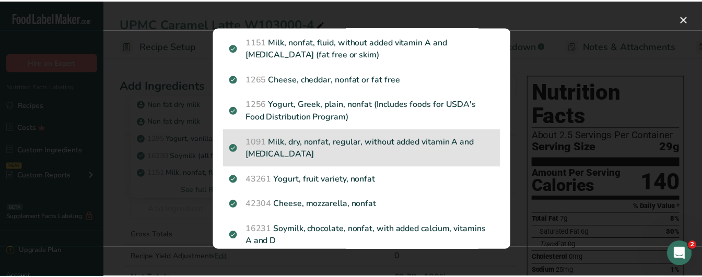
scroll to position [157, 0]
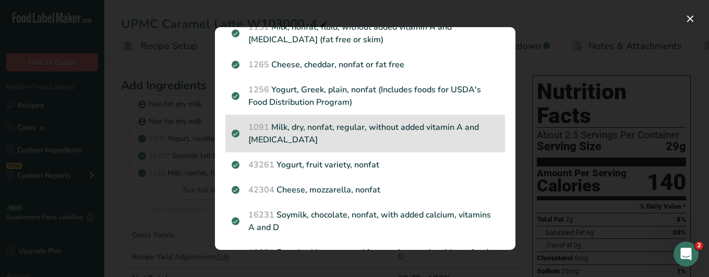
click at [389, 134] on p "1091 Milk, dry, nonfat, regular, without added vitamin A and vitamin D" at bounding box center [365, 133] width 267 height 25
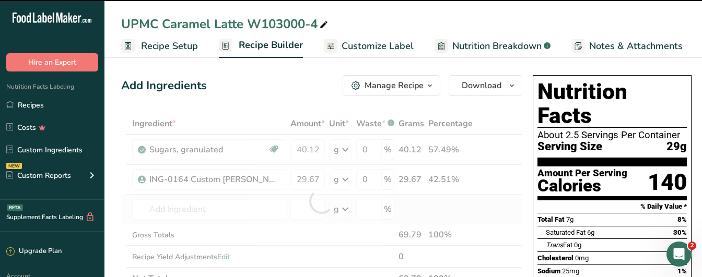
type input "0"
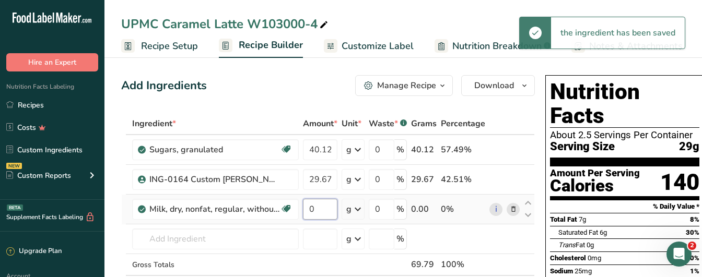
click at [324, 215] on input "0" at bounding box center [320, 209] width 34 height 21
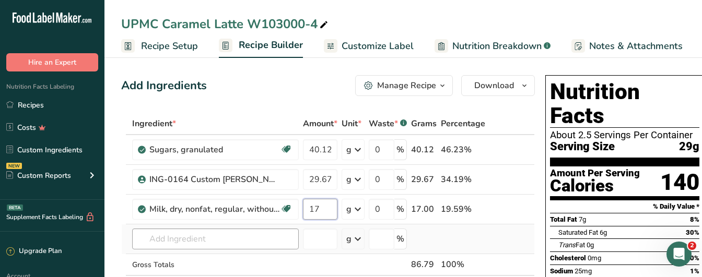
type input "17"
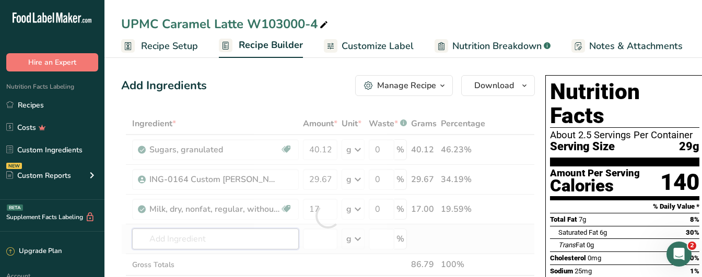
click at [198, 245] on div "Ingredient * Amount * Unit * Waste * .a-a{fill:#347362;}.b-a{fill:#fff;} Grams …" at bounding box center [327, 216] width 413 height 207
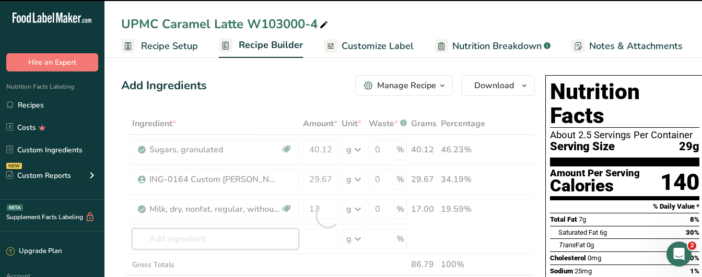
type input "c"
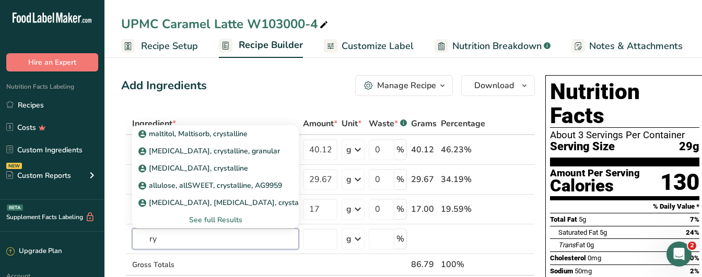
type input "r"
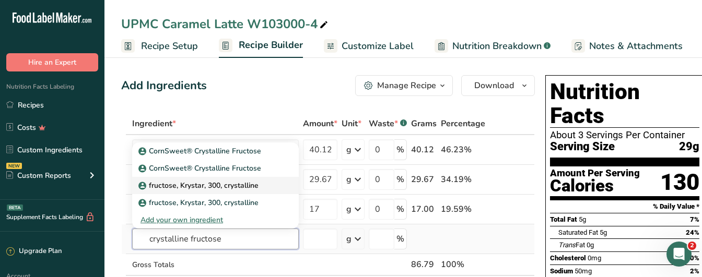
type input "crystalline fructose"
click at [204, 181] on p "fructose, Krystar, 300, crystalline" at bounding box center [199, 185] width 118 height 11
type input "fructose, Krystar, 300, crystalline"
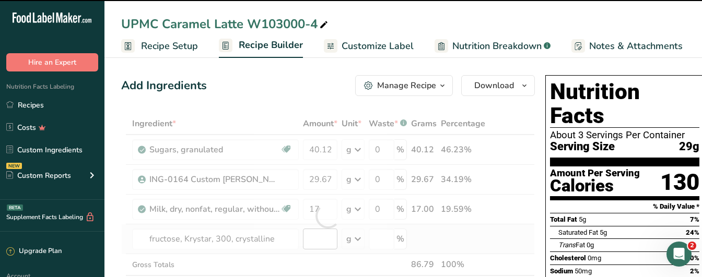
type input "0"
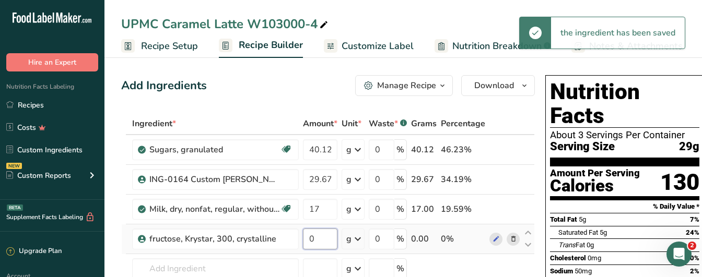
click at [324, 240] on input "0" at bounding box center [320, 239] width 34 height 21
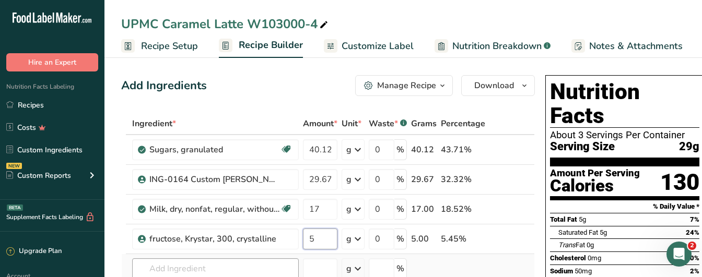
type input "5"
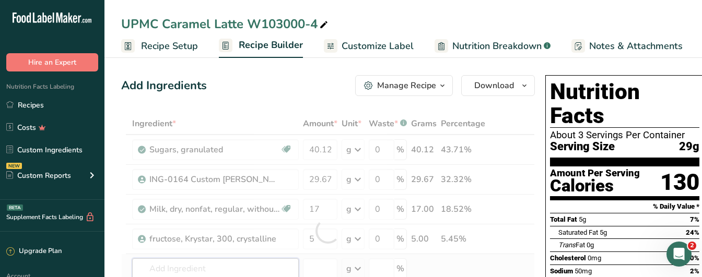
click at [201, 274] on div "Ingredient * Amount * Unit * Waste * .a-a{fill:#347362;}.b-a{fill:#fff;} Grams …" at bounding box center [327, 231] width 413 height 236
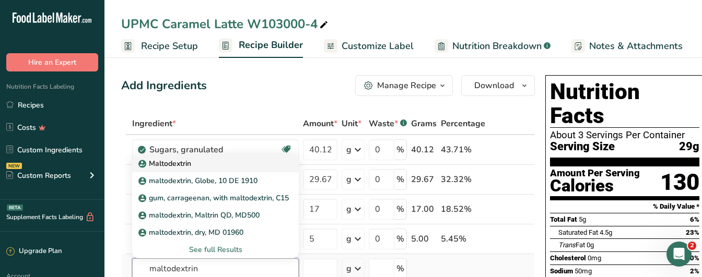
type input "maltodextrin"
click at [167, 160] on p "Maltodextrin" at bounding box center [165, 163] width 51 height 11
type input "Maltodextrin"
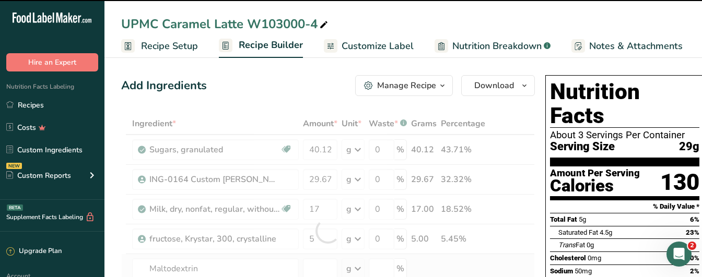
type input "0"
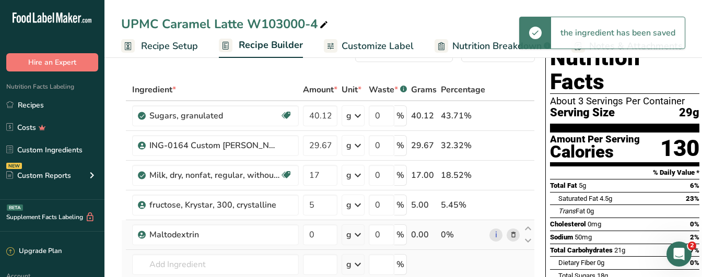
scroll to position [52, 0]
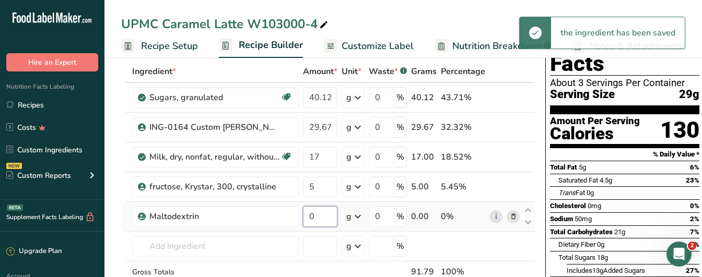
click at [319, 217] on input "0" at bounding box center [320, 216] width 34 height 21
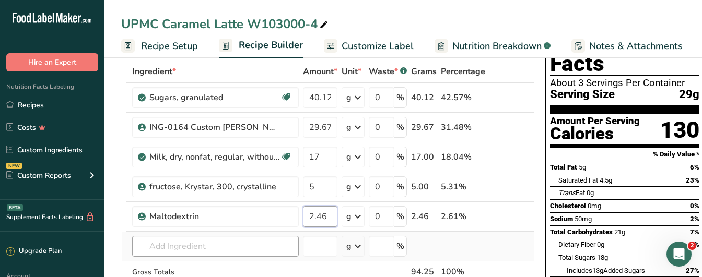
type input "2.46"
click at [175, 240] on div "Ingredient * Amount * Unit * Waste * .a-a{fill:#347362;}.b-a{fill:#fff;} Grams …" at bounding box center [327, 194] width 413 height 266
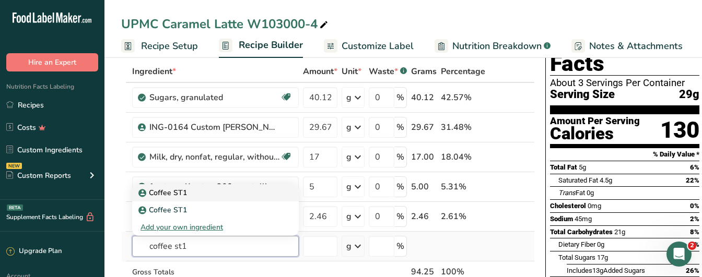
type input "coffee st1"
click at [178, 189] on p "Coffee ST1" at bounding box center [163, 192] width 46 height 11
type input "Coffee ST1"
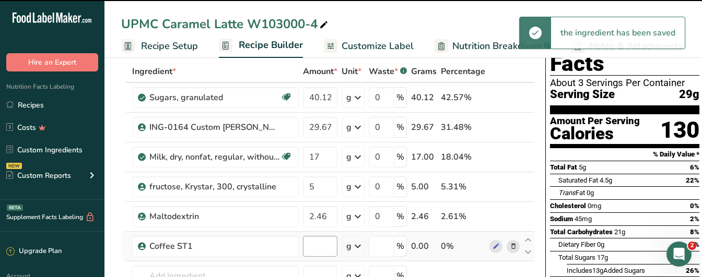
type input "0"
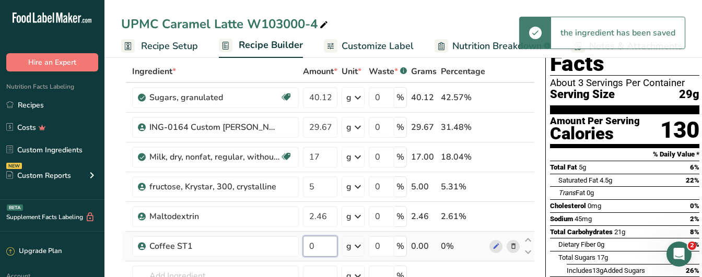
click at [323, 252] on input "0" at bounding box center [320, 246] width 34 height 21
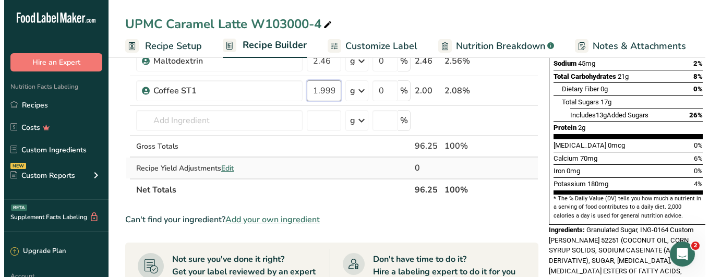
scroll to position [209, 0]
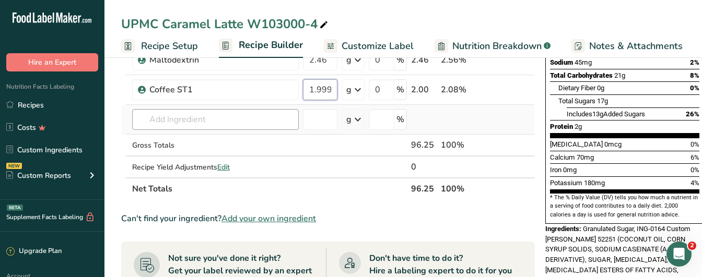
type input "1.999999"
click at [189, 118] on div "Ingredient * Amount * Unit * Waste * .a-a{fill:#347362;}.b-a{fill:#fff;} Grams …" at bounding box center [327, 52] width 413 height 296
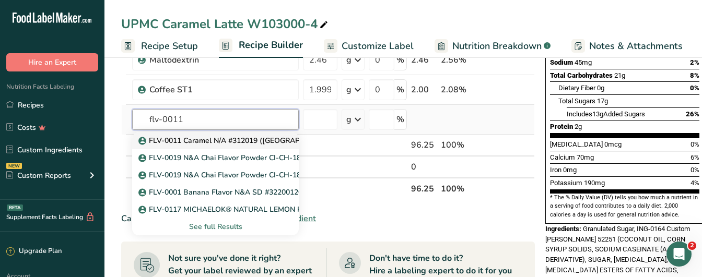
type input "flv-0011"
click at [187, 141] on p "FLV-0011 Caramel N/A #312019 ([GEOGRAPHIC_DATA])" at bounding box center [240, 140] width 200 height 11
type input "FLV-0011 Caramel N/A #312019 ([GEOGRAPHIC_DATA])"
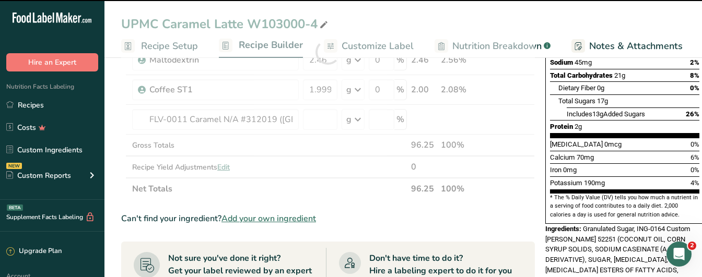
type input "0"
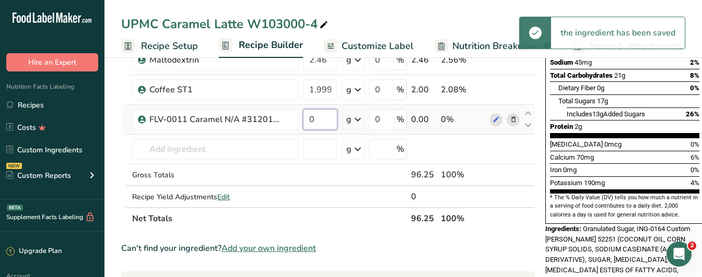
click at [321, 118] on input "0" at bounding box center [320, 119] width 34 height 21
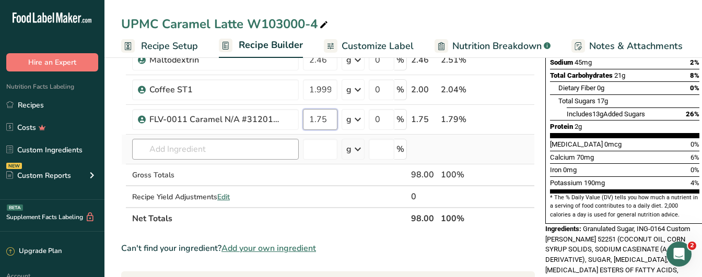
type input "1.75"
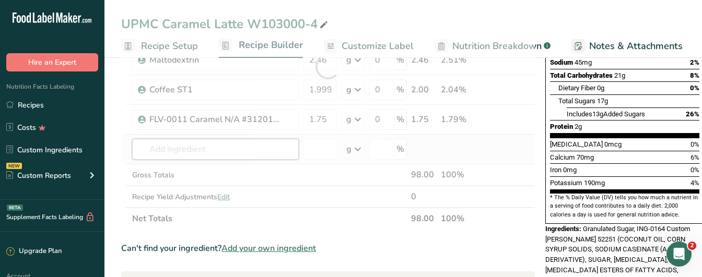
click at [173, 158] on div "Ingredient * Amount * Unit * Waste * .a-a{fill:#347362;}.b-a{fill:#fff;} Grams …" at bounding box center [327, 67] width 413 height 326
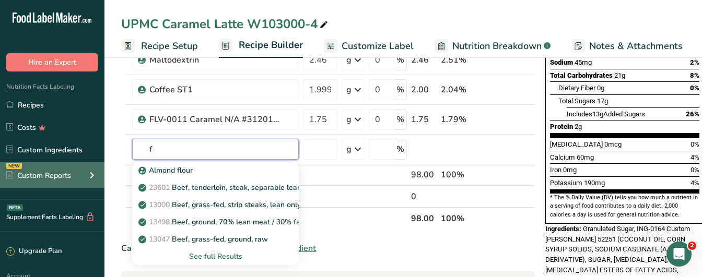
type input "f"
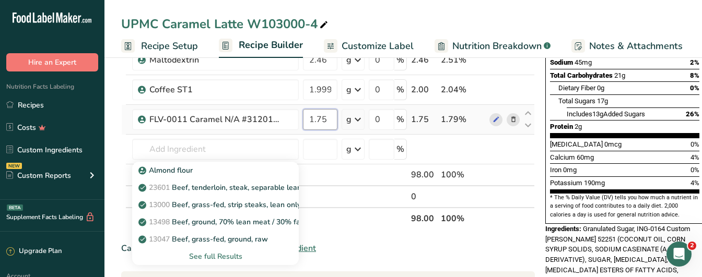
click at [321, 119] on input "1.75" at bounding box center [320, 119] width 34 height 21
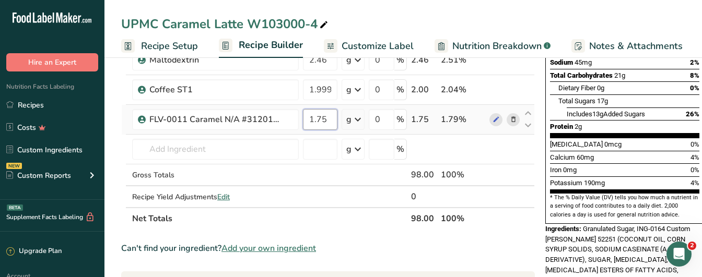
drag, startPoint x: 326, startPoint y: 119, endPoint x: 304, endPoint y: 120, distance: 21.9
click at [305, 120] on input "1.75" at bounding box center [320, 119] width 34 height 21
type input "2.25"
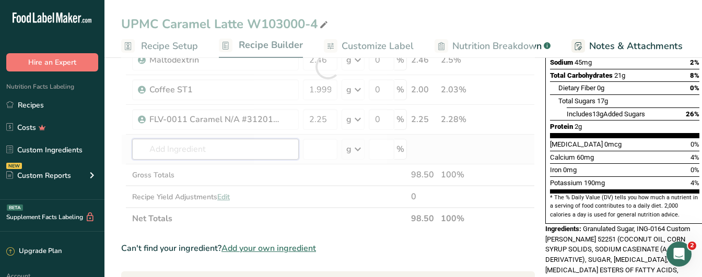
click at [180, 156] on div "Ingredient * Amount * Unit * Waste * .a-a{fill:#347362;}.b-a{fill:#fff;} Grams …" at bounding box center [327, 67] width 413 height 326
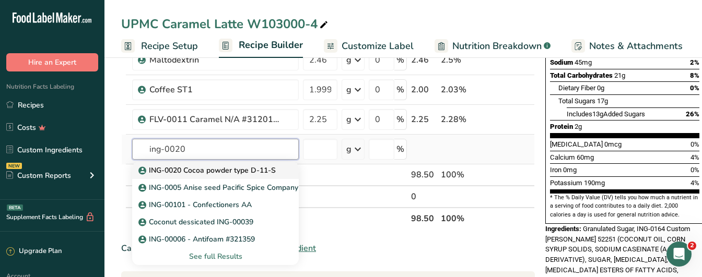
type input "ing-0020"
click at [211, 167] on p "ING-0020 Cocoa powder type D-11-S" at bounding box center [207, 170] width 135 height 11
type input "ING-0020 Cocoa powder type D-11-S"
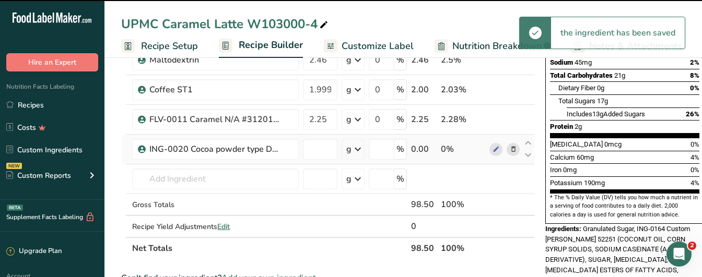
type input "0"
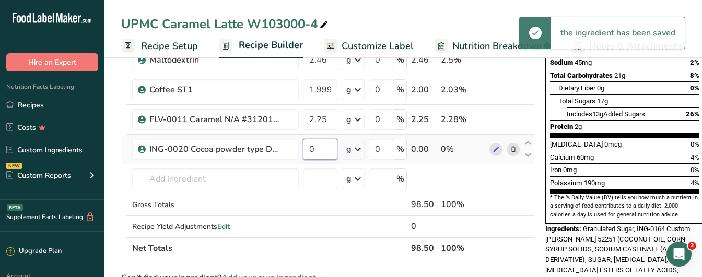
click at [324, 153] on input "0" at bounding box center [320, 149] width 34 height 21
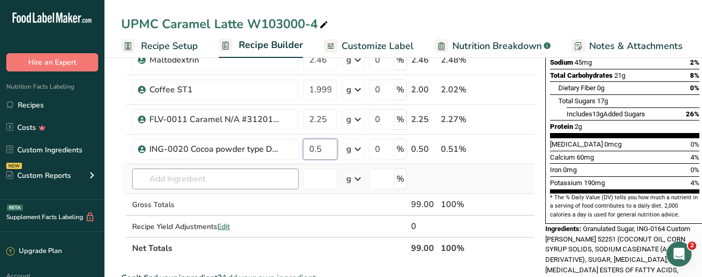
type input "0.5"
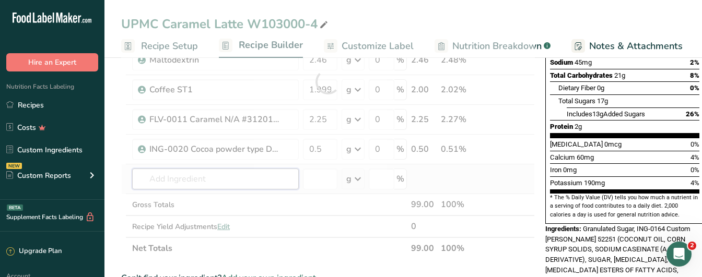
click at [221, 183] on div "Ingredient * Amount * Unit * Waste * .a-a{fill:#347362;}.b-a{fill:#fff;} Grams …" at bounding box center [327, 81] width 413 height 355
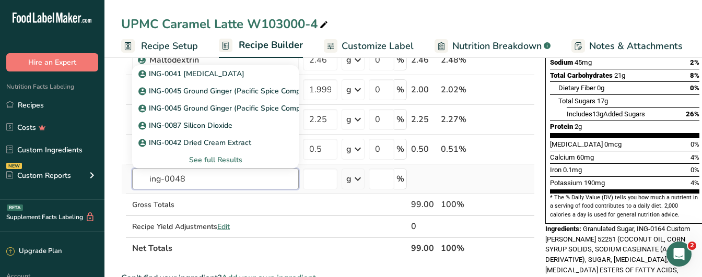
drag, startPoint x: 228, startPoint y: 178, endPoint x: 128, endPoint y: 175, distance: 99.2
click at [128, 175] on tr "ing-0048 ING-0041 Dextrose ING-0045 Ground Ginger (Pacific Spice Company) ING-0…" at bounding box center [328, 179] width 412 height 30
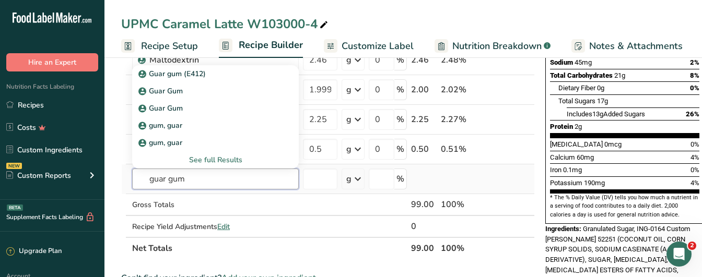
type input "guar gum"
click at [216, 160] on div "See full Results" at bounding box center [215, 160] width 150 height 11
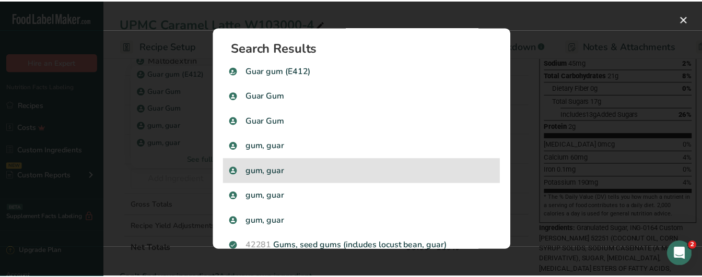
scroll to position [19, 0]
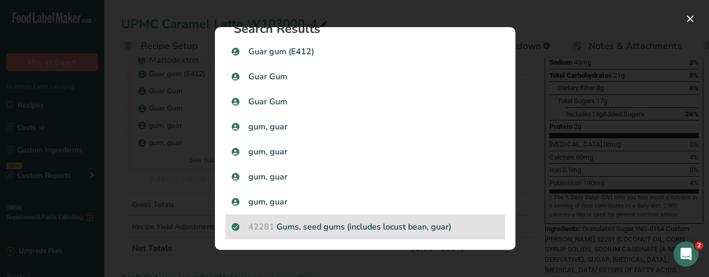
click at [322, 220] on div "42281 Gums, seed gums (includes locust bean, guar)" at bounding box center [365, 227] width 280 height 25
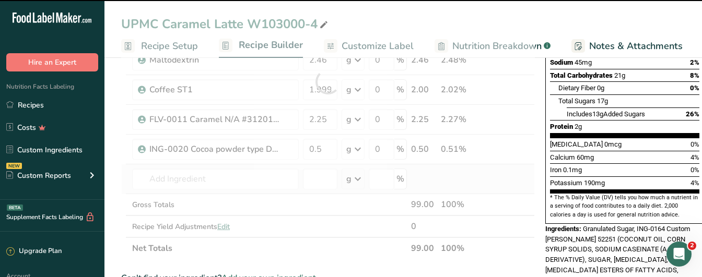
type input "0"
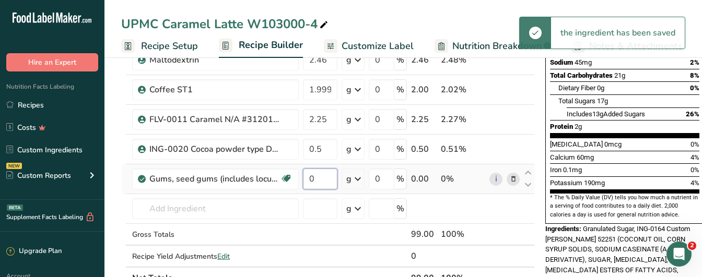
click at [320, 184] on input "0" at bounding box center [320, 179] width 34 height 21
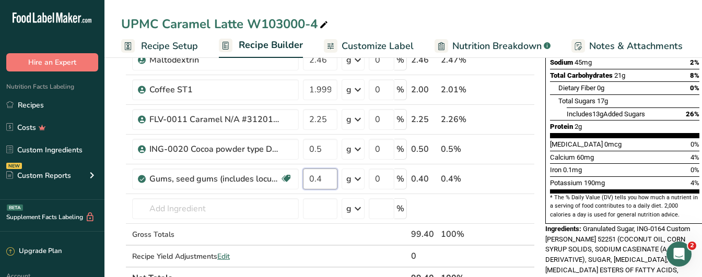
type input "0.4"
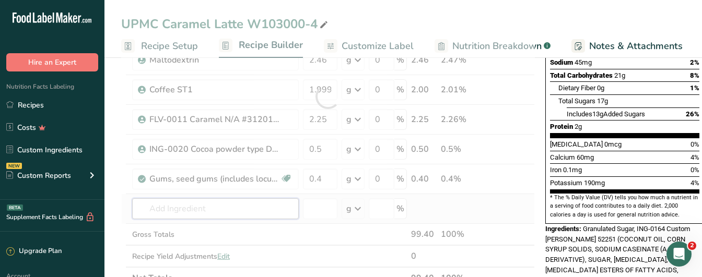
click at [211, 213] on div "Ingredient * Amount * Unit * Waste * .a-a{fill:#347362;}.b-a{fill:#fff;} Grams …" at bounding box center [327, 96] width 413 height 385
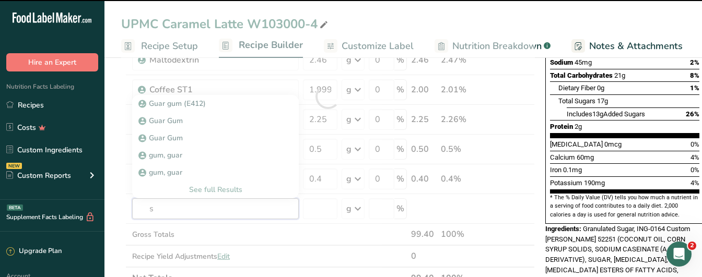
type input "sa"
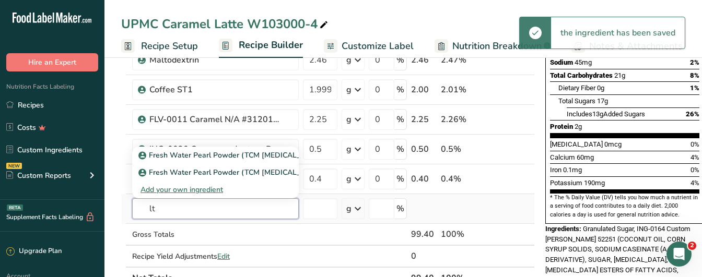
type input "l"
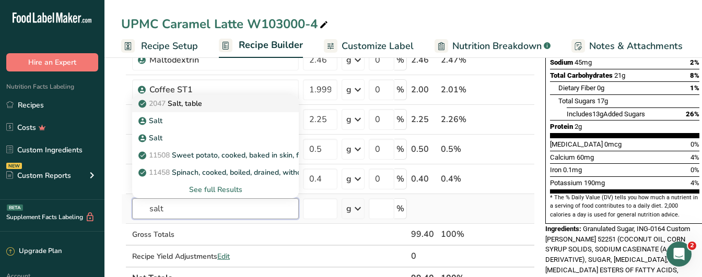
type input "salt"
click at [194, 108] on p "2047 Salt, table" at bounding box center [171, 103] width 62 height 11
type input "Salt, table"
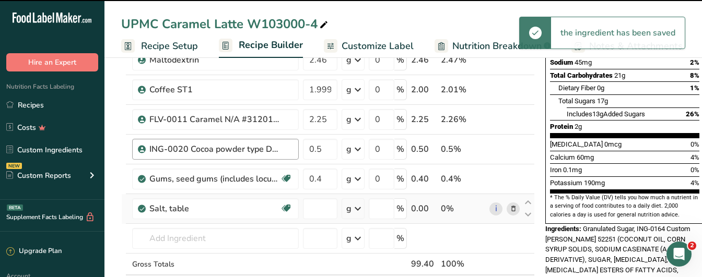
type input "0"
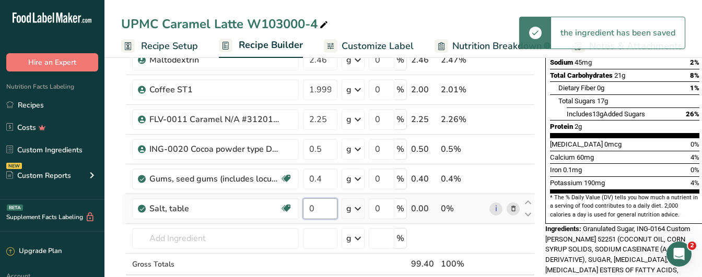
click at [320, 209] on input "0" at bounding box center [320, 208] width 34 height 21
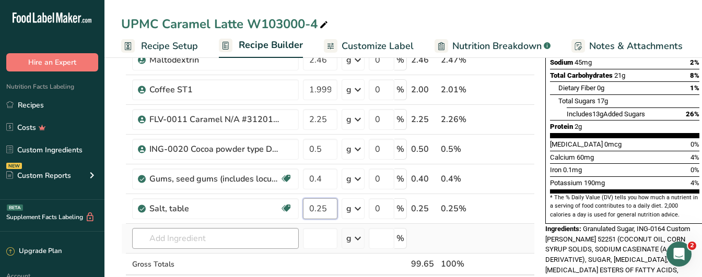
type input "0.25"
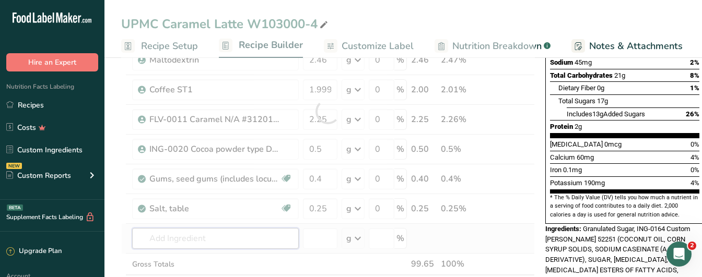
click at [232, 238] on div "Ingredient * Amount * Unit * Waste * .a-a{fill:#347362;}.b-a{fill:#fff;} Grams …" at bounding box center [327, 111] width 413 height 415
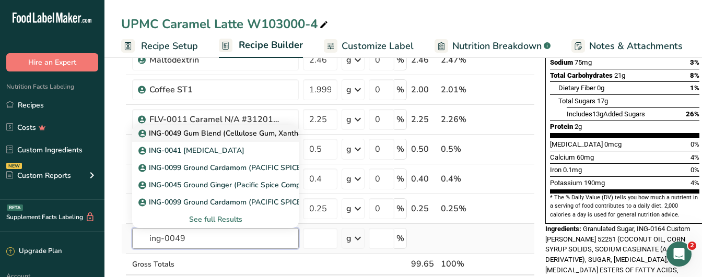
type input "ing-0049"
click at [231, 132] on p "ING-0049 Gum Blend (Cellulose Gum, Xanthan Gum)" at bounding box center [233, 133] width 186 height 11
type input "ING-0049 Gum Blend (Cellulose Gum, Xanthan Gum)"
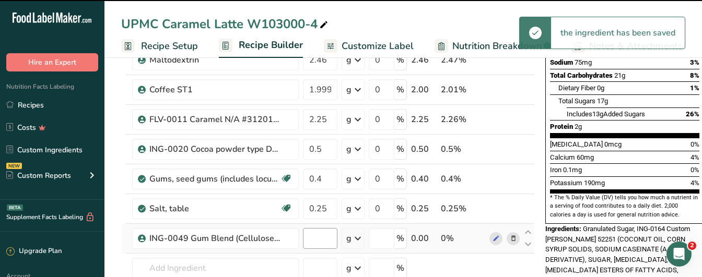
type input "0"
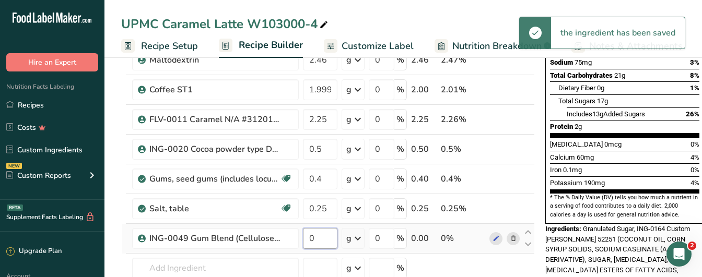
click at [317, 239] on input "0" at bounding box center [320, 238] width 34 height 21
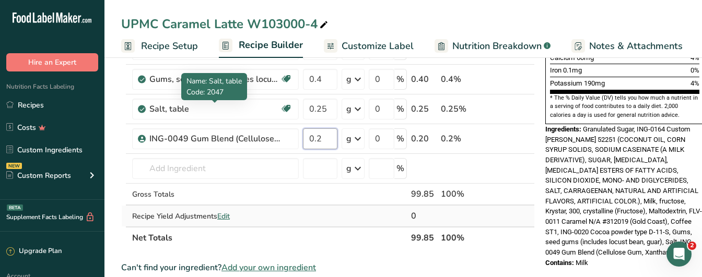
scroll to position [313, 0]
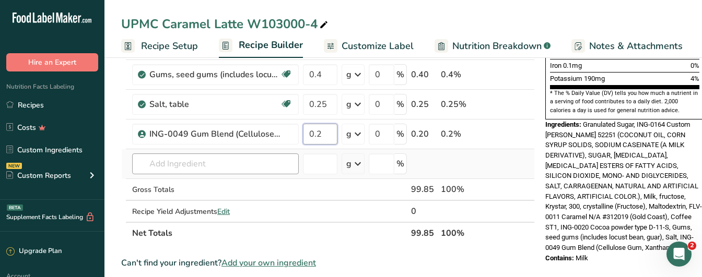
type input "0.2"
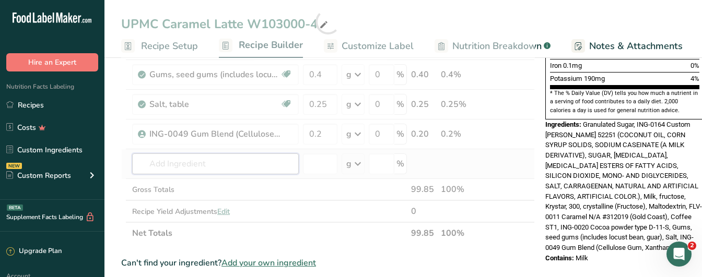
click at [217, 173] on div "Ingredient * Amount * Unit * Waste * .a-a{fill:#347362;}.b-a{fill:#fff;} Grams …" at bounding box center [327, 22] width 413 height 445
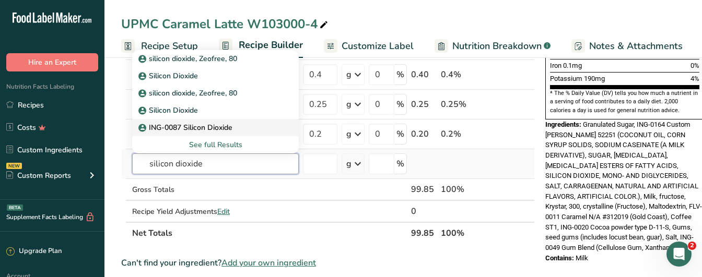
type input "silicon dioxide"
click at [219, 132] on p "ING-0087 Silicon Dioxide" at bounding box center [186, 127] width 92 height 11
type input "ING-0087 Silicon Dioxide"
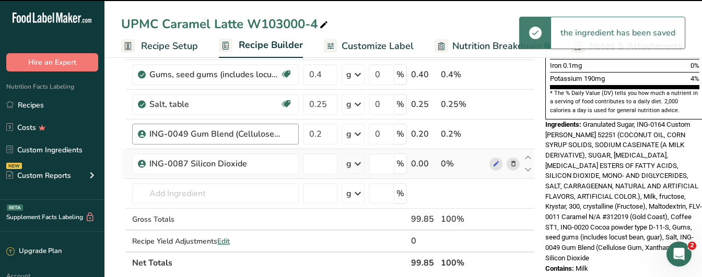
type input "0"
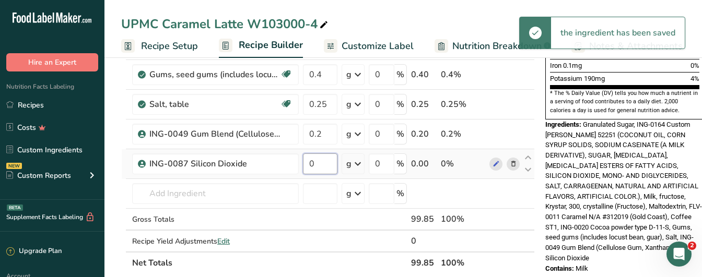
click at [319, 164] on input "0" at bounding box center [320, 163] width 34 height 21
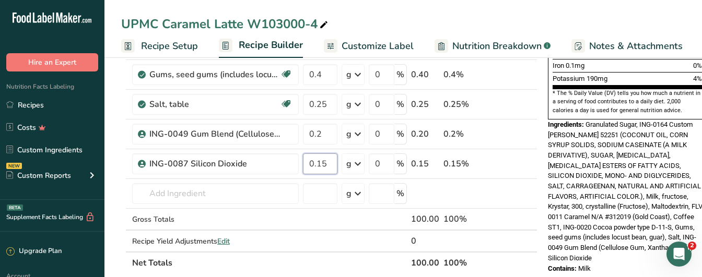
type input "0.15"
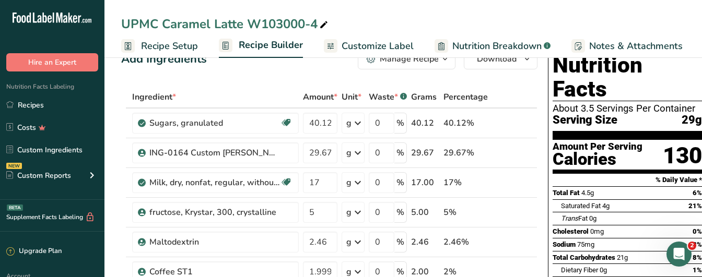
scroll to position [52, 0]
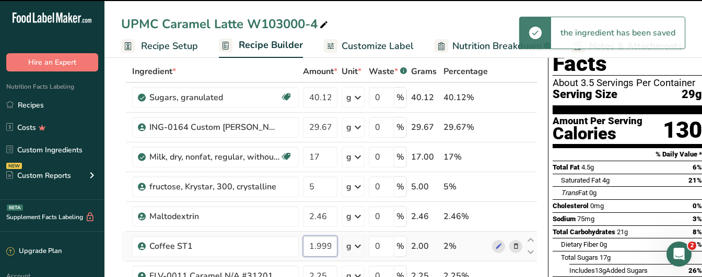
click at [311, 248] on input "1.999999" at bounding box center [320, 246] width 34 height 21
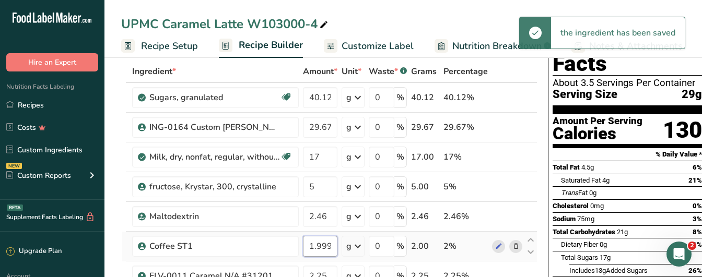
scroll to position [0, 14]
drag, startPoint x: 311, startPoint y: 248, endPoint x: 348, endPoint y: 250, distance: 36.6
click at [348, 250] on tr "Coffee ST1 1.999999 g Weight Units g kg mg See more Volume Units l Volume units…" at bounding box center [329, 247] width 415 height 30
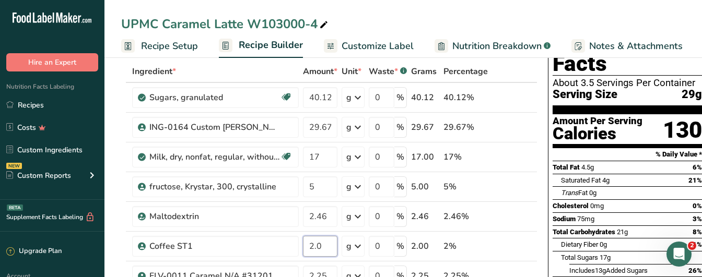
type input "2.0"
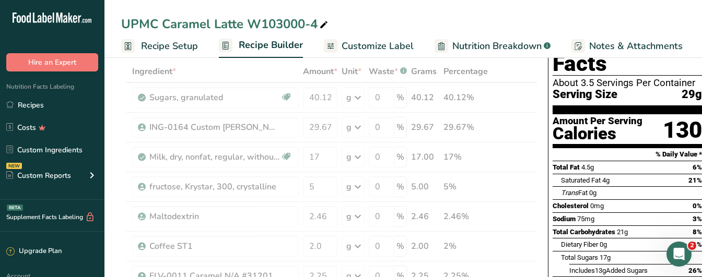
click at [413, 15] on div "UPMC Caramel Latte W103000-4" at bounding box center [402, 24] width 597 height 19
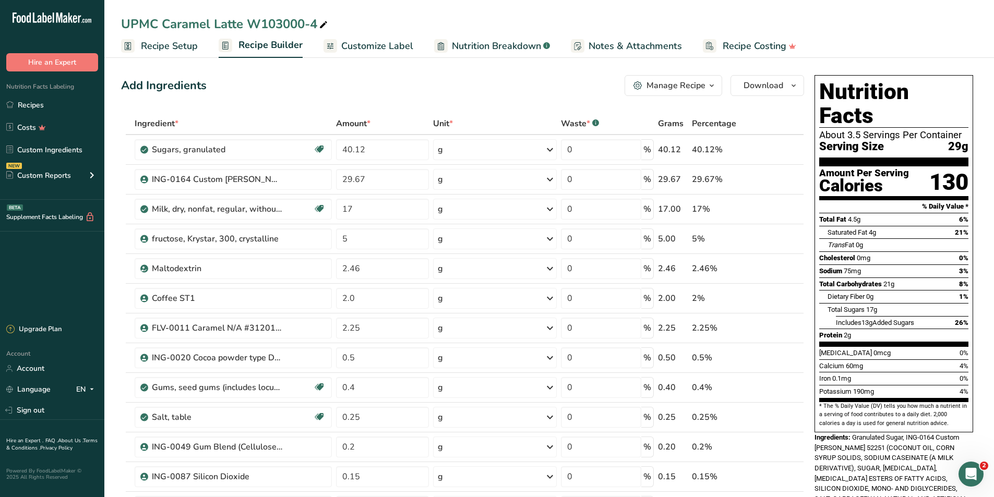
click at [162, 45] on span "Recipe Setup" at bounding box center [169, 46] width 57 height 14
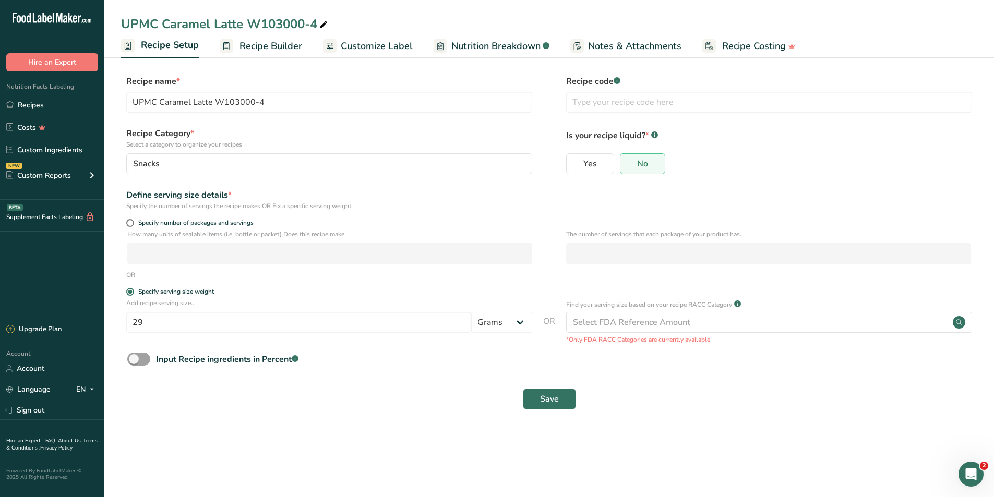
click at [280, 42] on span "Recipe Builder" at bounding box center [271, 46] width 63 height 14
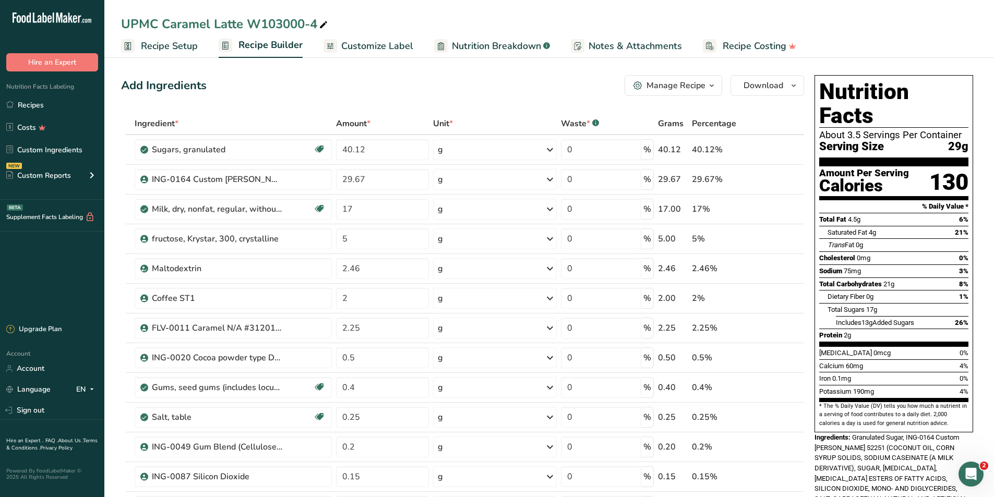
click at [179, 45] on span "Recipe Setup" at bounding box center [169, 46] width 57 height 14
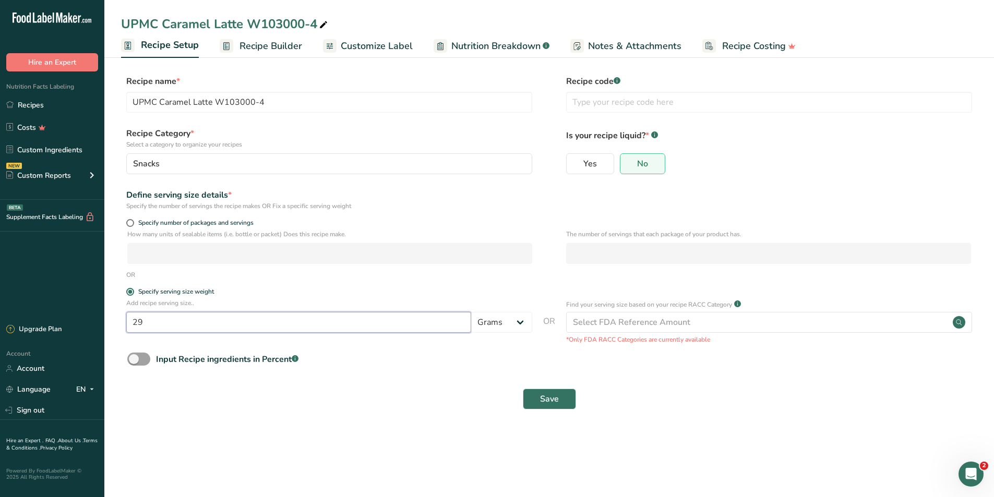
drag, startPoint x: 148, startPoint y: 323, endPoint x: 132, endPoint y: 323, distance: 15.7
click at [132, 323] on input "29" at bounding box center [298, 322] width 345 height 21
type input "40"
click at [544, 397] on span "Save" at bounding box center [549, 399] width 19 height 13
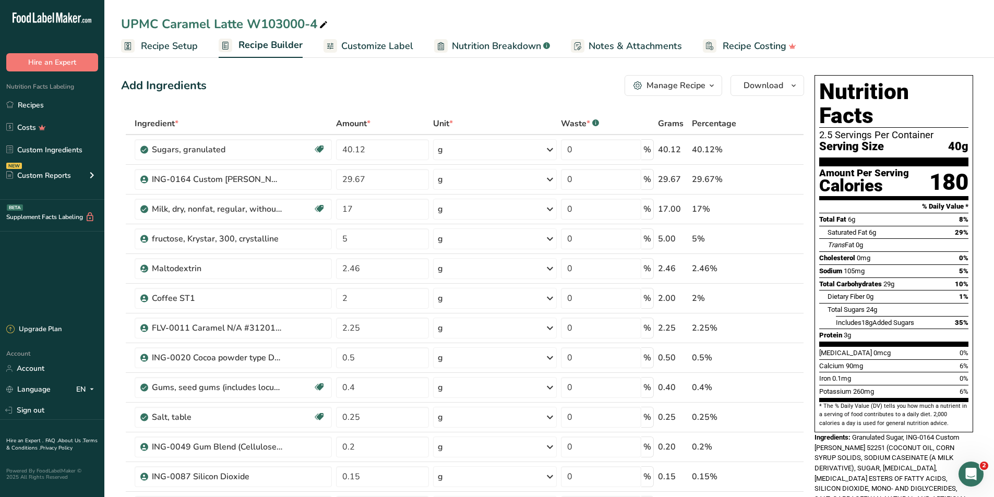
click at [362, 53] on span "Customize Label" at bounding box center [377, 46] width 72 height 14
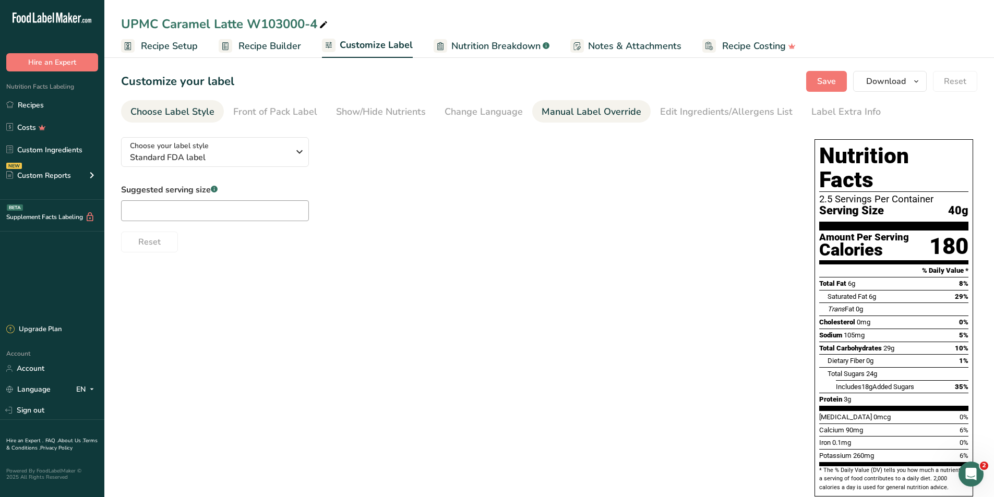
click at [569, 108] on div "Manual Label Override" at bounding box center [592, 112] width 100 height 14
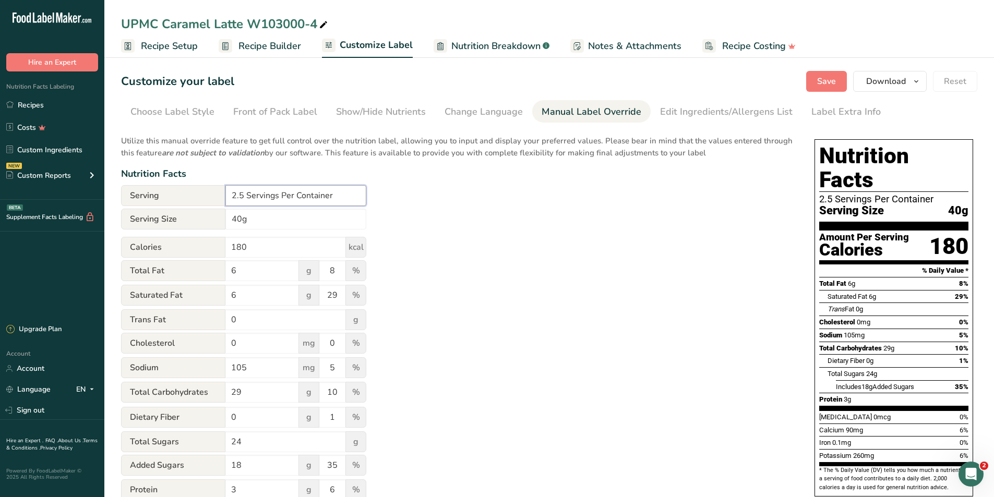
drag, startPoint x: 243, startPoint y: 196, endPoint x: 228, endPoint y: 194, distance: 15.3
click at [228, 194] on input "2.5 Servings Per Container" at bounding box center [295, 195] width 141 height 21
type input "About 34 Servings Per Container"
click at [233, 217] on input "40g" at bounding box center [295, 219] width 141 height 21
type input "1/4 Cup (40g)"
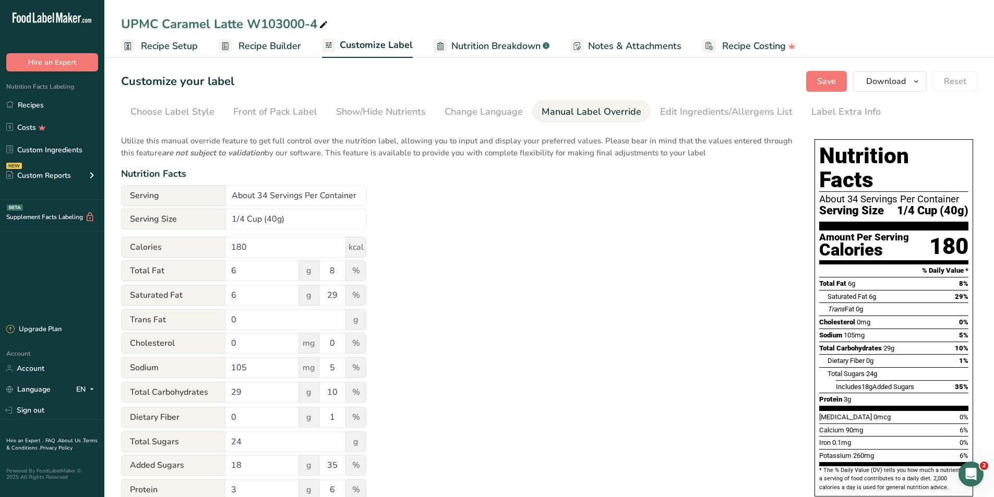
click at [690, 311] on div "Utilize this manual override feature to get full control over the nutrition lab…" at bounding box center [457, 379] width 673 height 500
click at [909, 86] on button "Download" at bounding box center [890, 81] width 74 height 21
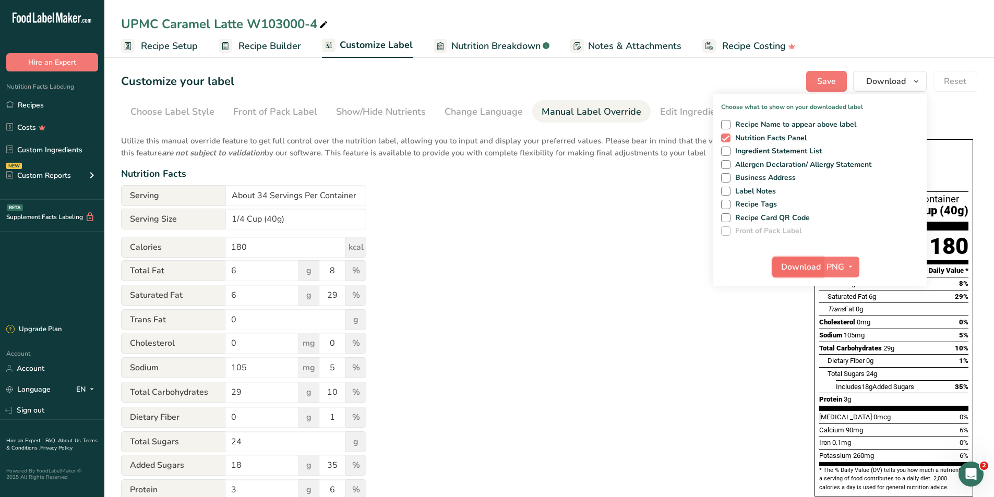
click at [802, 269] on span "Download" at bounding box center [801, 267] width 40 height 13
drag, startPoint x: 613, startPoint y: 272, endPoint x: 611, endPoint y: 263, distance: 10.3
click at [613, 271] on div "Utilize this manual override feature to get full control over the nutrition lab…" at bounding box center [457, 379] width 673 height 500
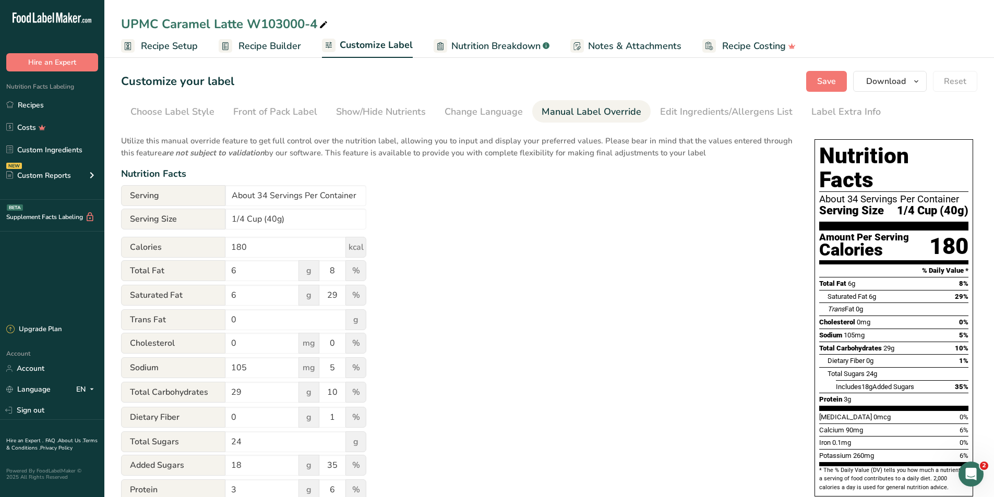
click at [480, 45] on span "Nutrition Breakdown" at bounding box center [496, 46] width 89 height 14
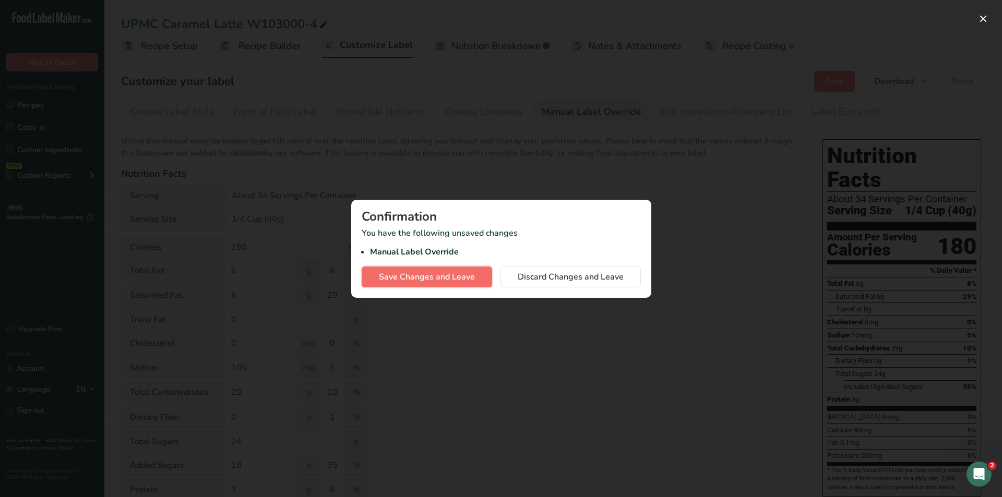
click at [444, 277] on span "Save Changes and Leave" at bounding box center [427, 277] width 96 height 13
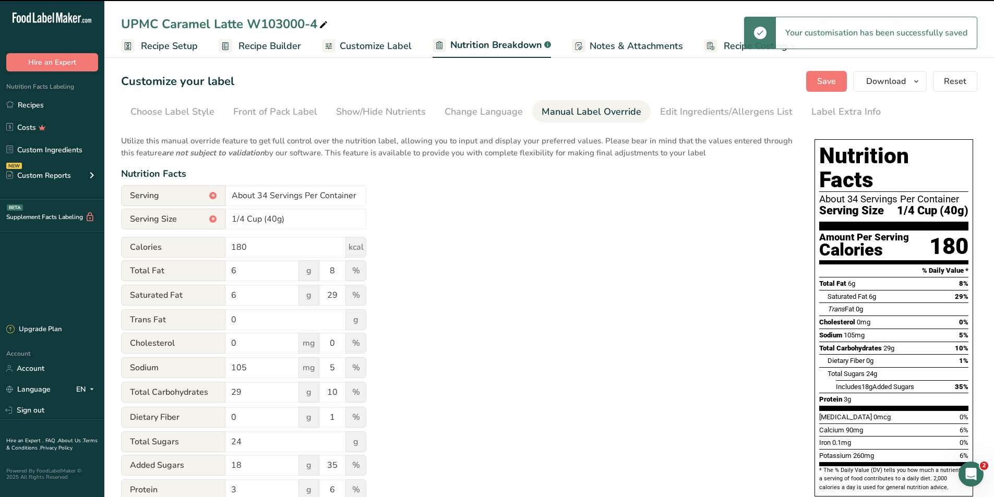
select select "Calories"
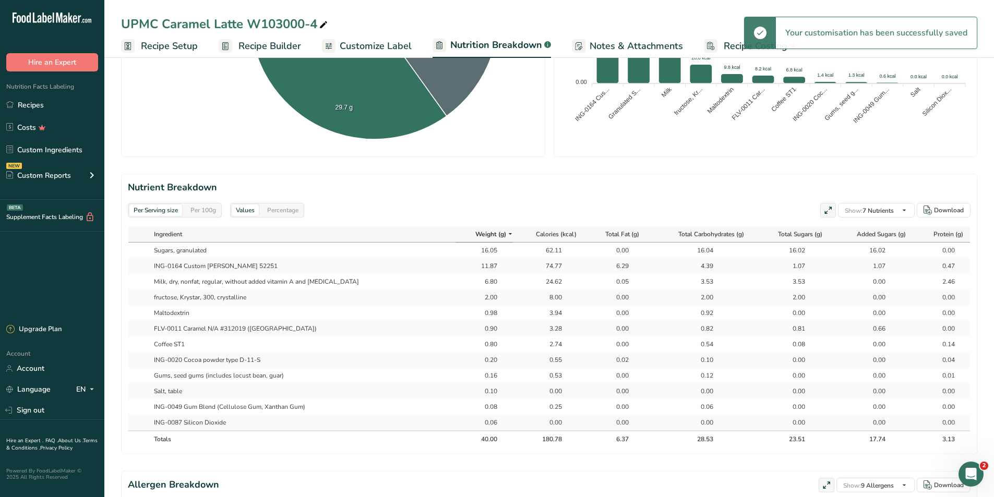
scroll to position [365, 0]
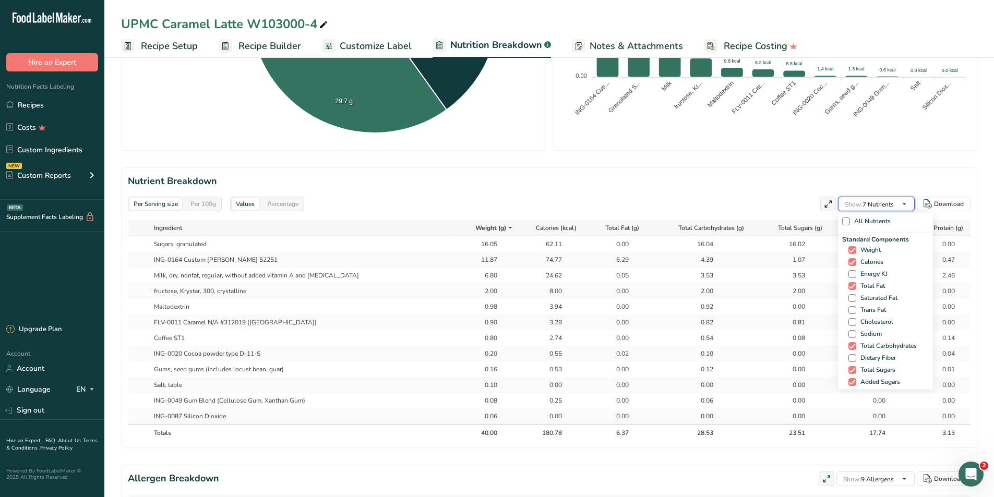
click at [878, 204] on span "Show: 7 Nutrients" at bounding box center [869, 204] width 49 height 8
click at [849, 301] on span at bounding box center [853, 298] width 8 height 8
click at [849, 301] on input "Saturated Fat" at bounding box center [852, 298] width 7 height 7
checkbox input "true"
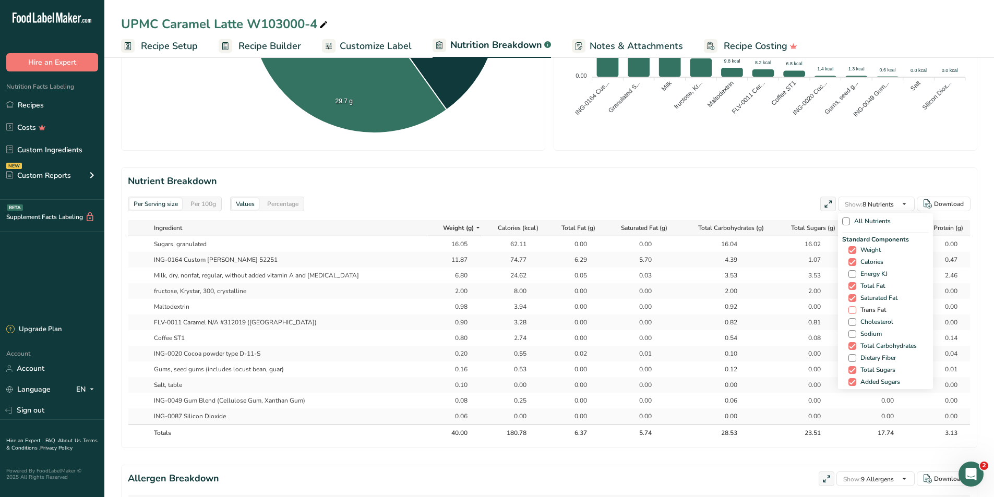
click at [849, 308] on span at bounding box center [853, 310] width 8 height 8
click at [849, 308] on input "Trans Fat" at bounding box center [852, 310] width 7 height 7
checkbox input "true"
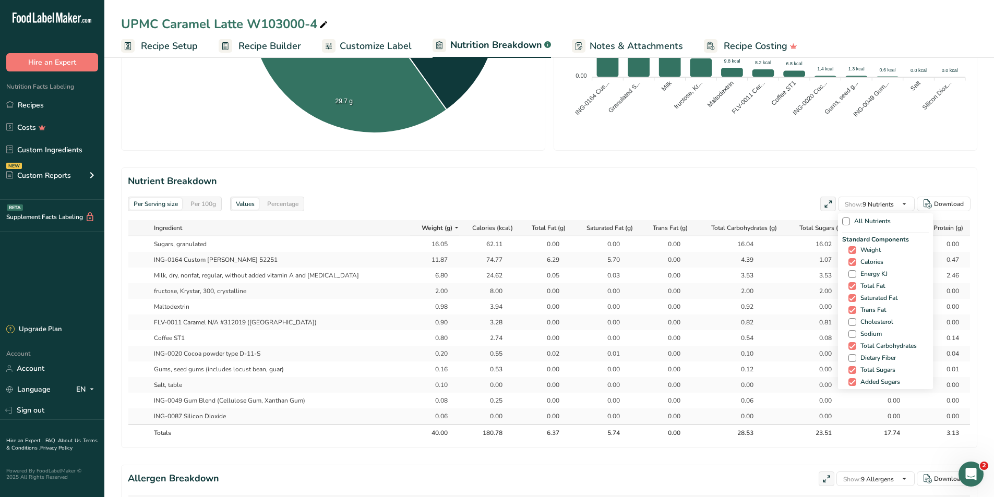
drag, startPoint x: 850, startPoint y: 322, endPoint x: 850, endPoint y: 330, distance: 8.4
click at [850, 323] on span at bounding box center [853, 322] width 8 height 8
click at [850, 323] on input "Cholesterol" at bounding box center [852, 322] width 7 height 7
checkbox input "true"
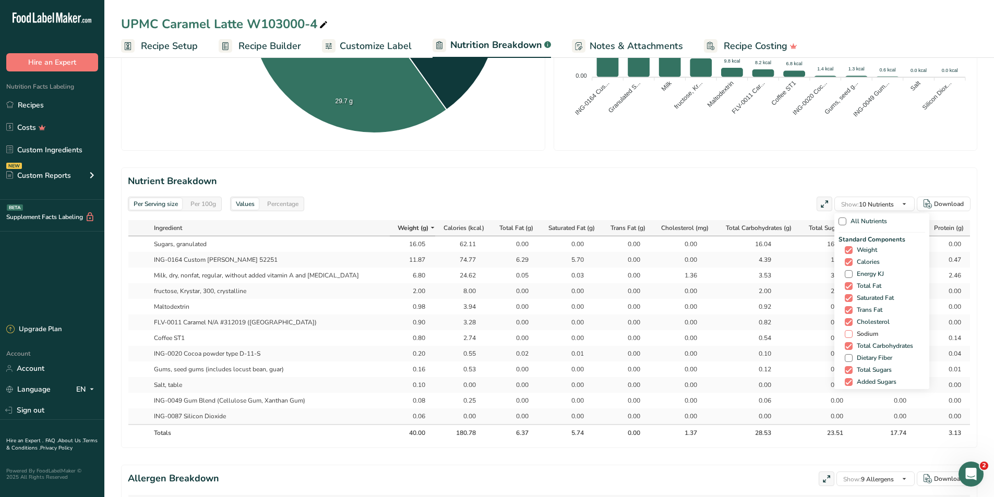
click at [850, 332] on span at bounding box center [849, 334] width 8 height 8
click at [850, 332] on input "Sodium" at bounding box center [848, 334] width 7 height 7
checkbox input "true"
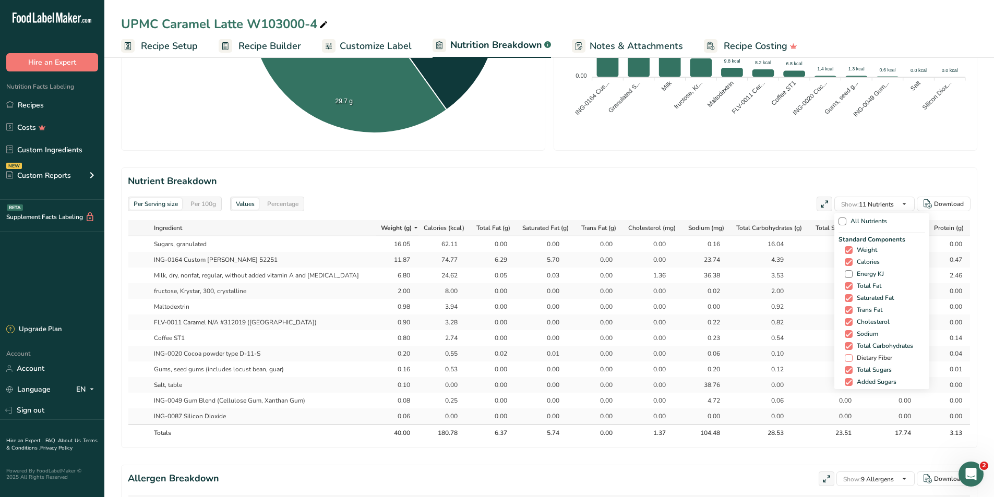
click at [847, 358] on span at bounding box center [849, 358] width 8 height 8
click at [847, 358] on input "Dietary Fiber" at bounding box center [848, 358] width 7 height 7
checkbox input "true"
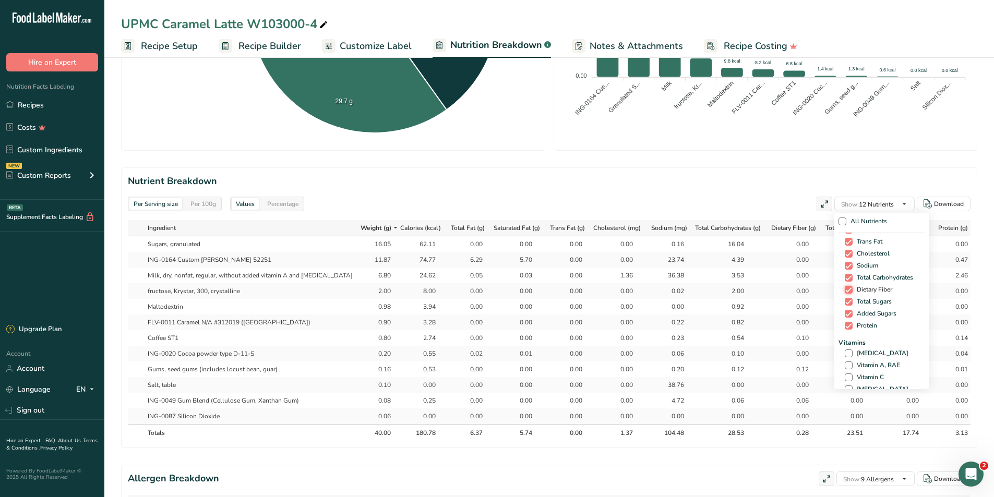
scroll to position [157, 0]
click at [847, 267] on span at bounding box center [849, 266] width 8 height 8
click at [847, 267] on input "[MEDICAL_DATA]" at bounding box center [848, 265] width 7 height 7
checkbox input "true"
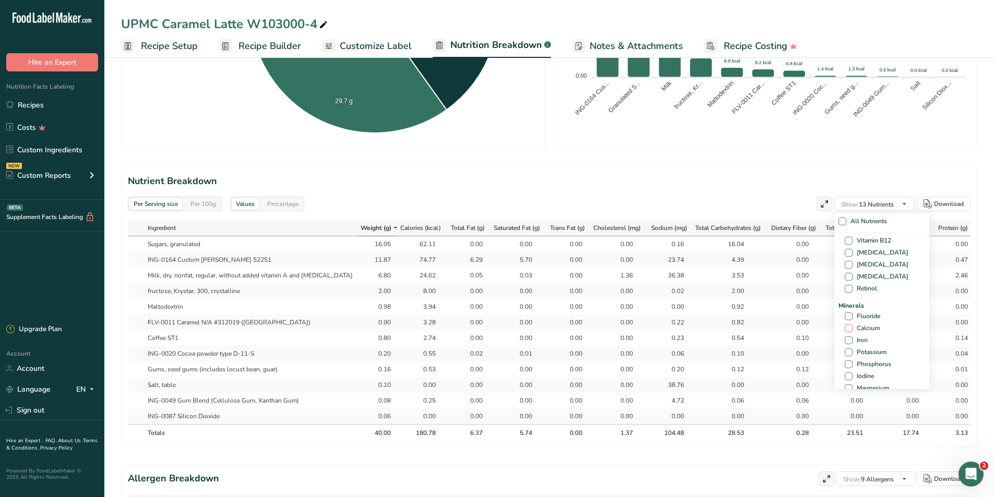
click at [845, 328] on span at bounding box center [849, 329] width 8 height 8
click at [845, 328] on input "Calcium" at bounding box center [848, 328] width 7 height 7
checkbox input "true"
drag, startPoint x: 845, startPoint y: 339, endPoint x: 845, endPoint y: 345, distance: 5.7
click at [845, 340] on span at bounding box center [849, 341] width 8 height 8
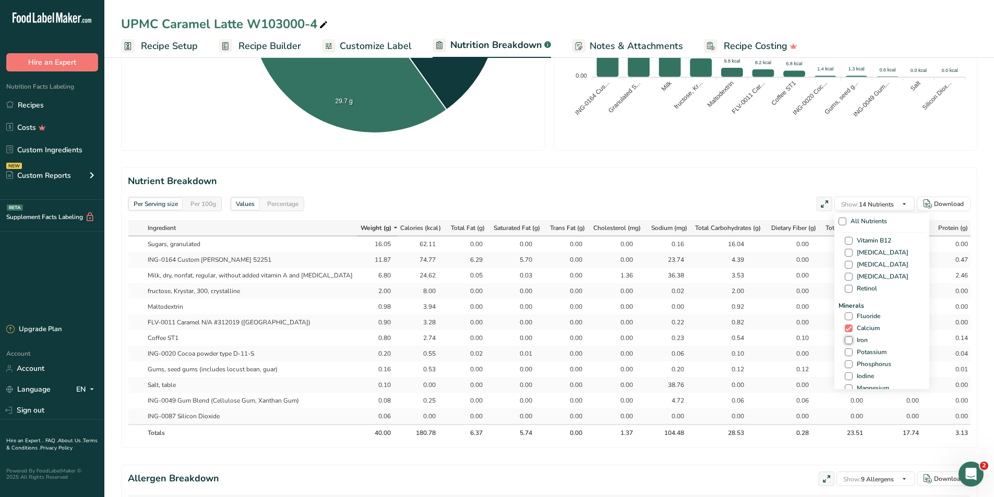
click at [845, 340] on input "Iron" at bounding box center [848, 340] width 7 height 7
checkbox input "true"
click at [845, 353] on span at bounding box center [849, 353] width 8 height 8
click at [845, 353] on input "Potassium" at bounding box center [848, 352] width 7 height 7
checkbox input "true"
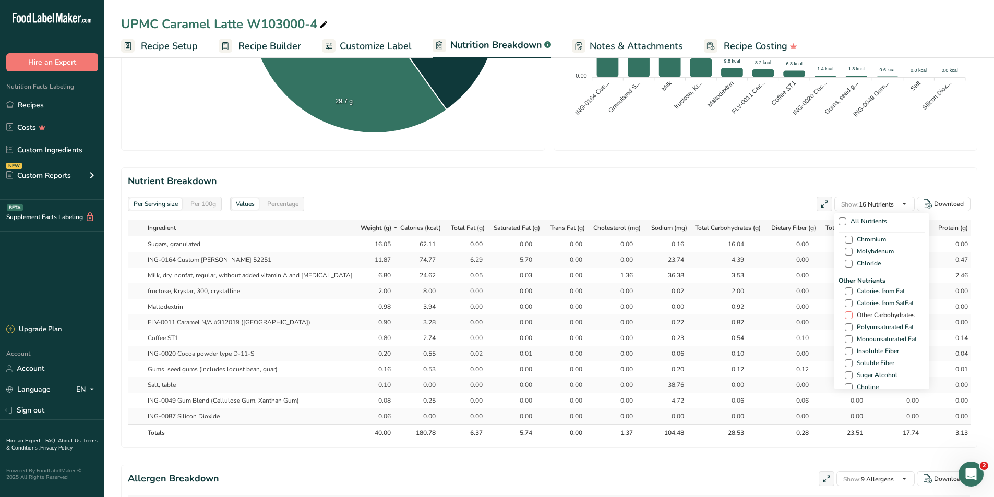
scroll to position [574, 0]
click at [847, 381] on span at bounding box center [849, 383] width 8 height 8
click at [847, 381] on input "Caffeine" at bounding box center [848, 383] width 7 height 7
checkbox input "true"
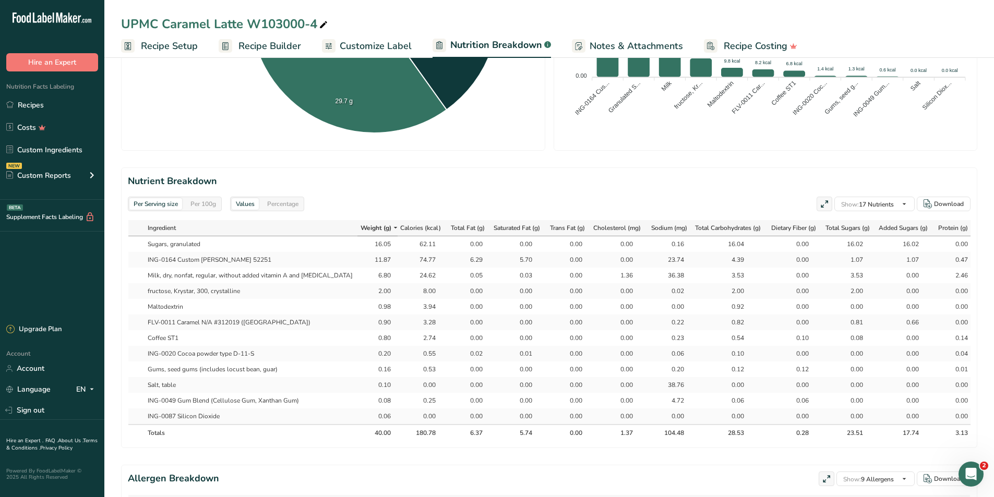
click at [750, 186] on h2 "Nutrient Breakdown" at bounding box center [549, 181] width 843 height 14
click at [210, 205] on div "Per 100g" at bounding box center [203, 203] width 34 height 11
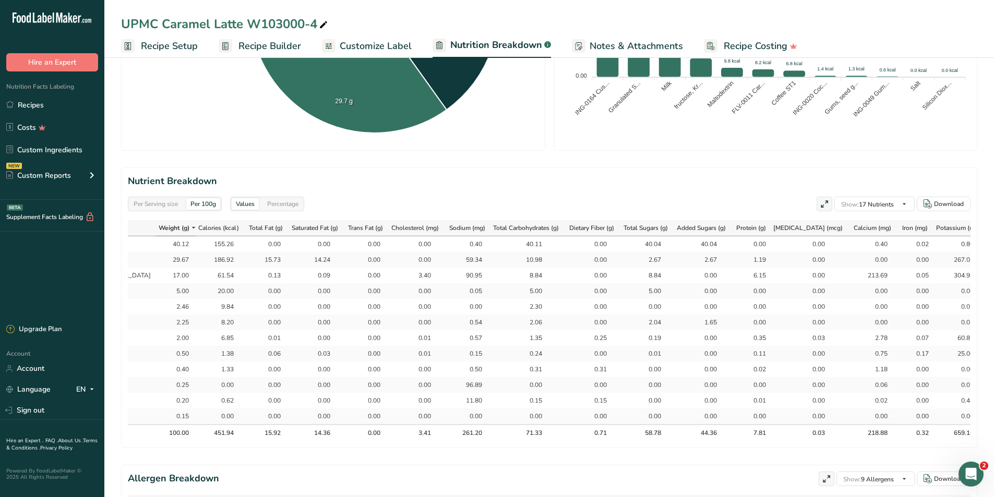
scroll to position [0, 233]
